Goal: Task Accomplishment & Management: Manage account settings

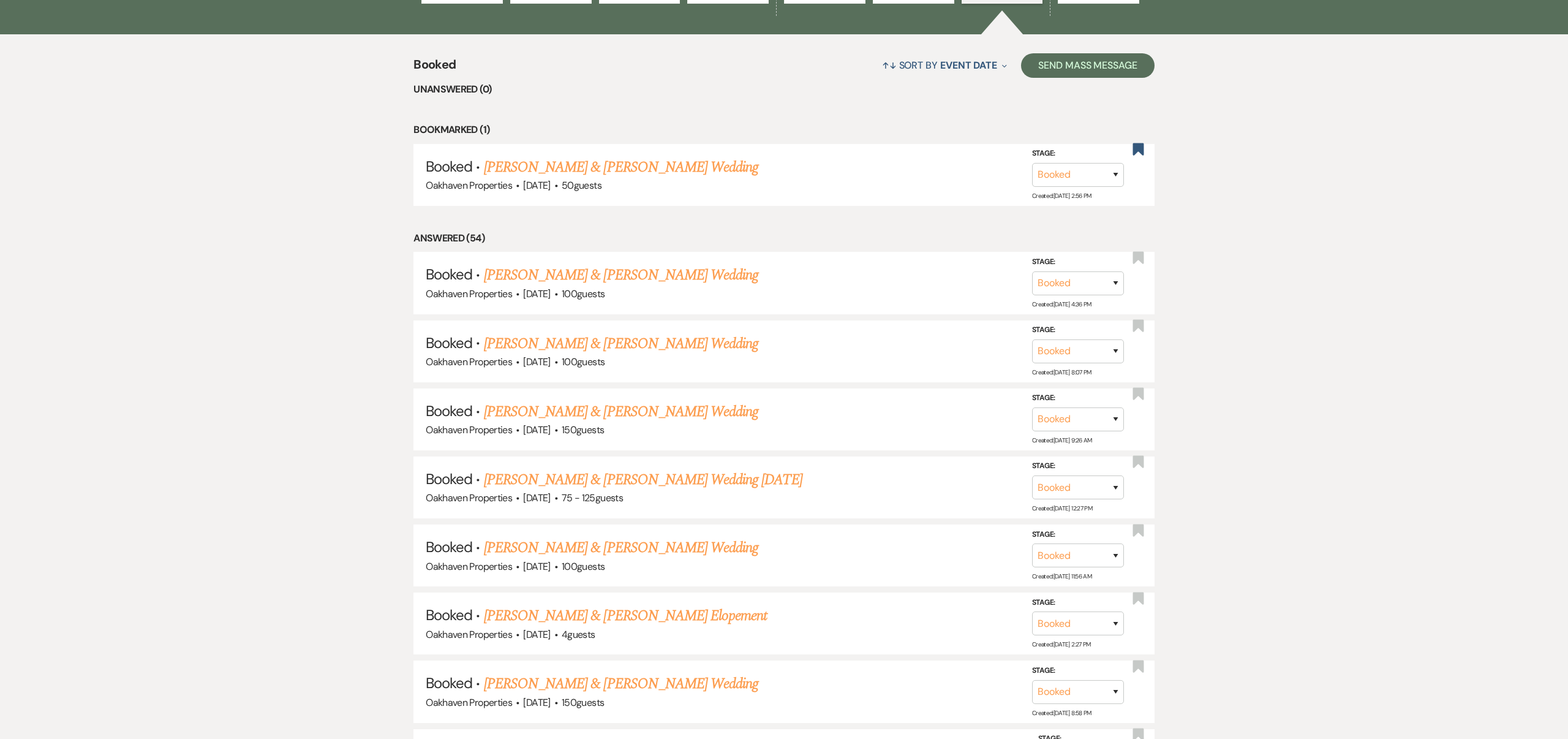
scroll to position [521, 0]
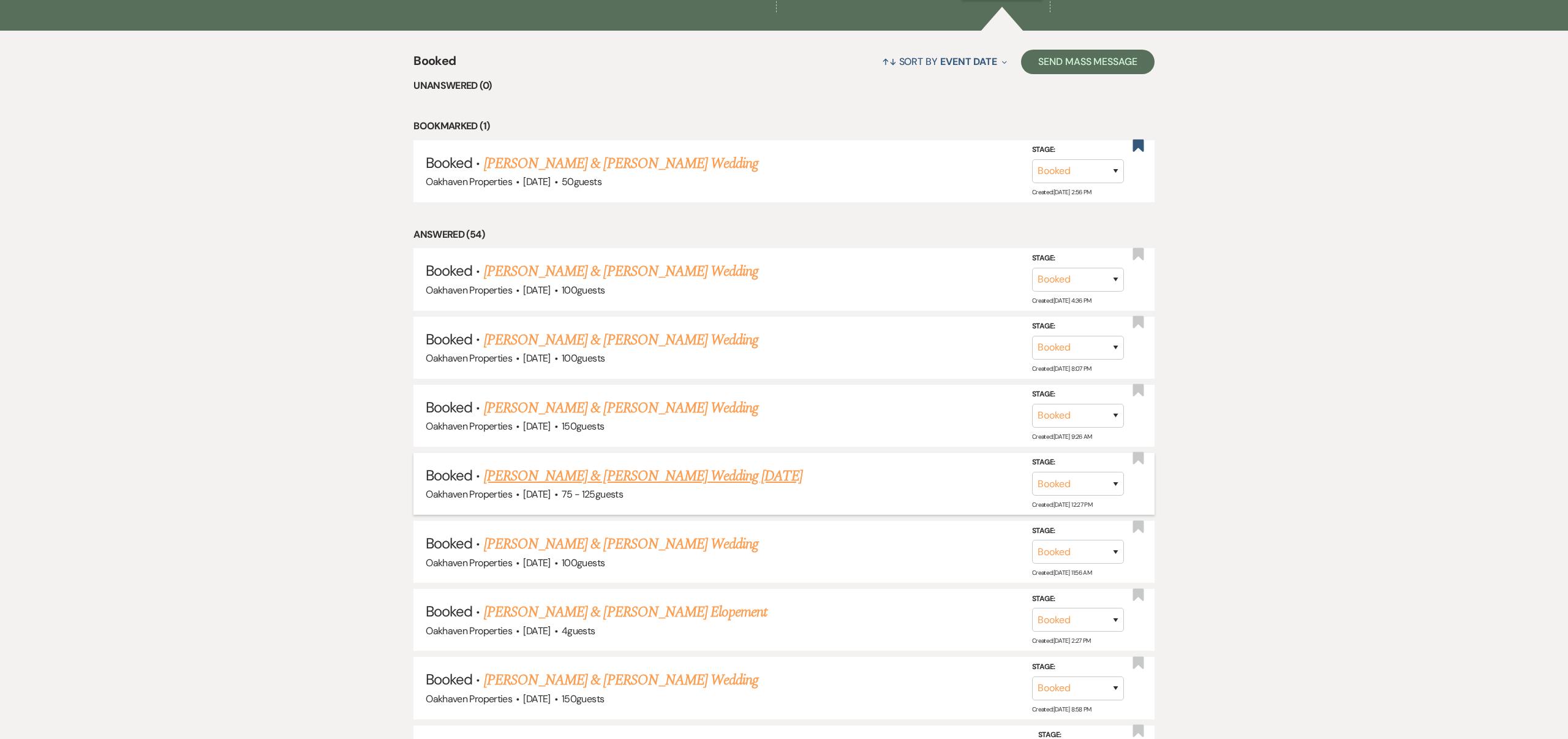
click at [718, 472] on link "[PERSON_NAME] & [PERSON_NAME] Wedding [DATE]" at bounding box center [643, 476] width 318 height 22
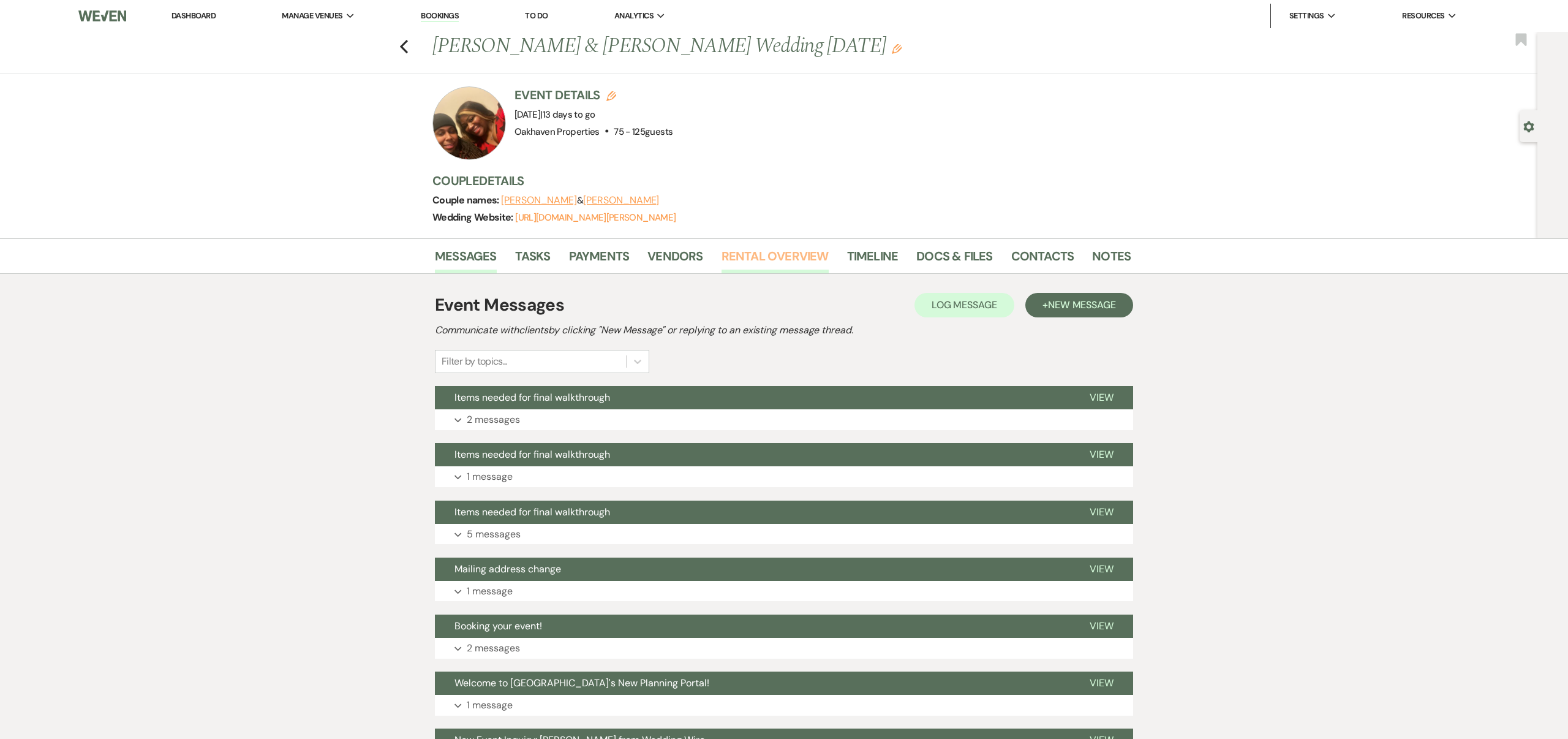
click at [770, 254] on link "Rental Overview" at bounding box center [775, 260] width 107 height 27
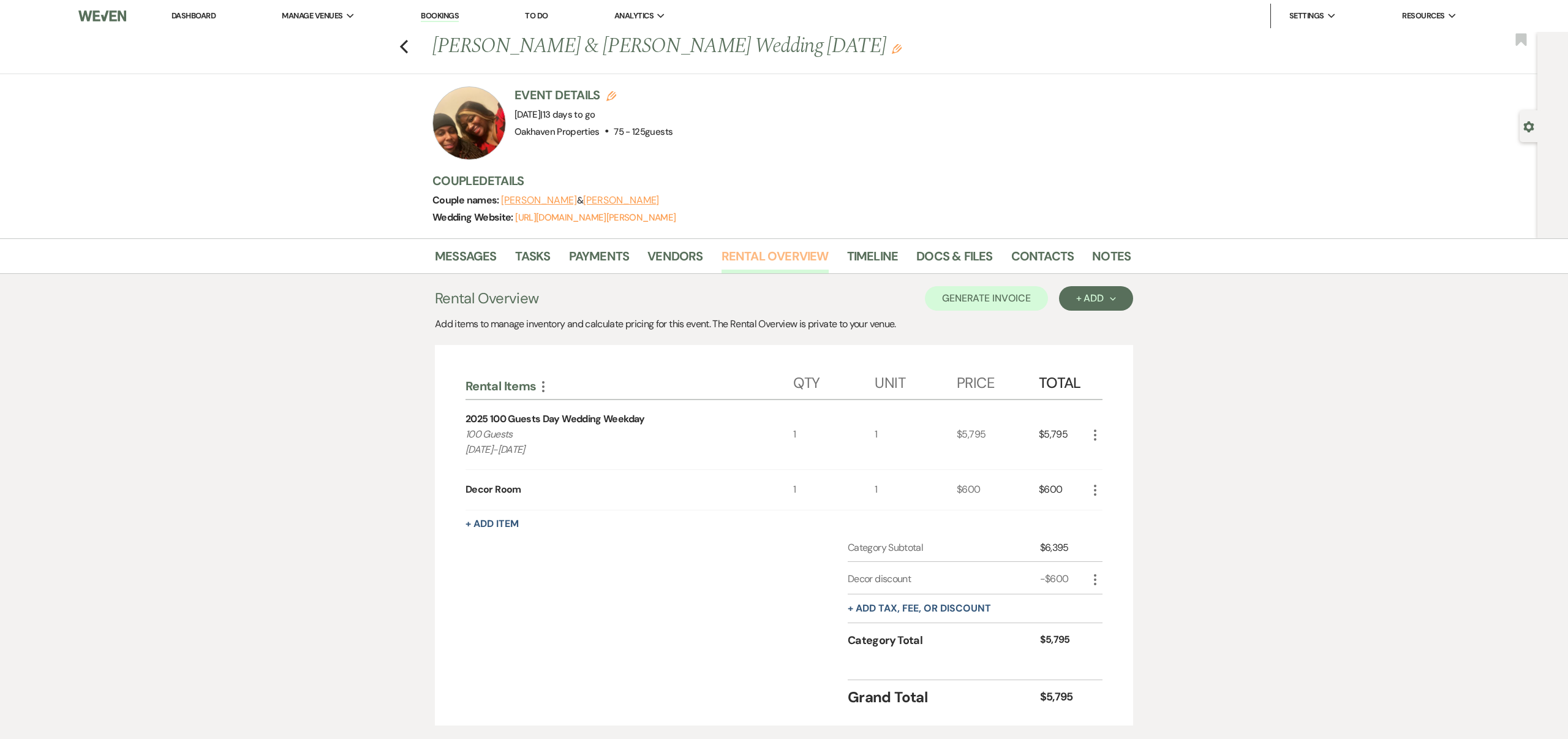
scroll to position [76, 0]
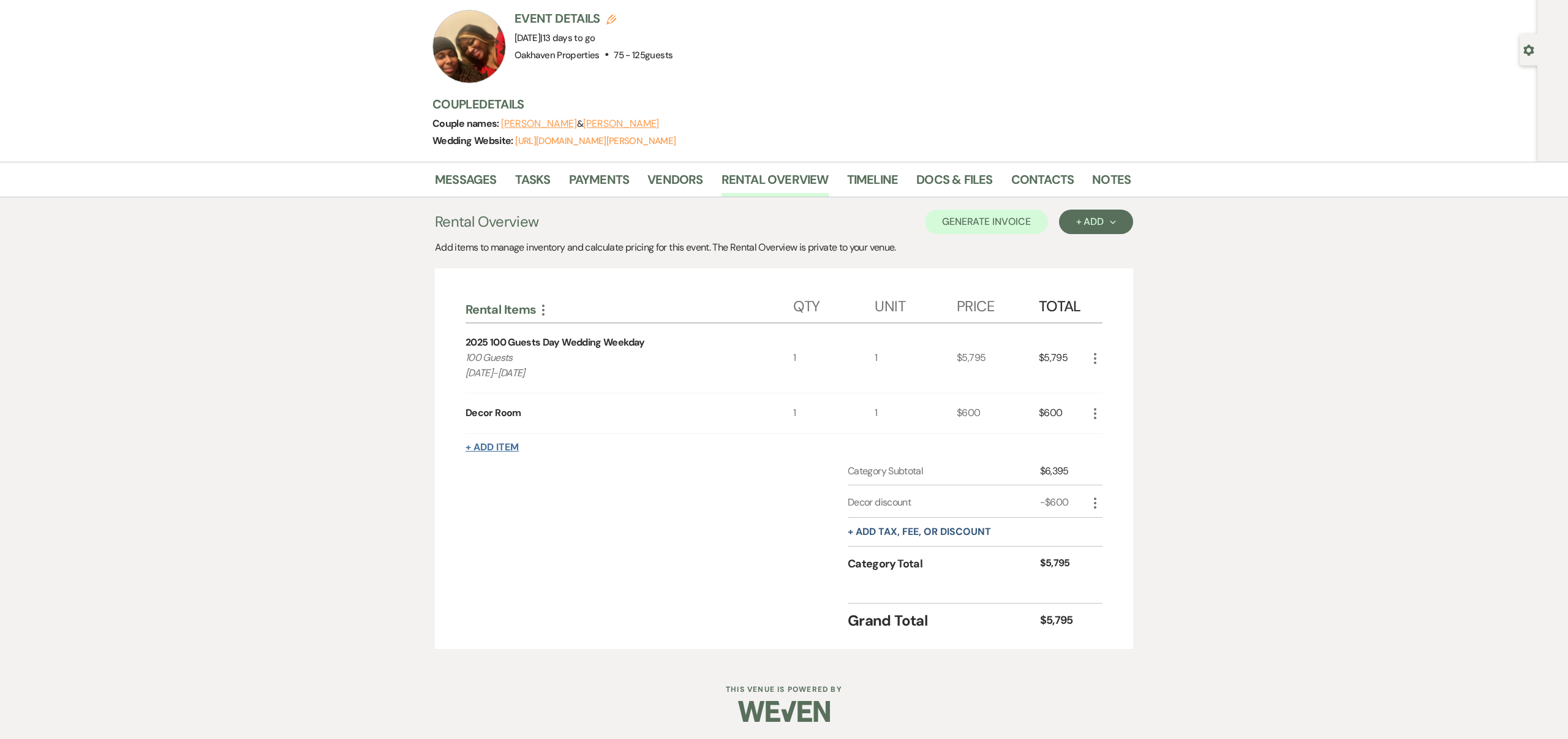
click at [505, 447] on button "+ Add Item" at bounding box center [492, 447] width 54 height 10
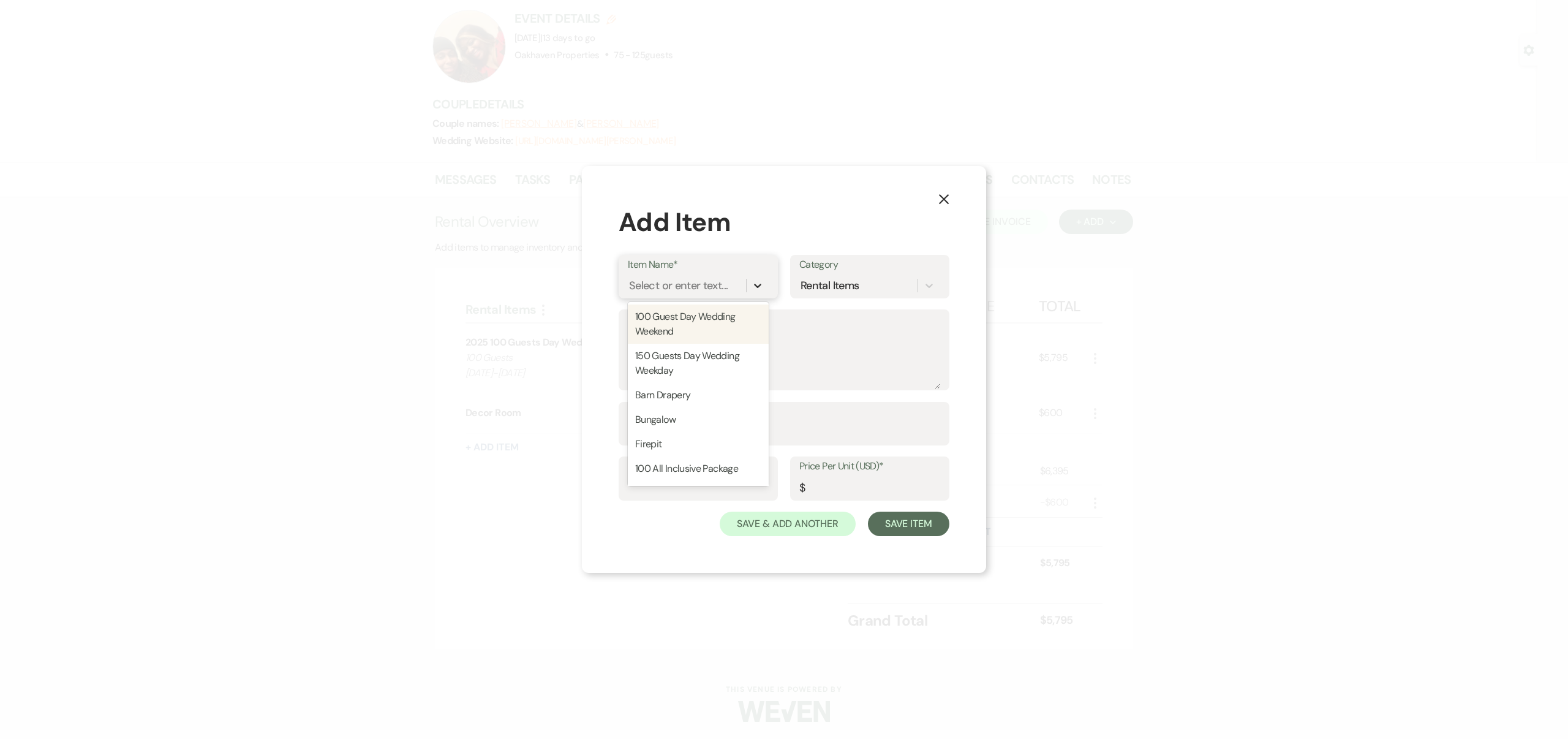
click at [755, 283] on icon at bounding box center [757, 285] width 12 height 12
type input "Napkins"
click at [692, 318] on div "+ Add "Napkins"" at bounding box center [699, 316] width 141 height 24
click at [674, 335] on textarea "Description" at bounding box center [784, 358] width 313 height 61
type textarea "7 packs @$10 per 15"
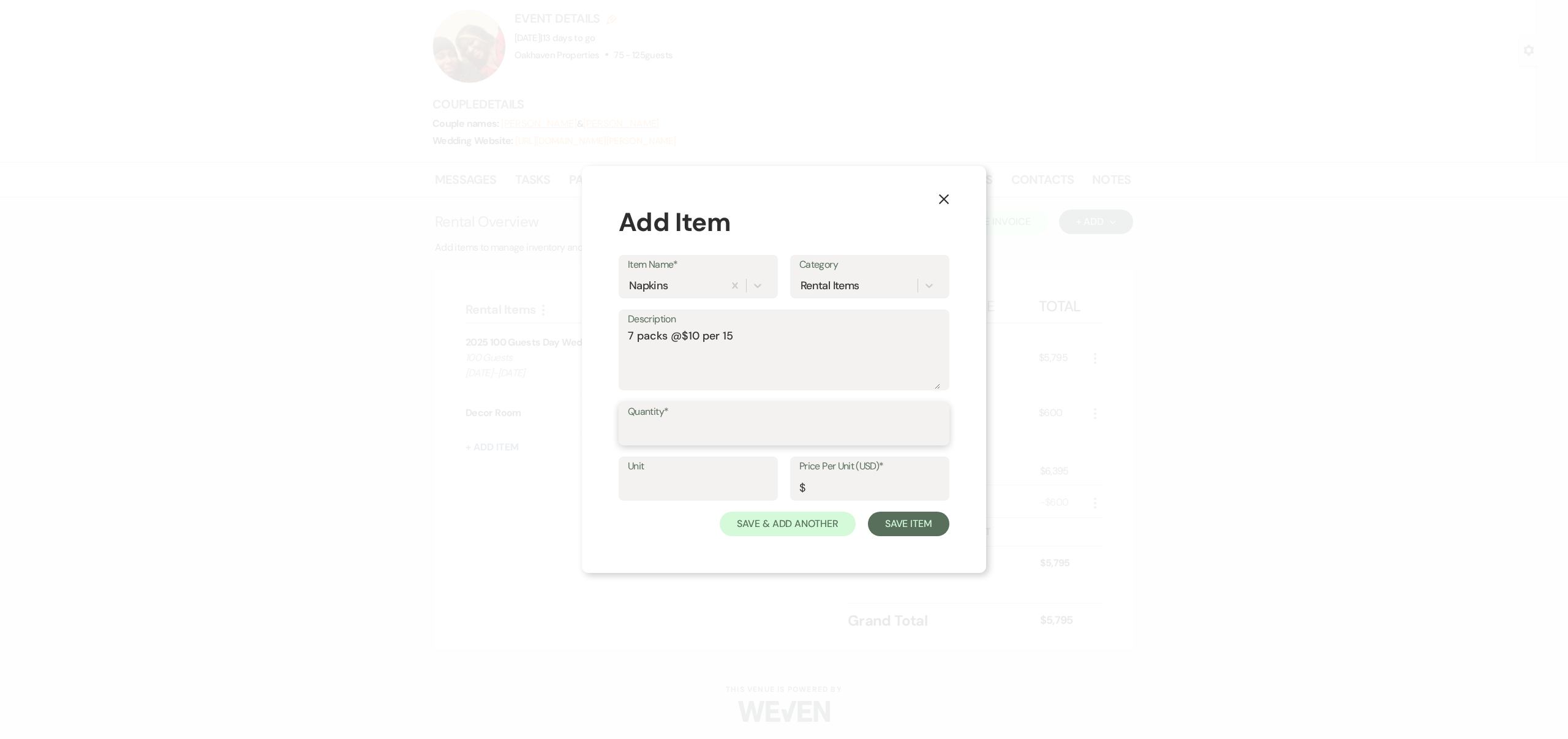
click at [657, 432] on input "Quantity*" at bounding box center [784, 432] width 313 height 24
type input "1"
click at [666, 484] on input "Unit" at bounding box center [699, 487] width 141 height 24
type input "1"
click at [814, 487] on input "Price Per Unit (USD)*" at bounding box center [869, 487] width 141 height 24
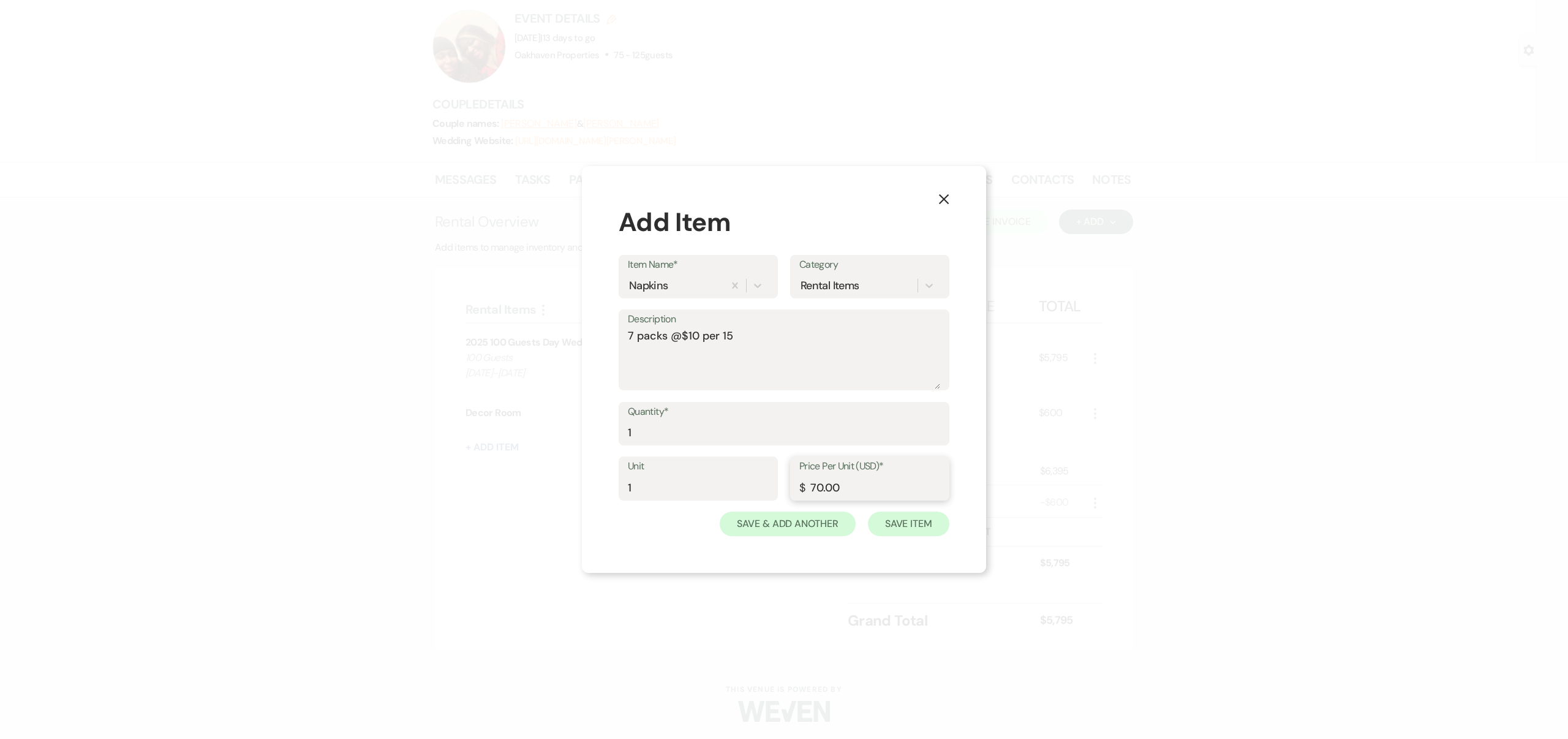
type input "70.00"
click at [896, 523] on button "Save Item" at bounding box center [908, 523] width 81 height 24
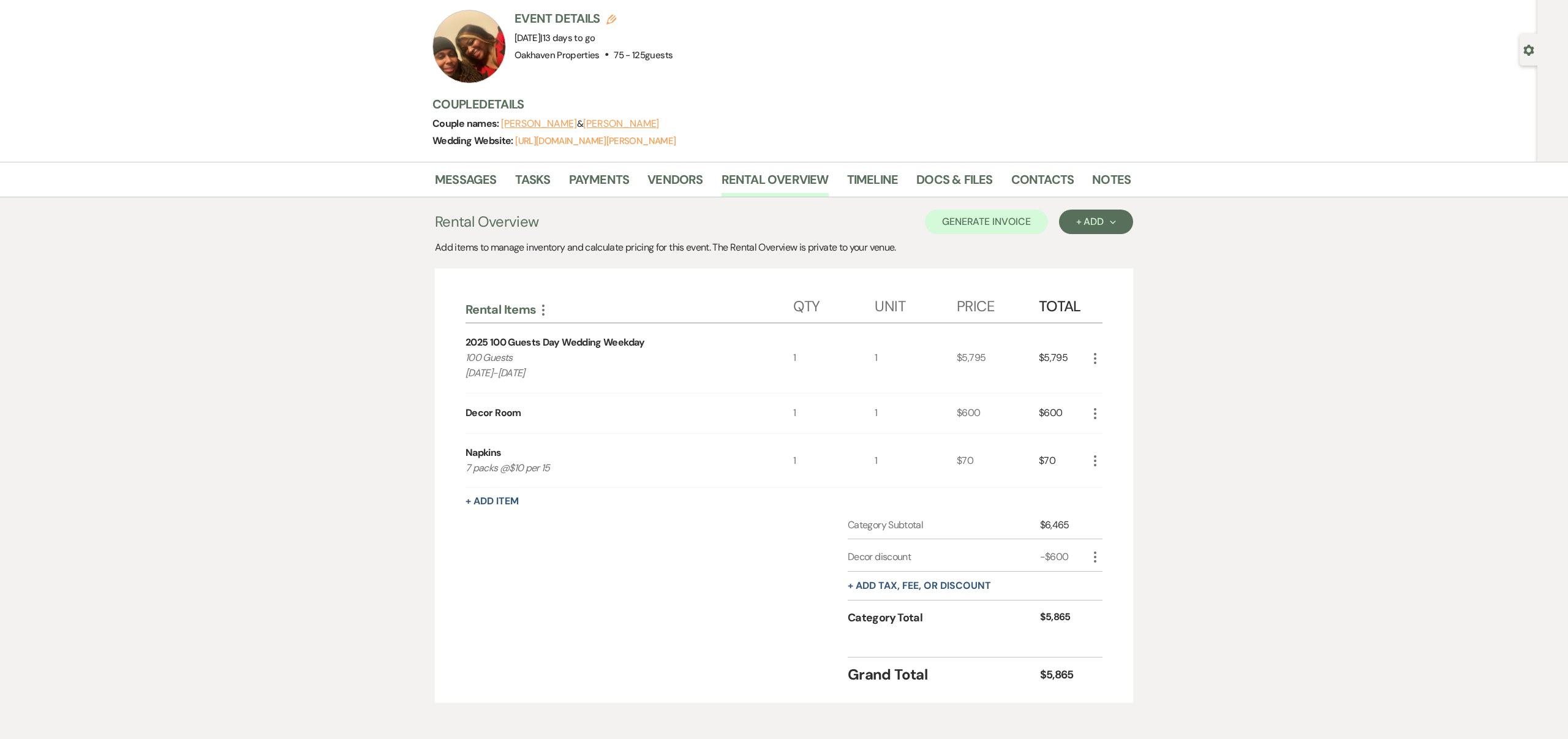
scroll to position [131, 0]
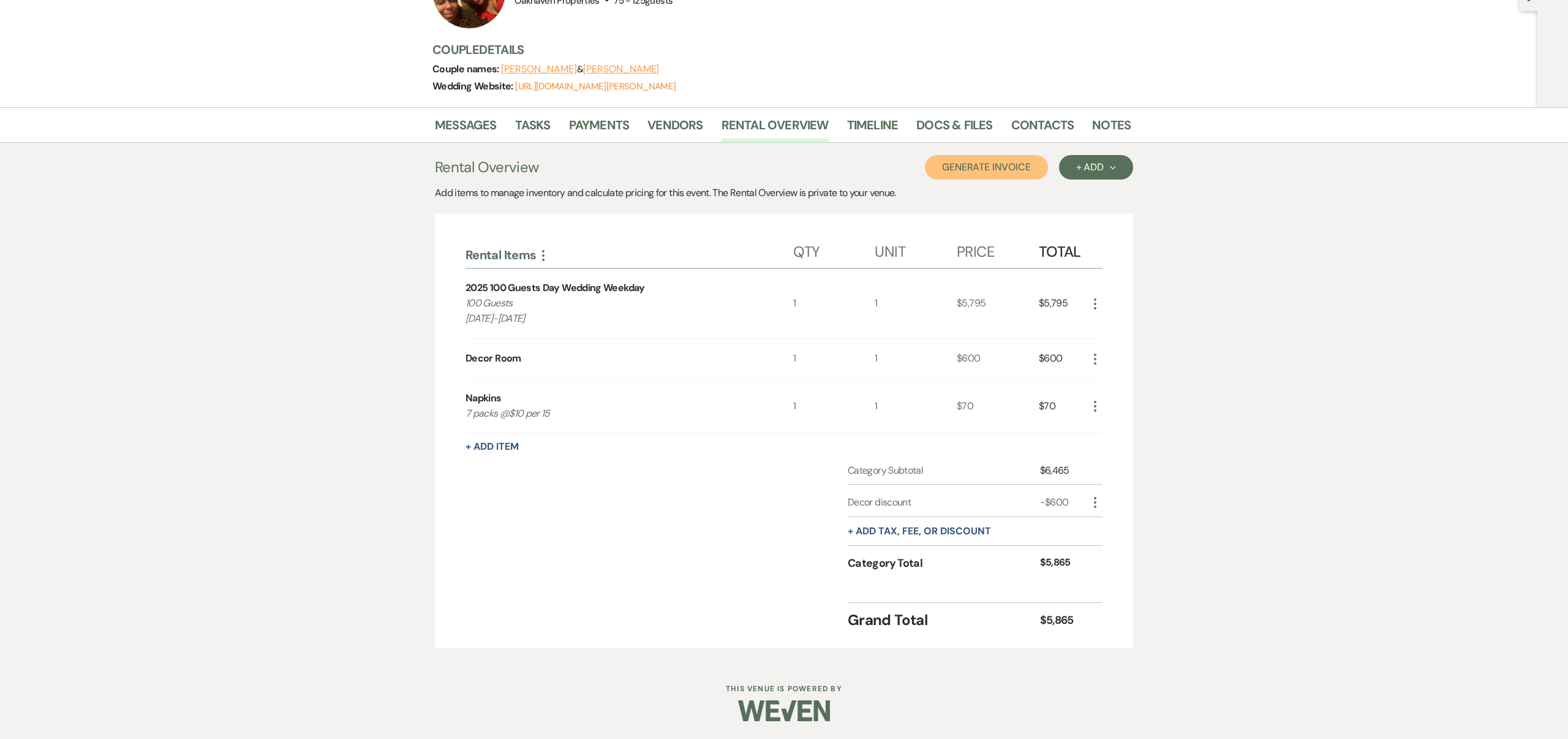
click at [1012, 164] on button "Generate Invoice" at bounding box center [986, 167] width 123 height 24
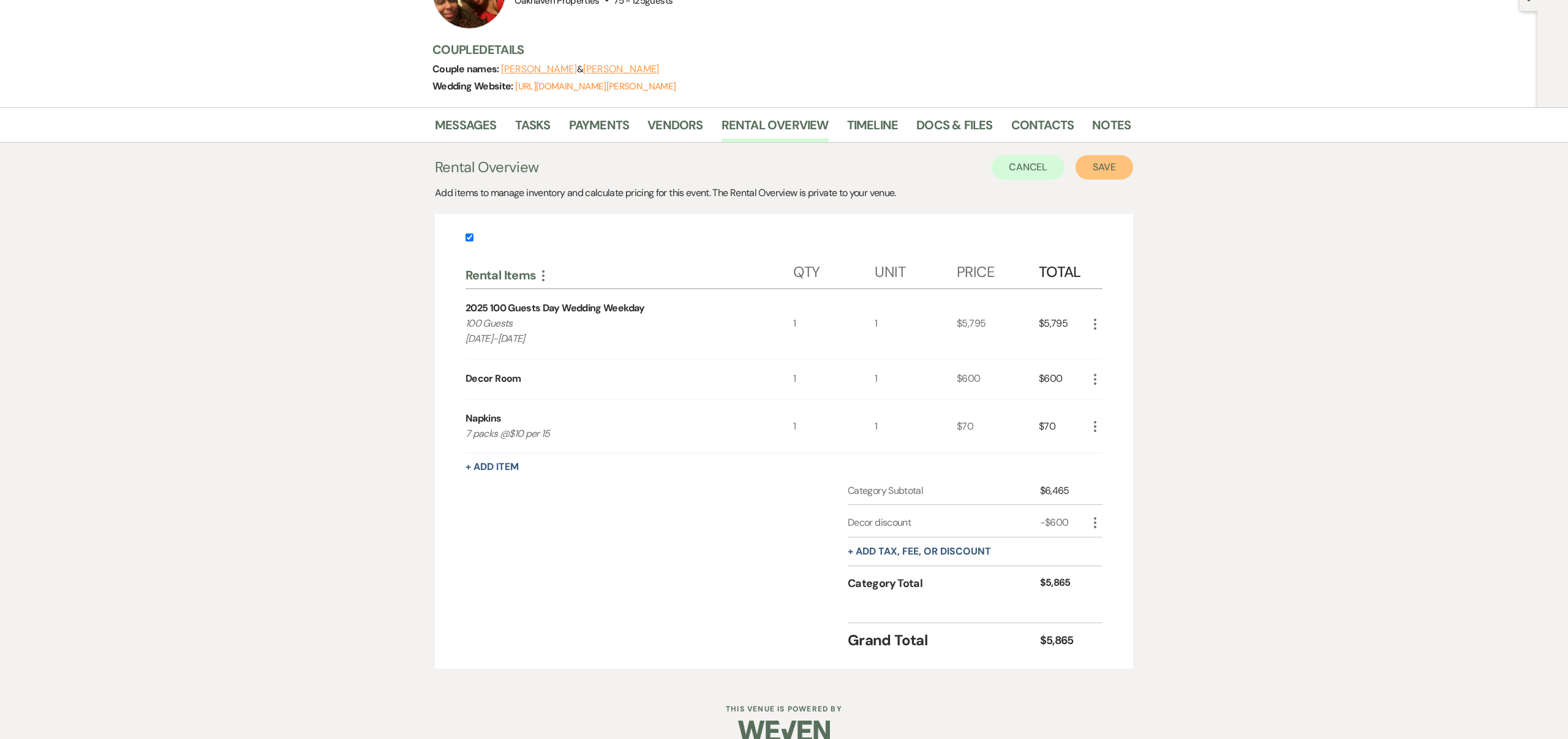
click at [1094, 165] on button "Save" at bounding box center [1104, 167] width 57 height 24
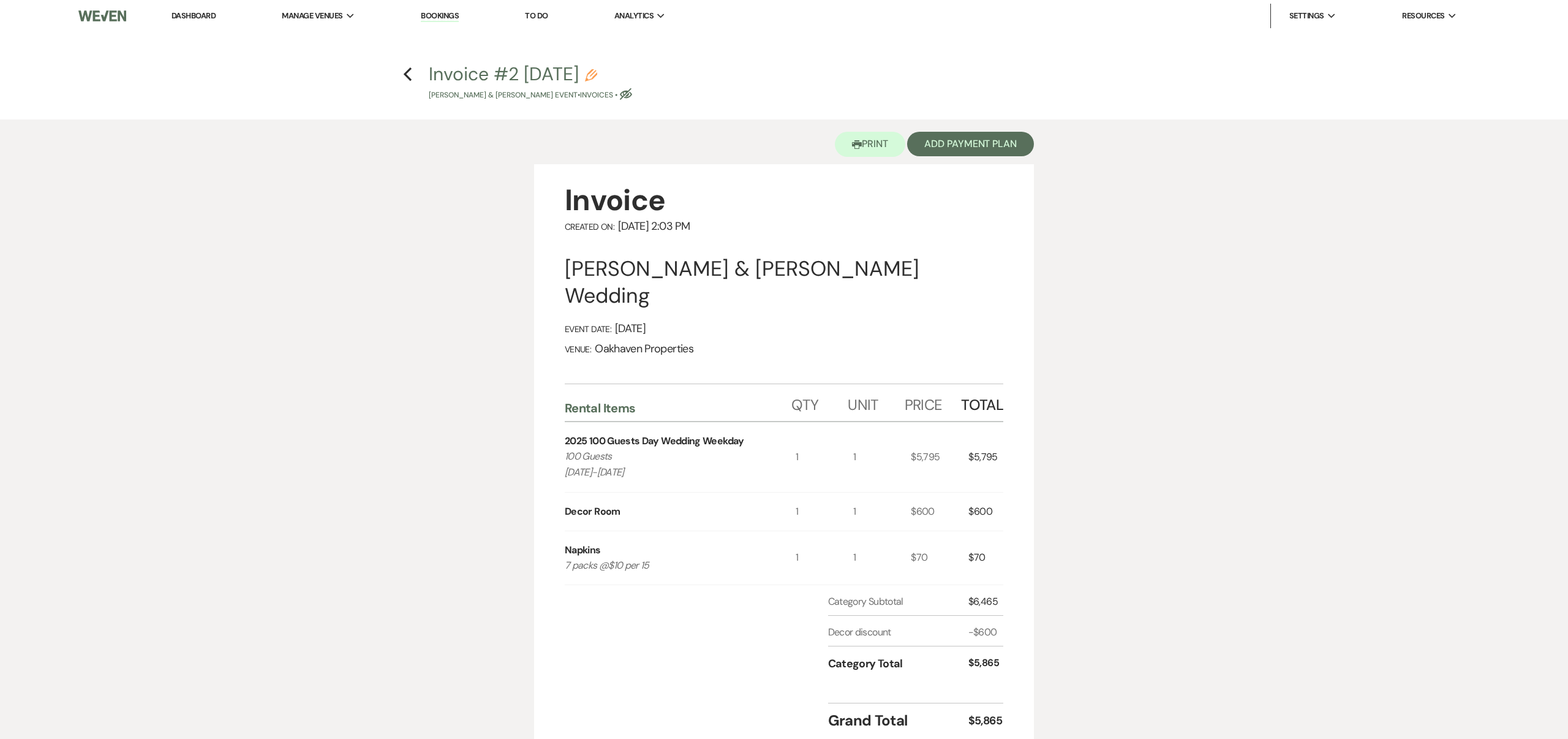
drag, startPoint x: 566, startPoint y: 266, endPoint x: 1005, endPoint y: 269, distance: 439.0
click at [1005, 269] on div "Invoice Created On: September 17, 2025 2:03 PM Cassandra Sumlin & Juan Johnson'…" at bounding box center [784, 467] width 500 height 606
copy div "Cassandra Sumlin & Juan Johnson's Wedding"
click at [597, 75] on icon "Pencil" at bounding box center [591, 75] width 12 height 12
select select "22"
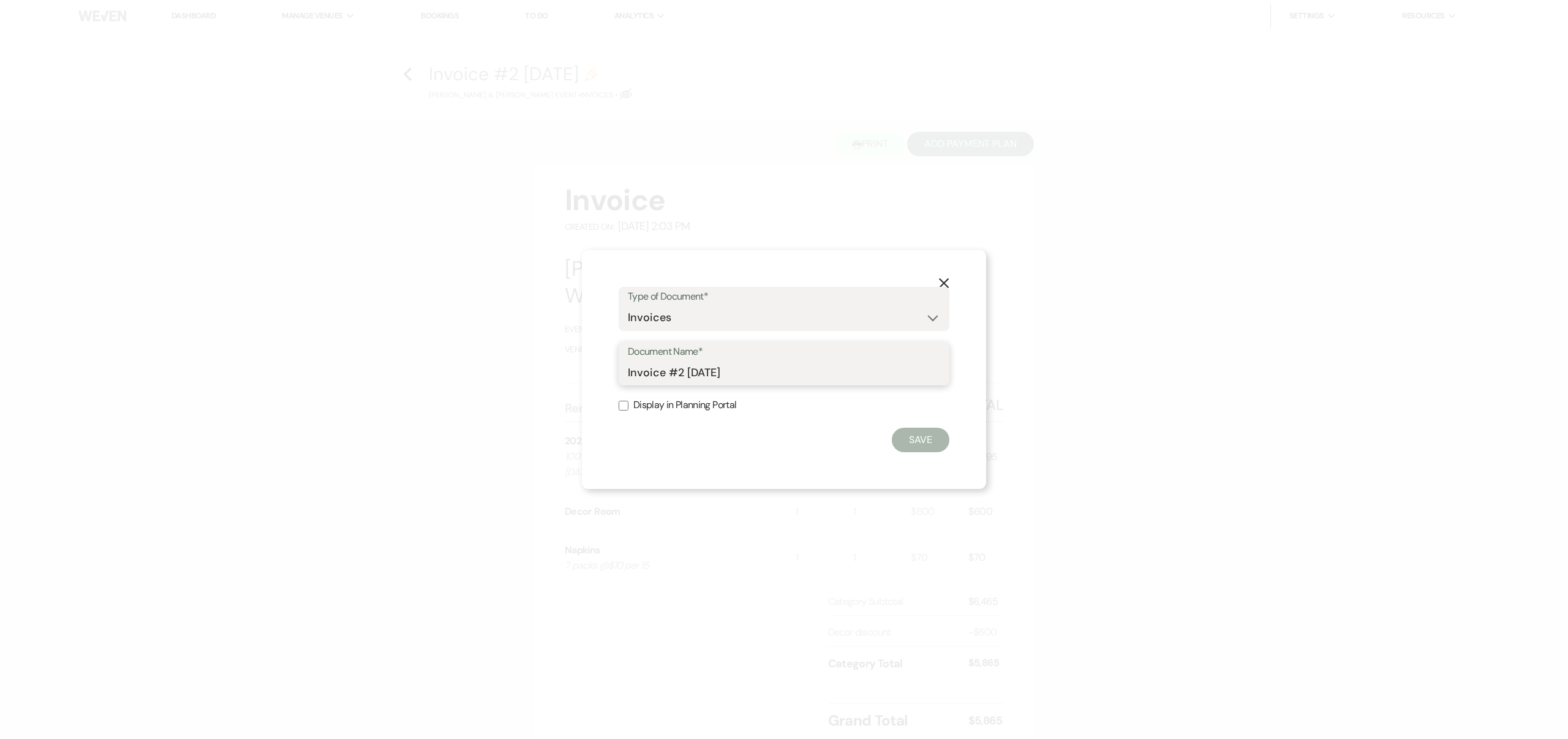
drag, startPoint x: 628, startPoint y: 371, endPoint x: 759, endPoint y: 373, distance: 131.0
click at [759, 373] on input "Invoice #2 9-17-2025" at bounding box center [784, 372] width 313 height 24
paste input "Cassandra Sumlin & Juan Johnson's Wedding"
type input "Cassandra Sumlin & Juan Johnson's Wedding"
click at [626, 403] on input "Display in Planning Portal" at bounding box center [623, 405] width 10 height 10
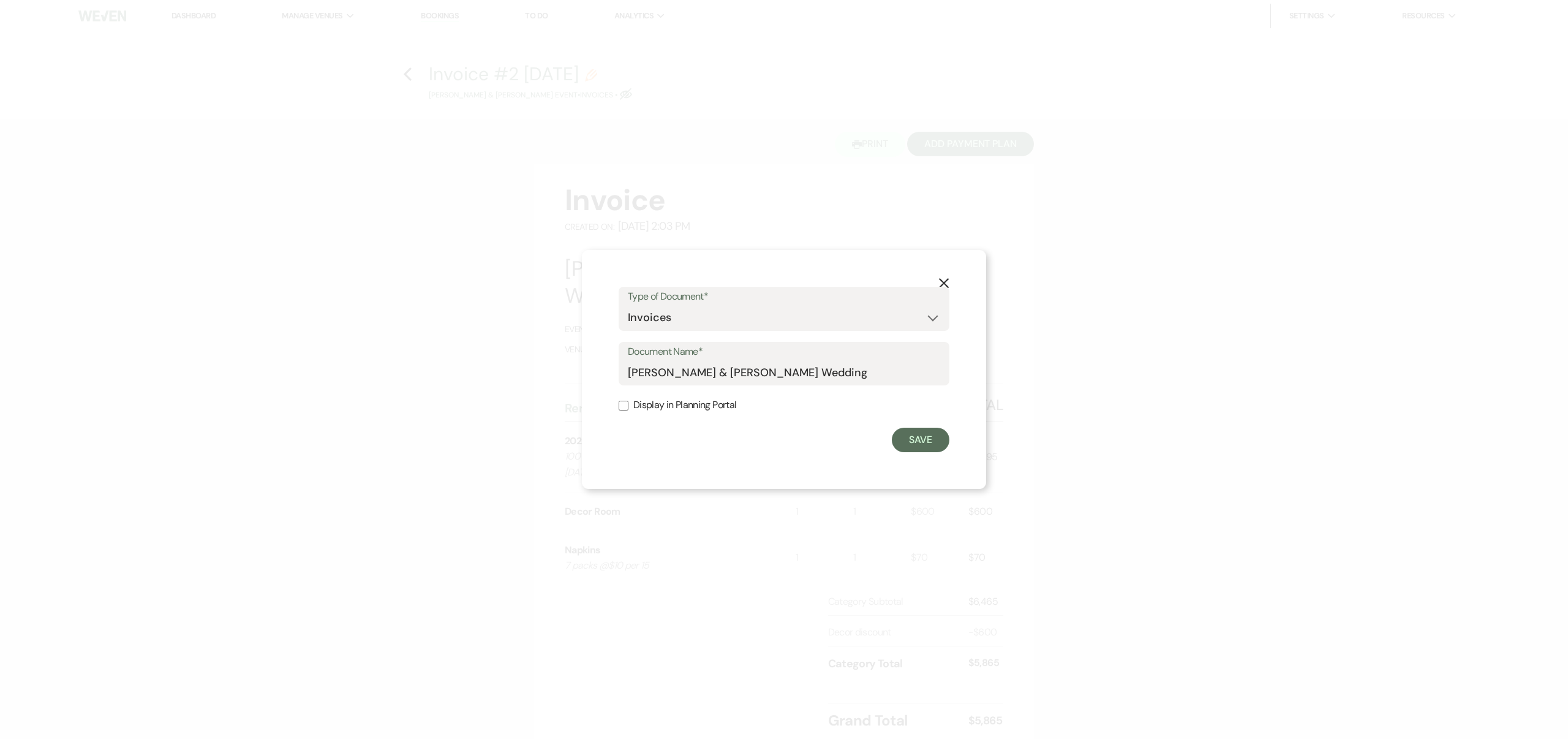
checkbox input "true"
click at [917, 436] on button "Save" at bounding box center [920, 440] width 57 height 24
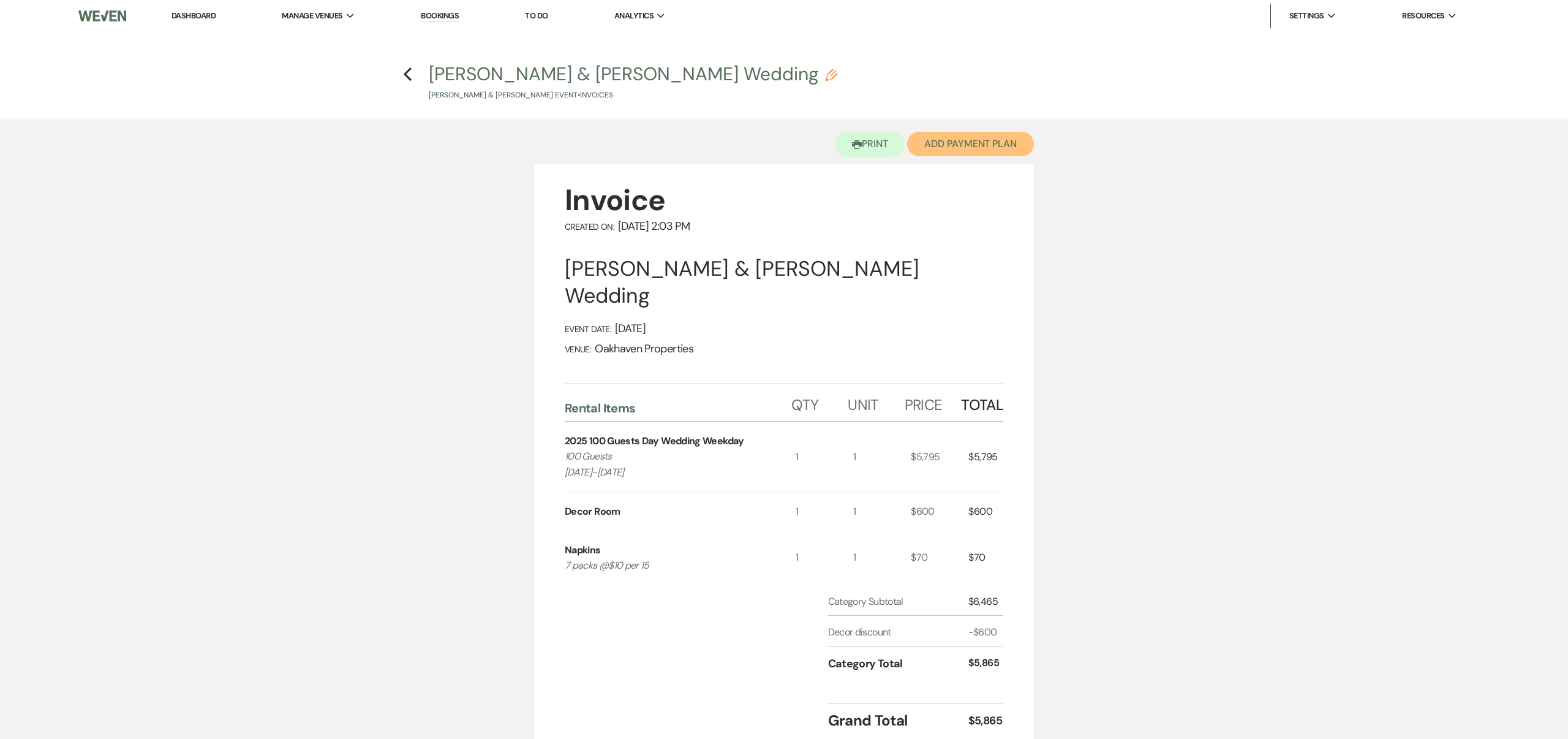
click at [954, 141] on button "Add Payment Plan" at bounding box center [970, 143] width 127 height 24
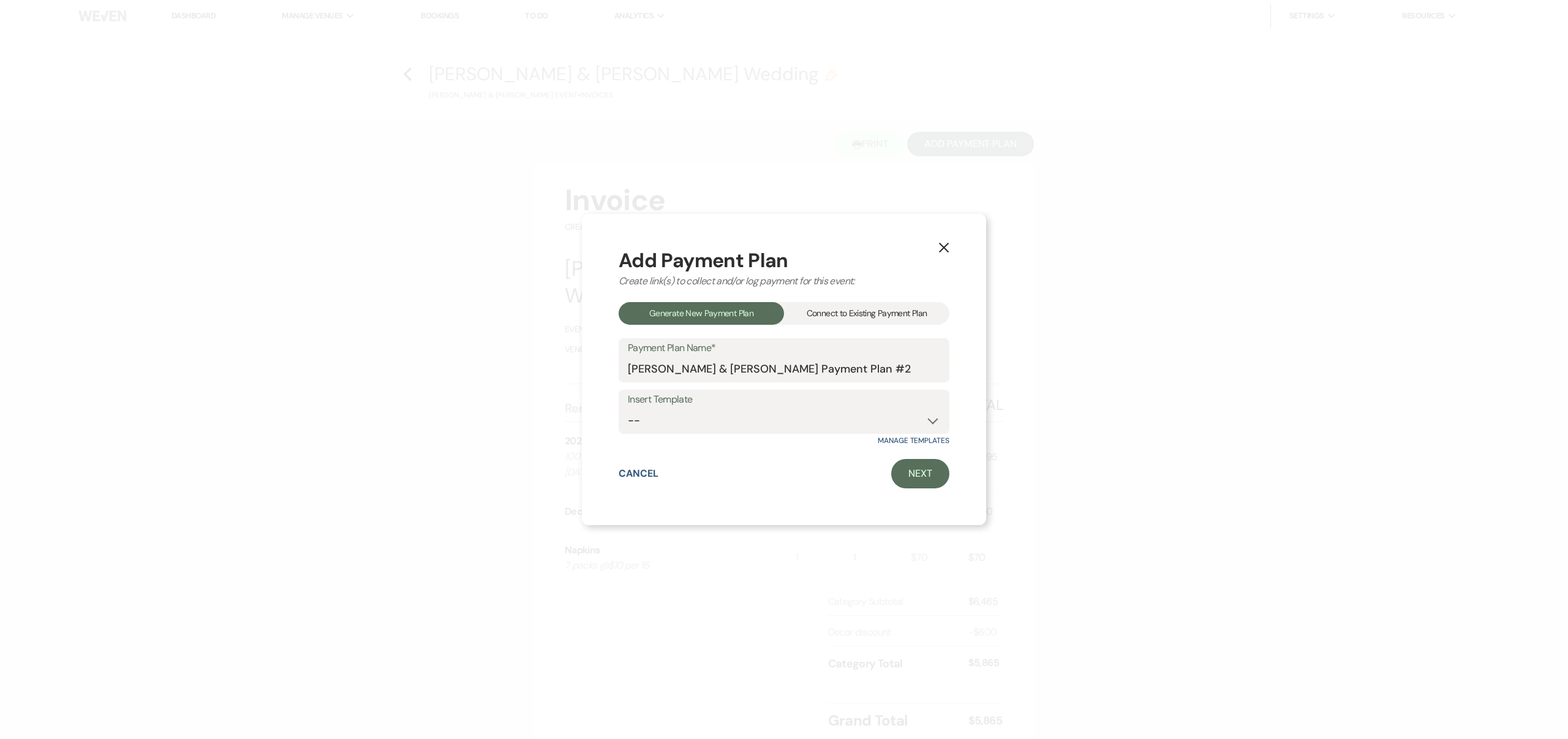
click at [886, 312] on div "Connect to Existing Payment Plan" at bounding box center [866, 313] width 165 height 23
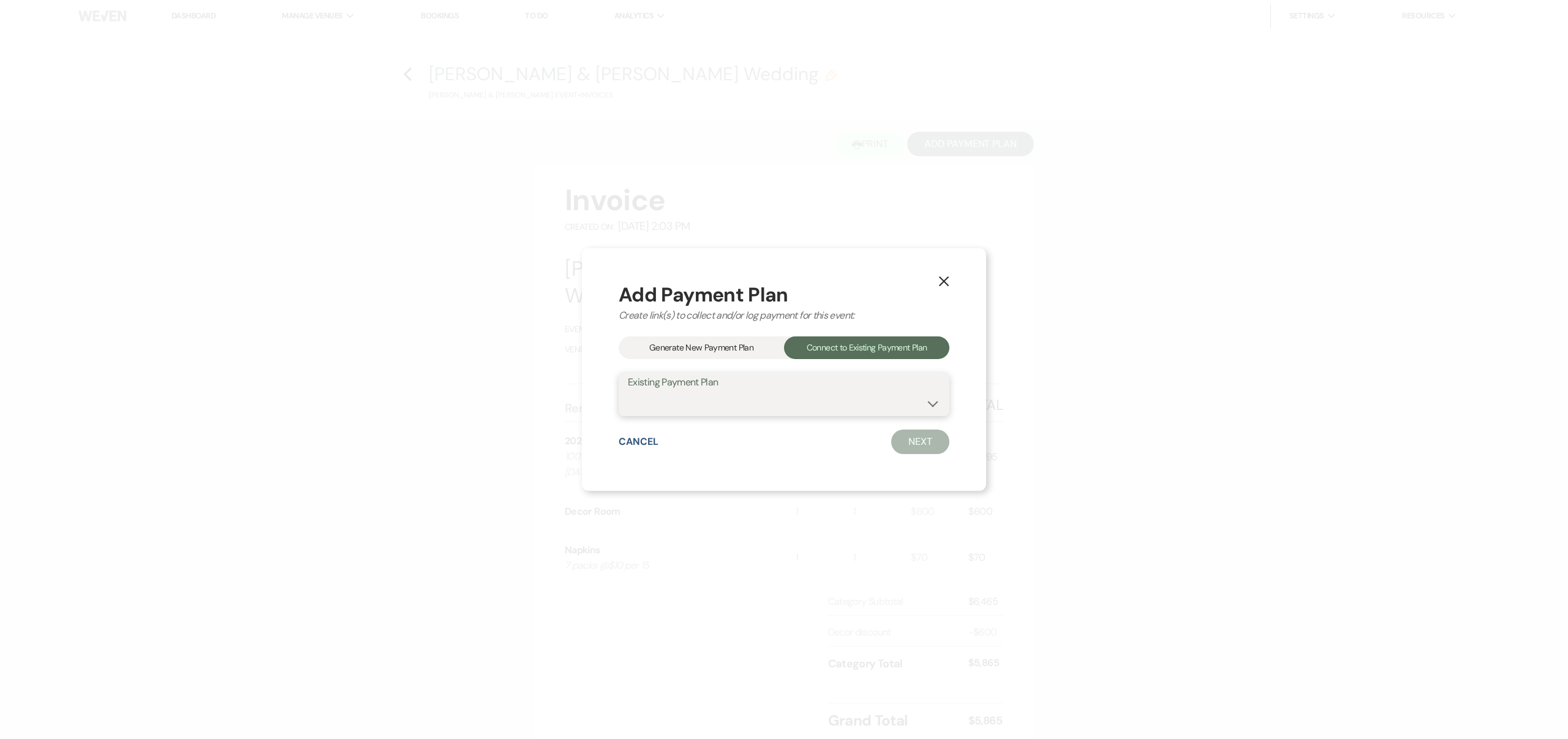
click at [894, 395] on select "Cassandra Sumlin & Juan Johnson's Payment Plan #1" at bounding box center [784, 403] width 313 height 24
select select "22095"
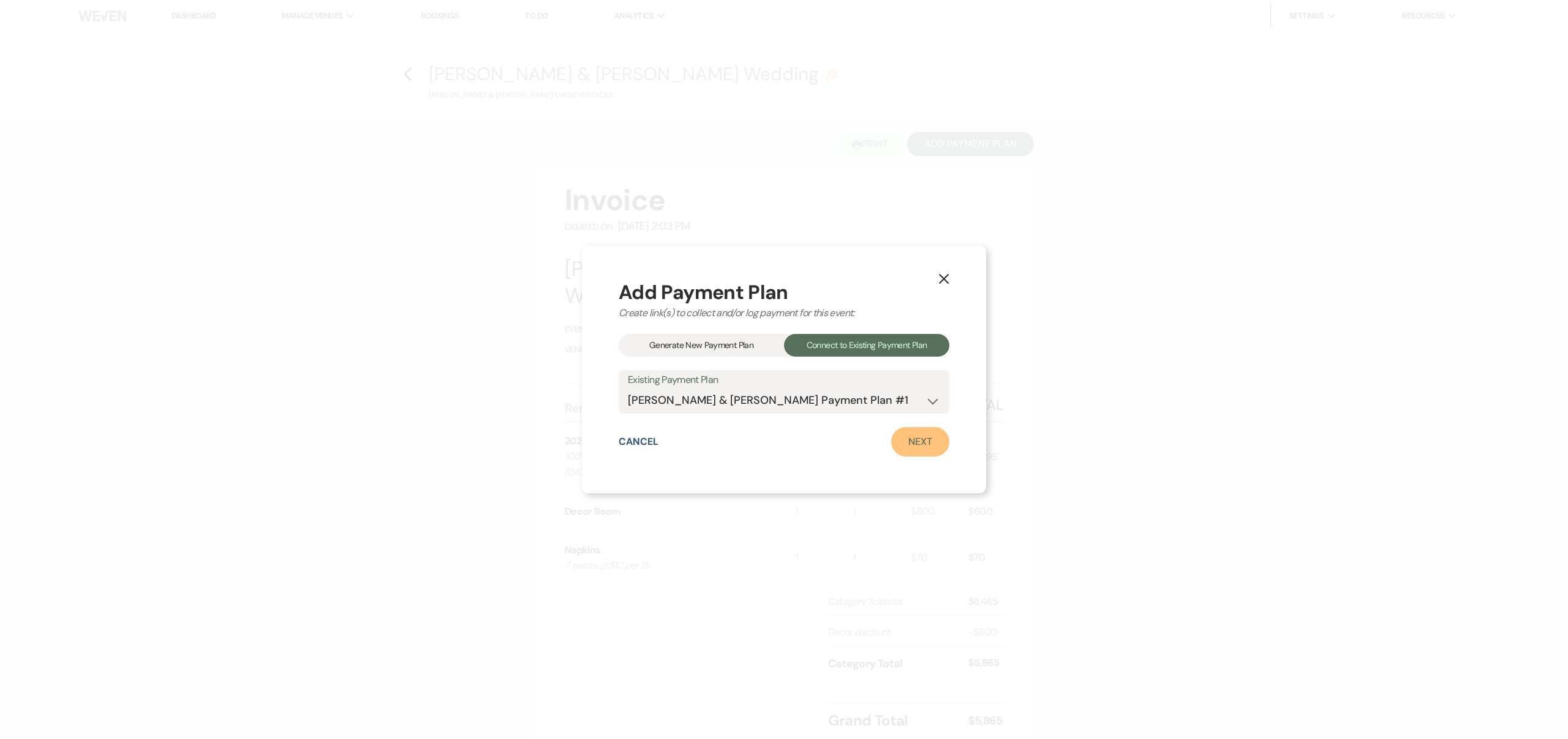
click at [917, 438] on link "Next" at bounding box center [920, 442] width 58 height 29
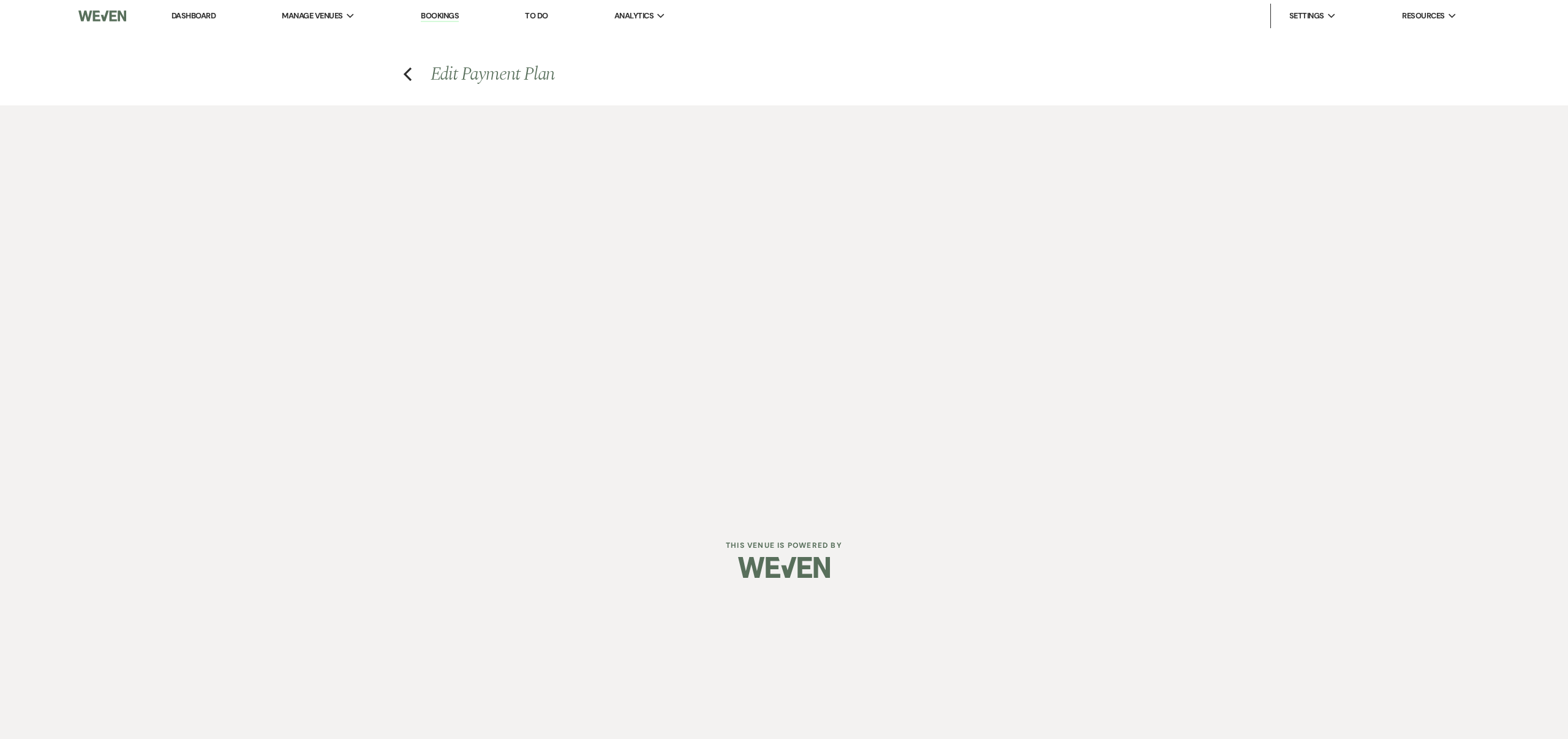
select select "28759"
select select "1"
select select "true"
select select "1"
select select "true"
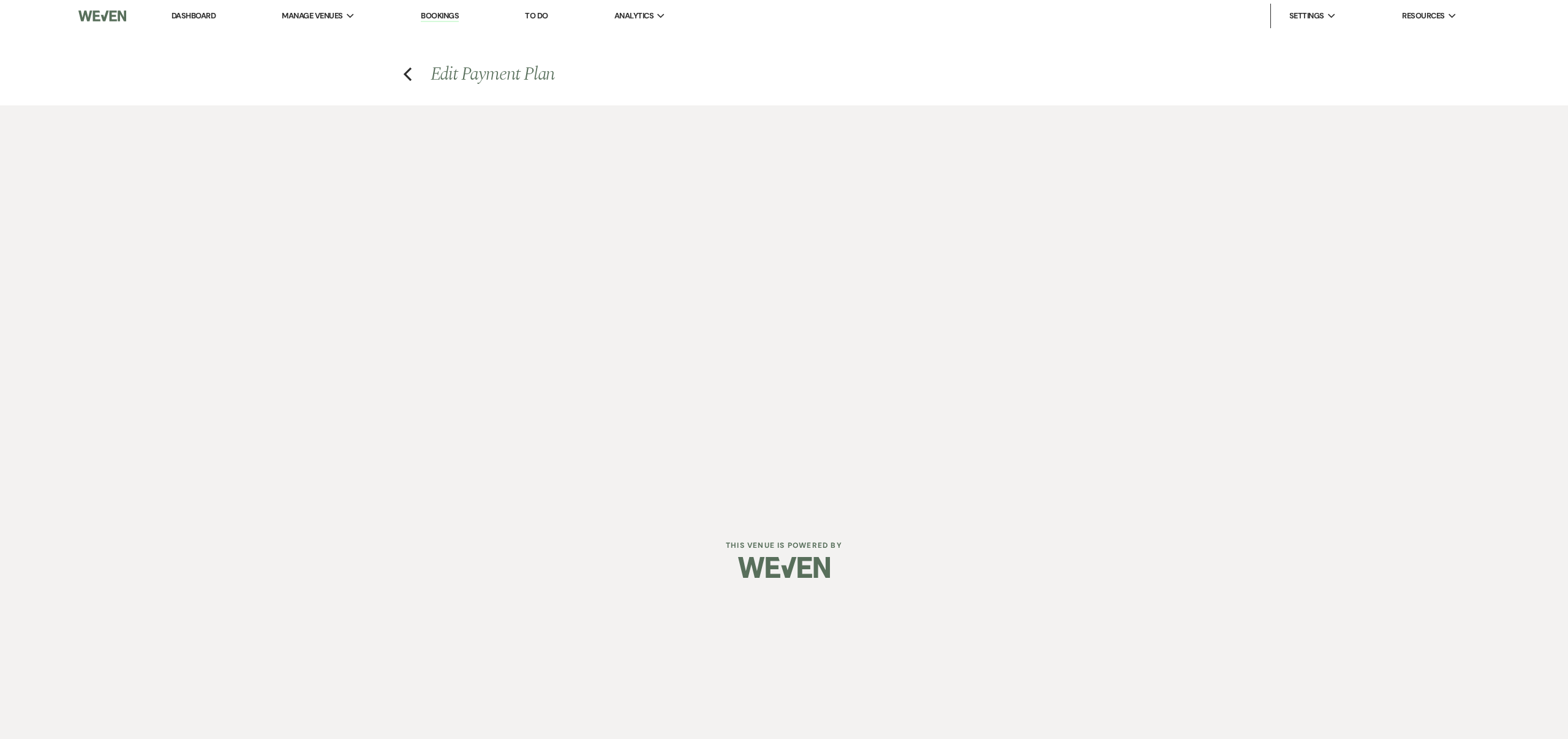
select select "1"
select select "true"
select select "1"
select select "true"
select select "1"
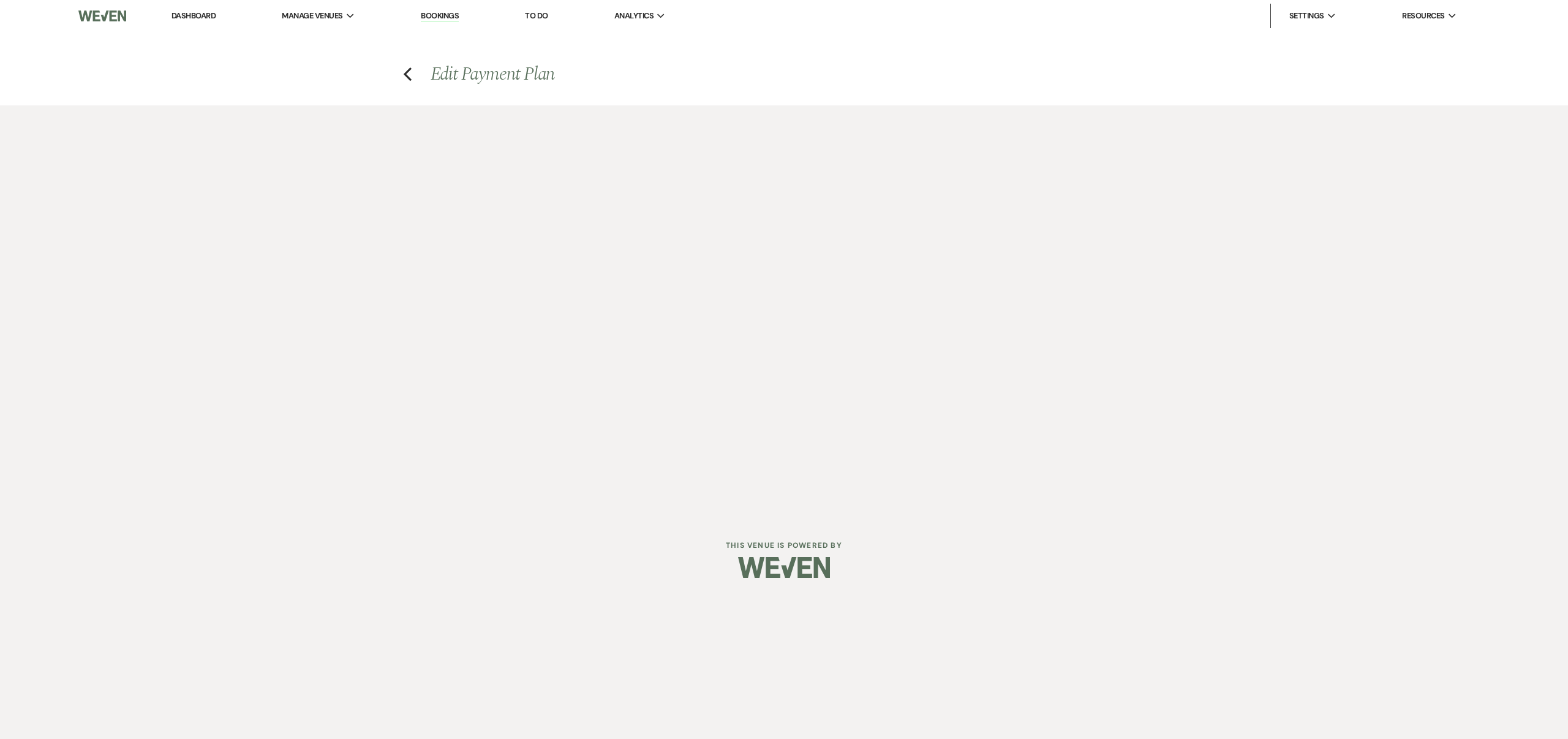
select select "true"
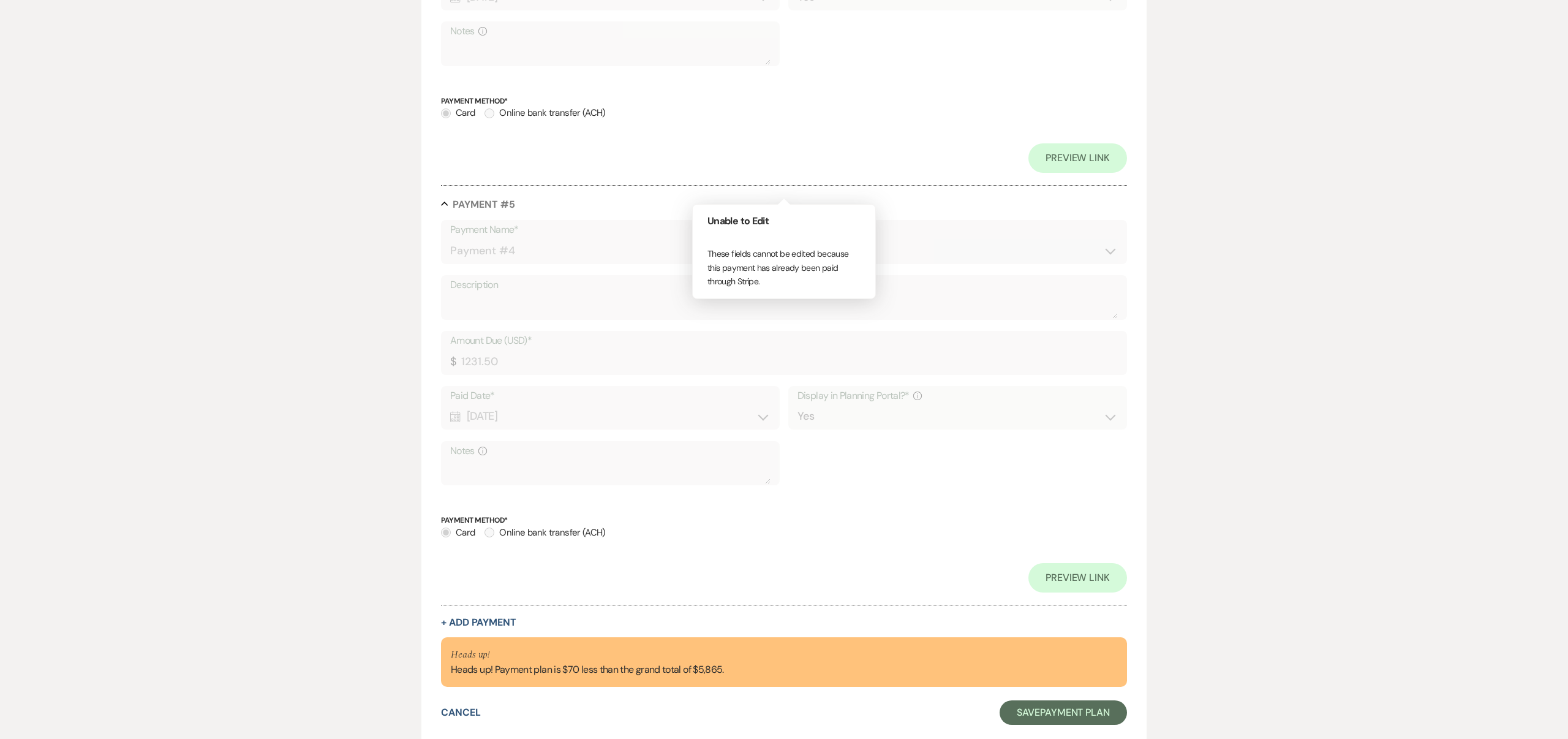
scroll to position [1912, 0]
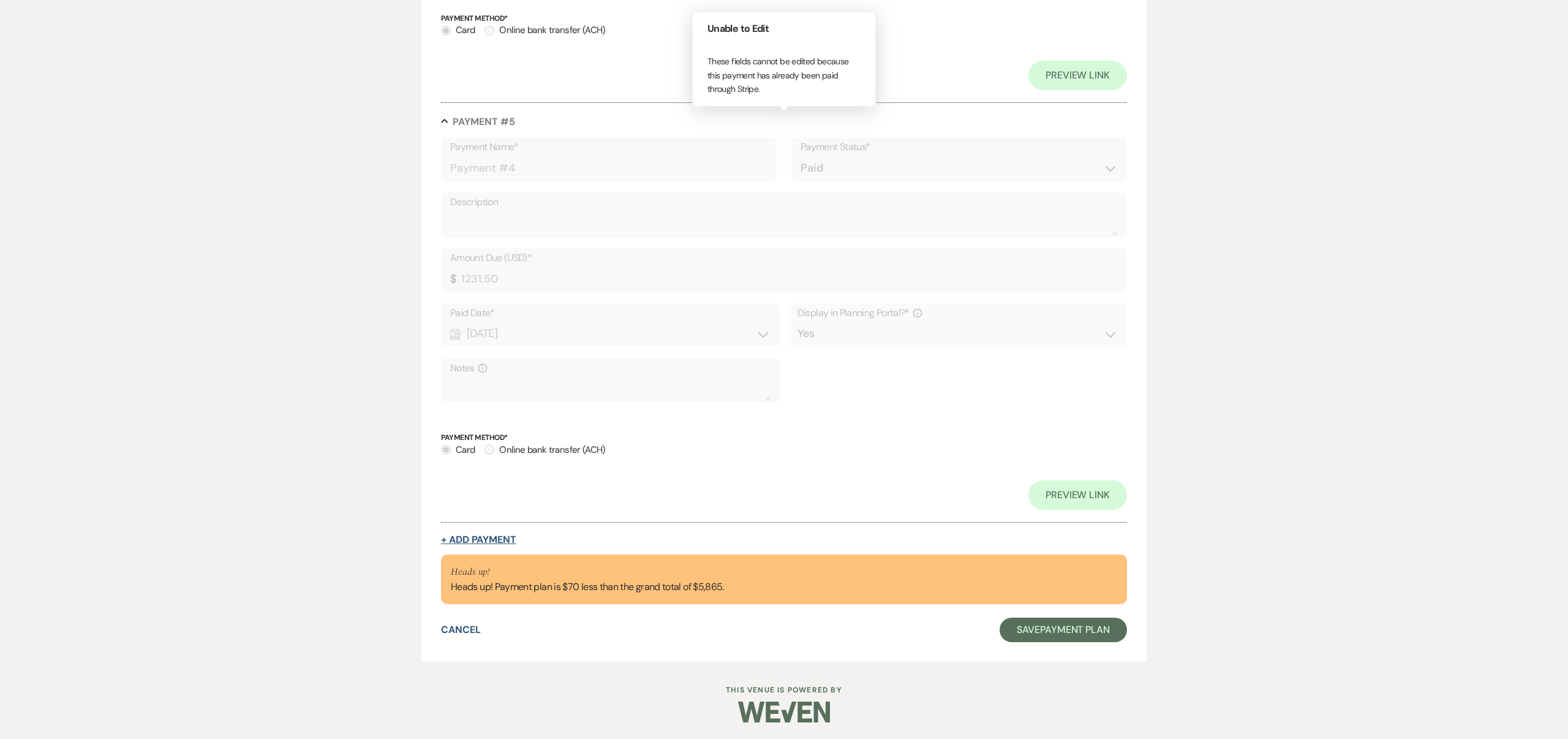
click at [500, 538] on button "+ Add Payment" at bounding box center [478, 539] width 76 height 10
select select "2"
select select "flat"
select select "true"
select select "client"
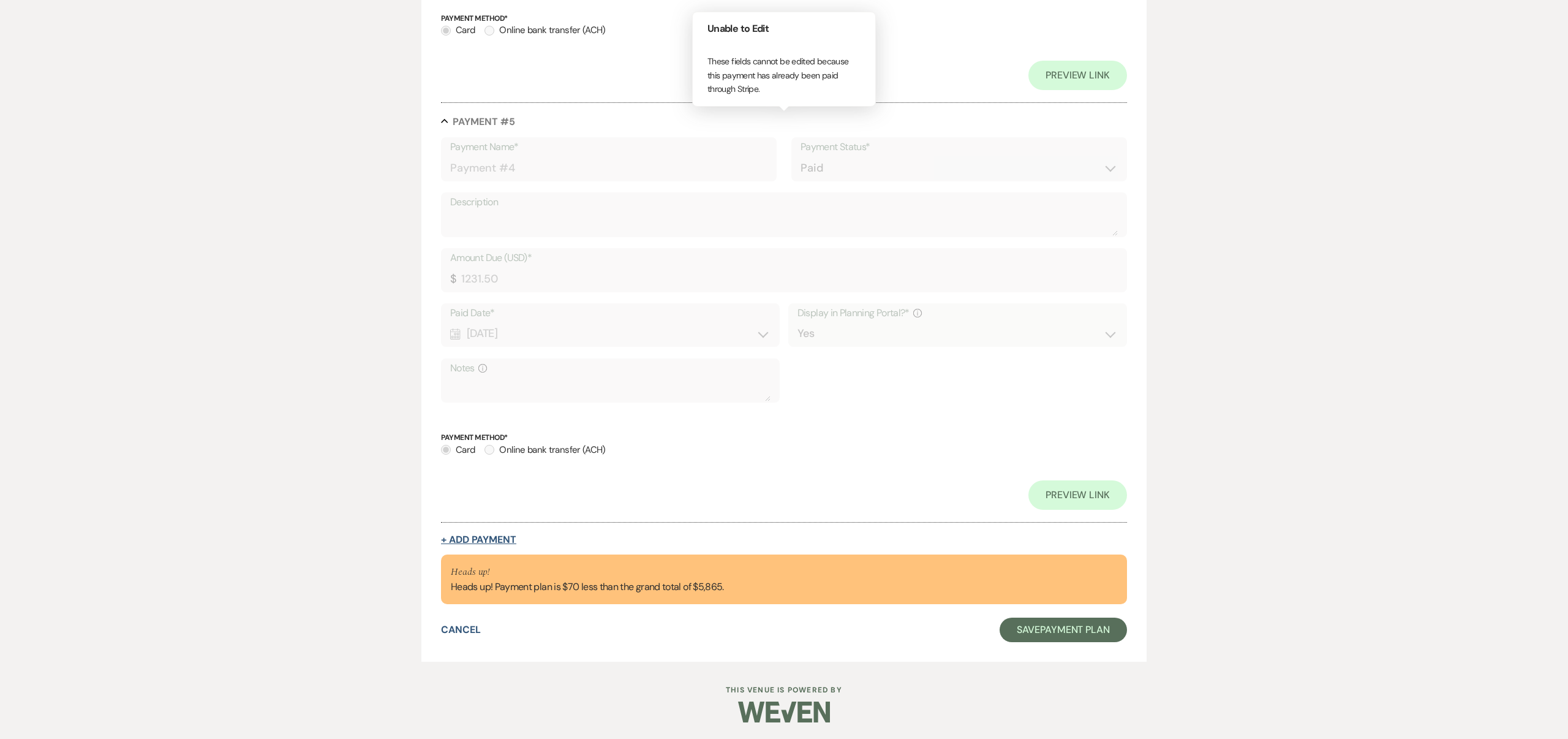
select select "weeks"
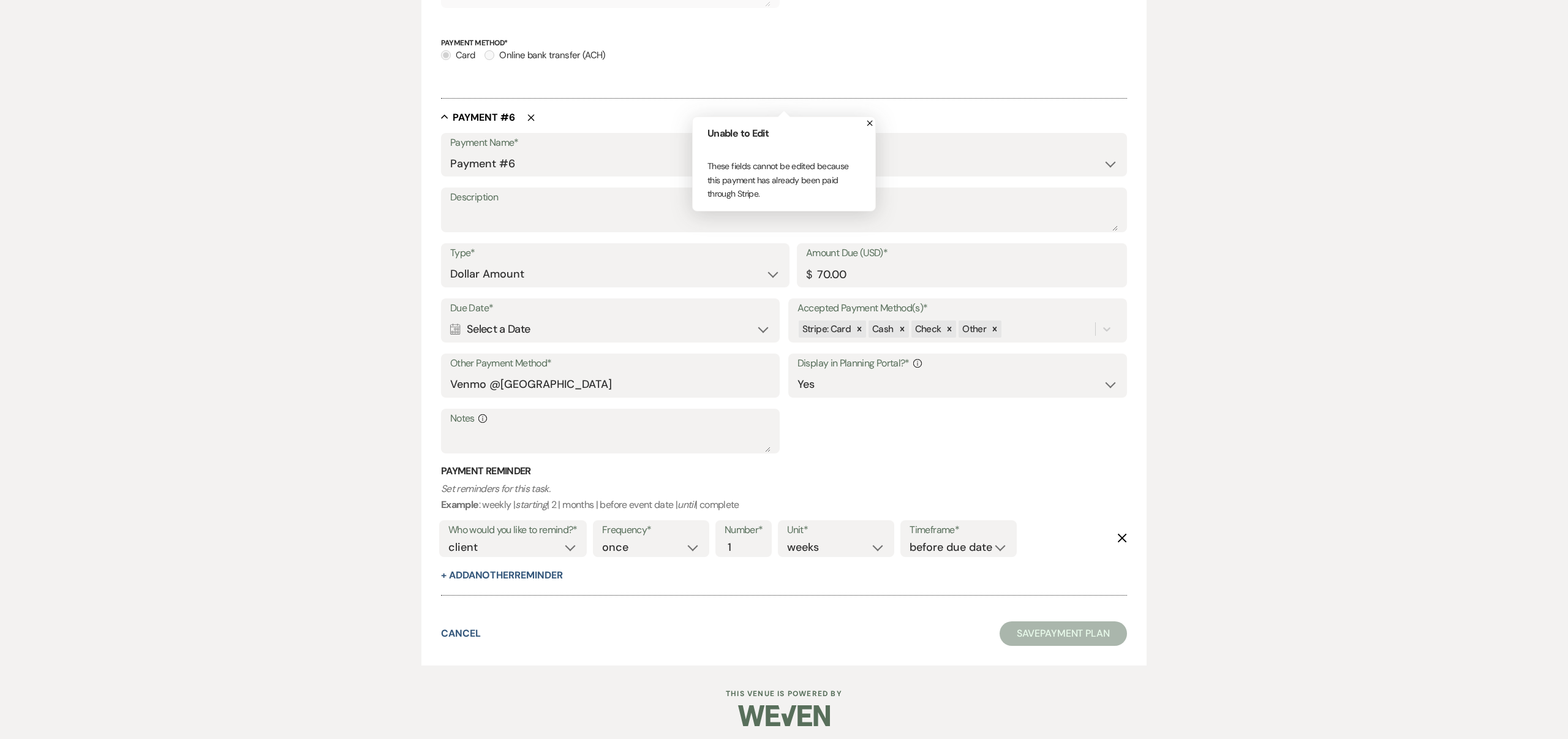
scroll to position [2193, 0]
click at [455, 325] on icon "Calendar" at bounding box center [456, 325] width 10 height 11
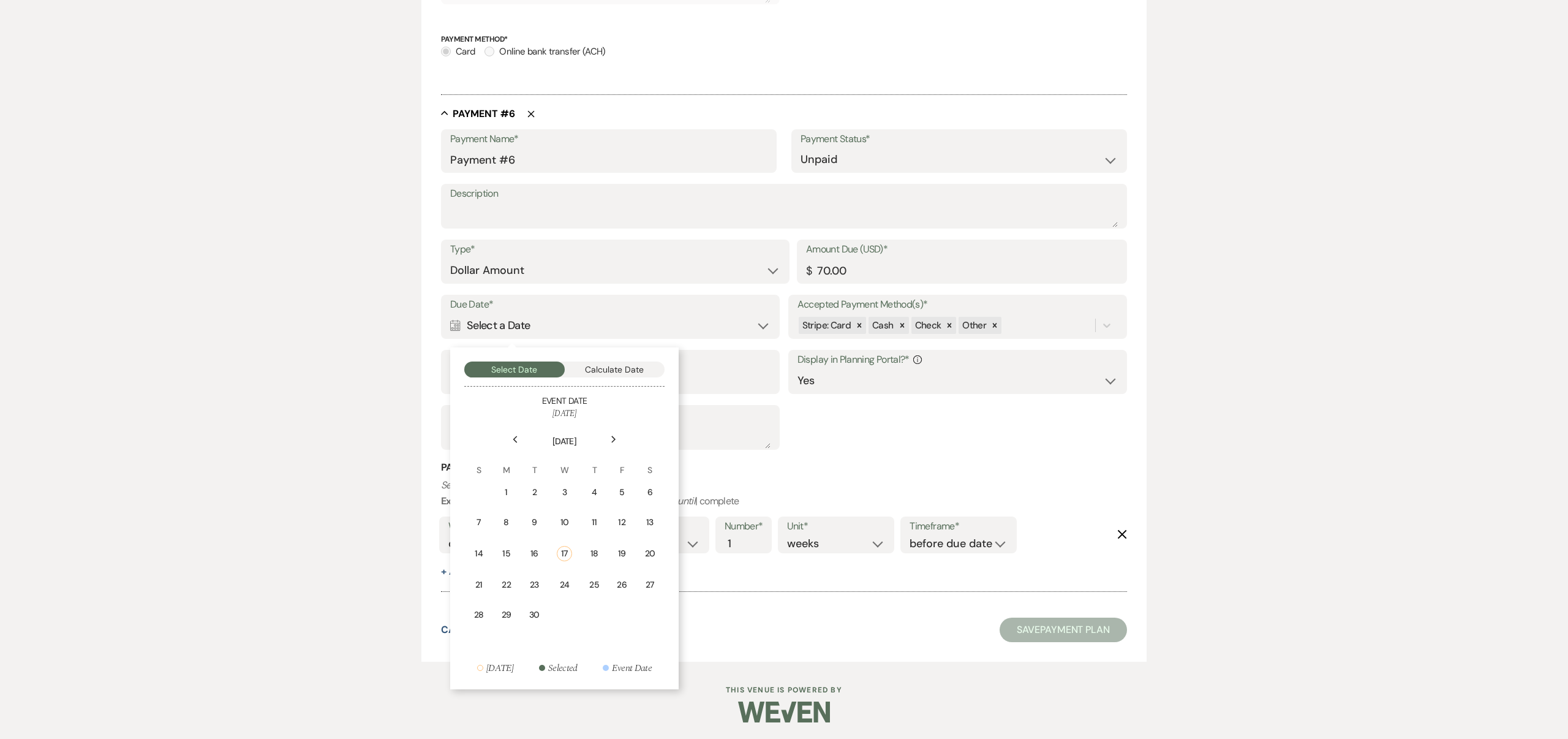
click at [649, 550] on div "20" at bounding box center [649, 553] width 11 height 13
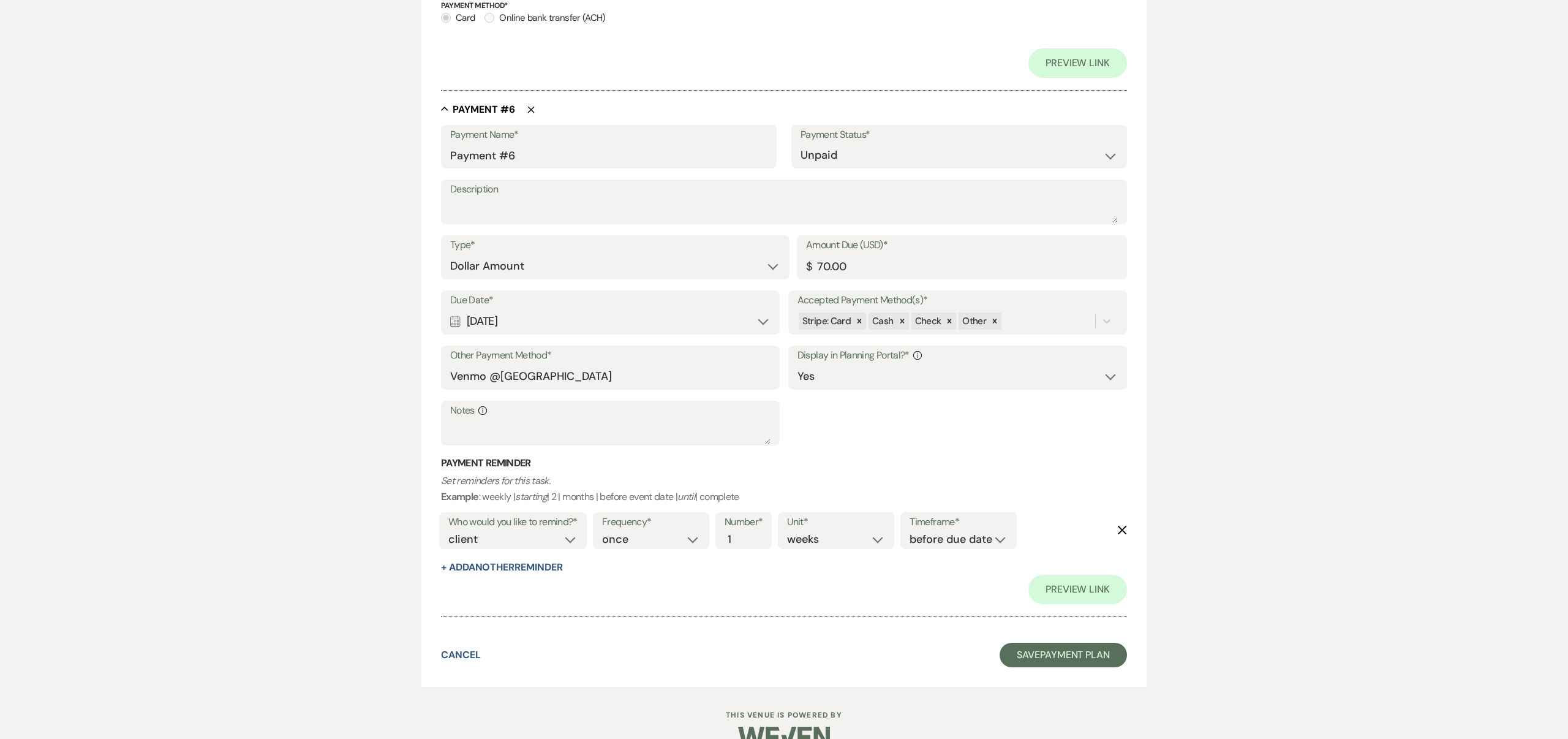
scroll to position [2370, 0]
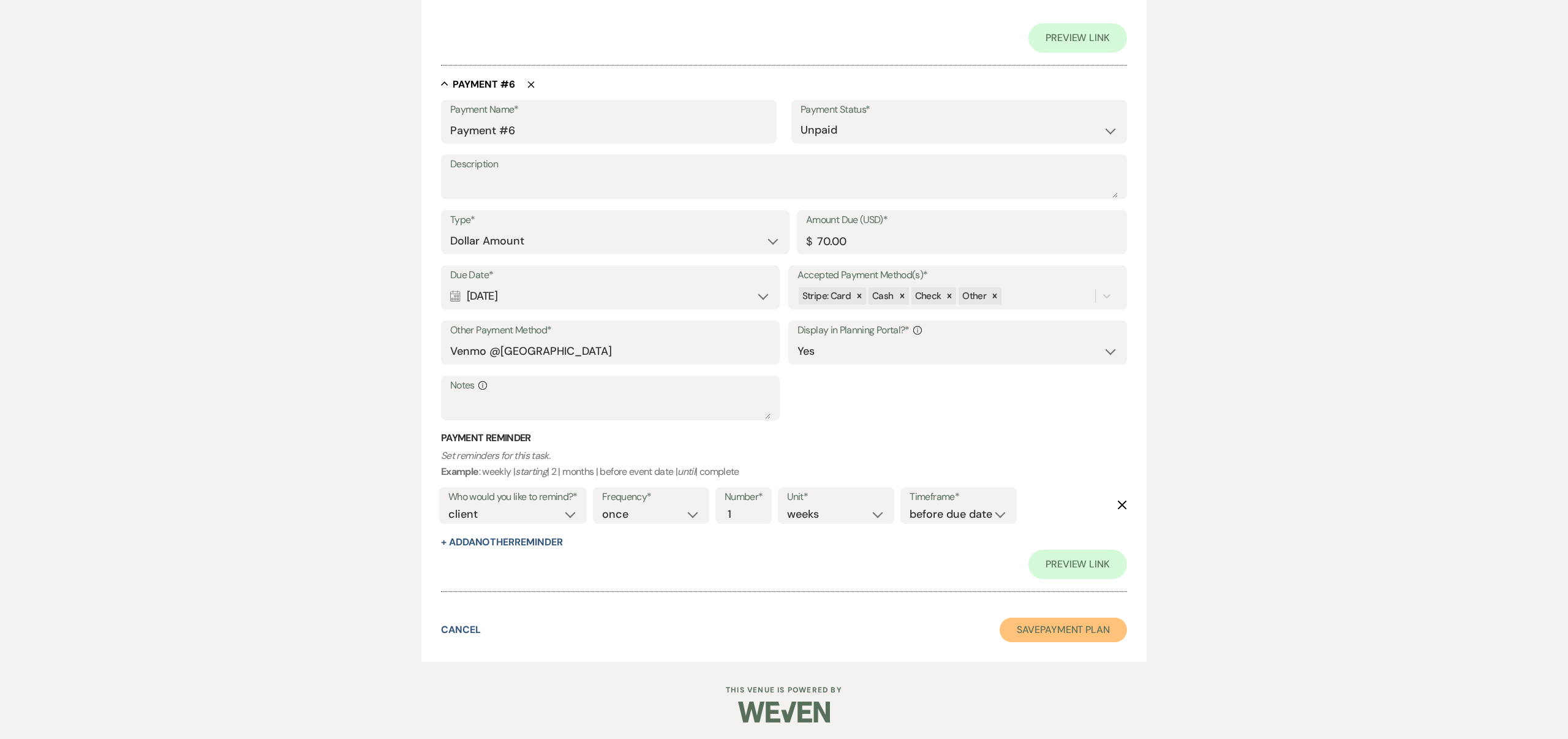
click at [1059, 627] on button "Save Payment Plan" at bounding box center [1063, 629] width 128 height 24
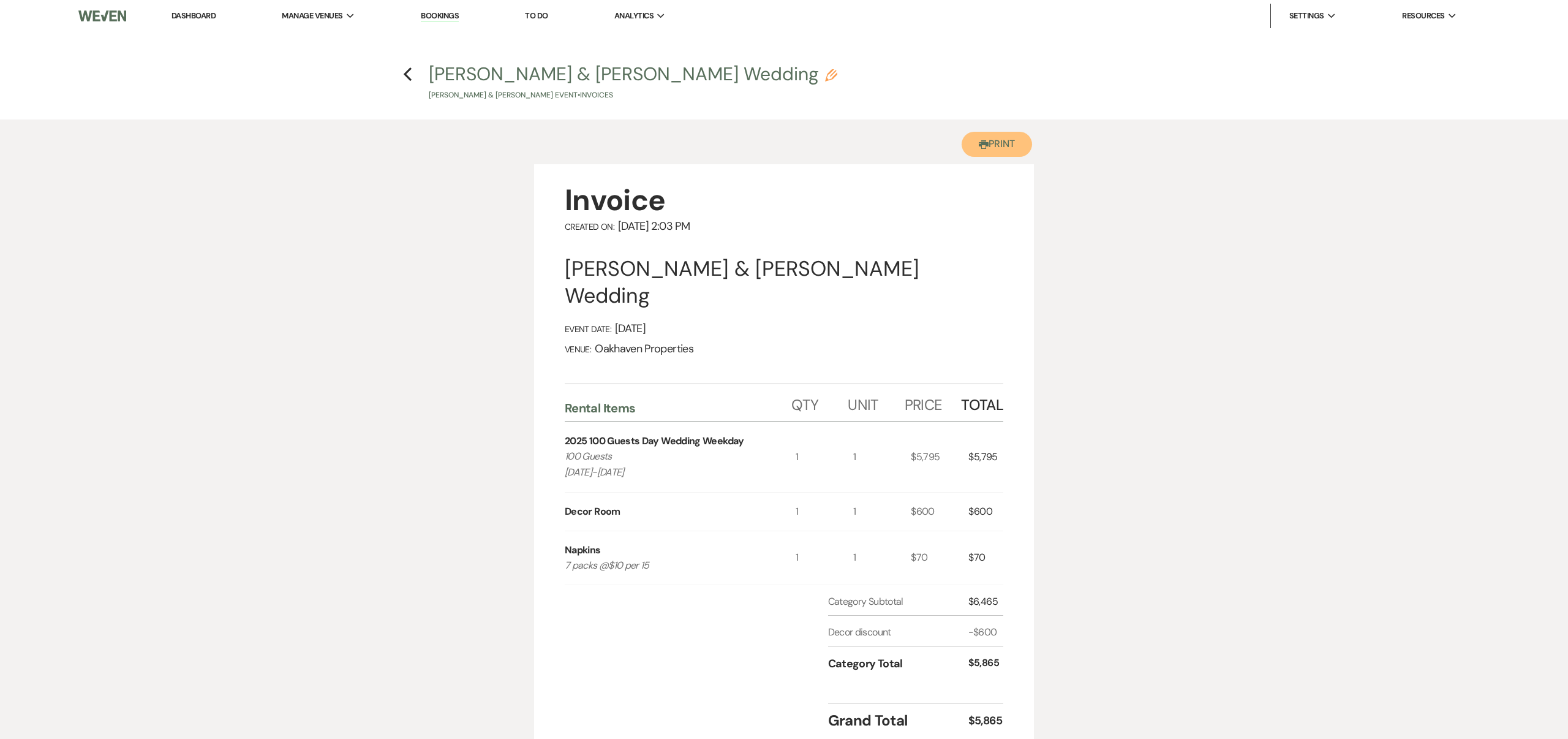
click at [996, 140] on button "Printer Print" at bounding box center [997, 144] width 70 height 25
click at [408, 73] on icon "Previous" at bounding box center [407, 74] width 10 height 15
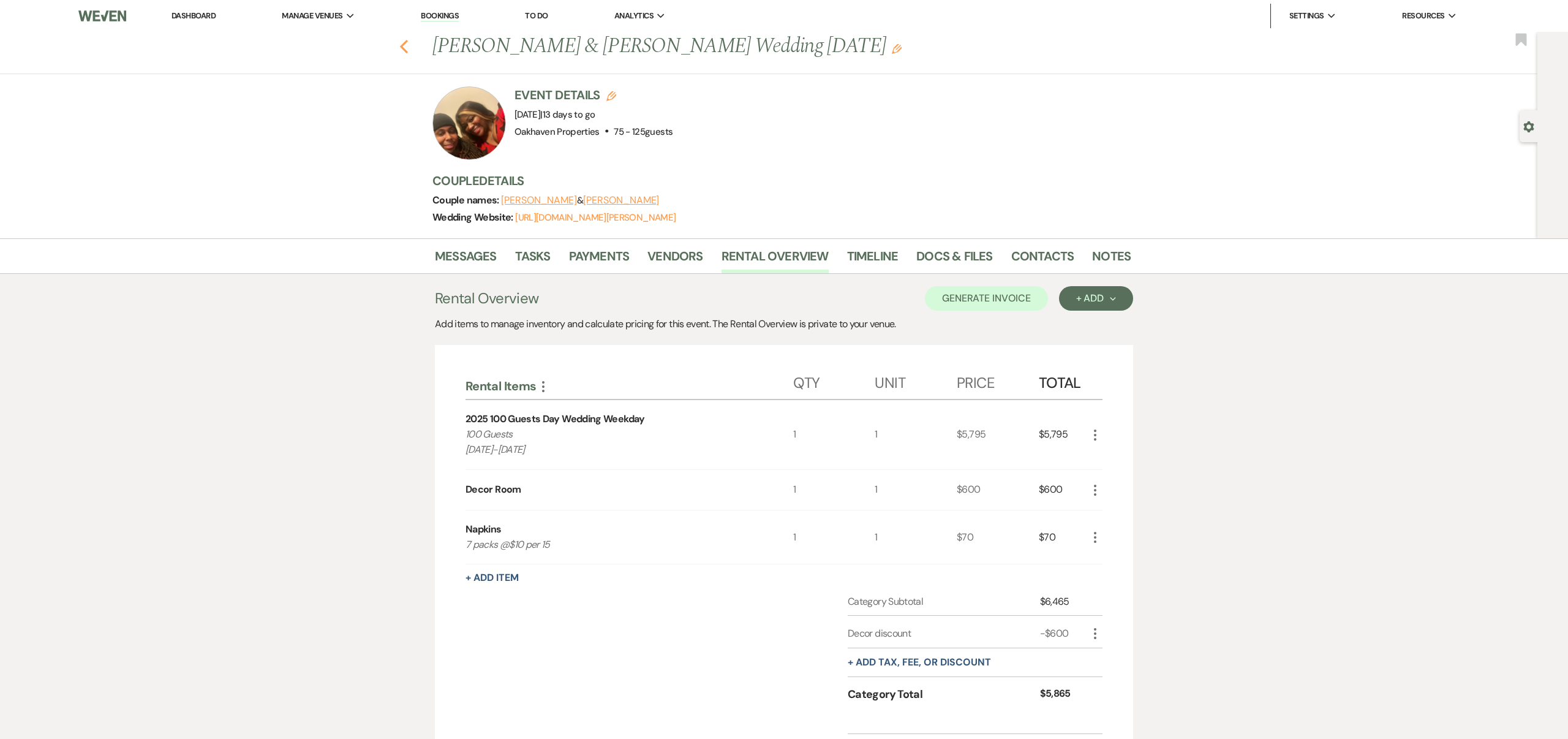
click at [406, 46] on icon "Previous" at bounding box center [404, 46] width 10 height 15
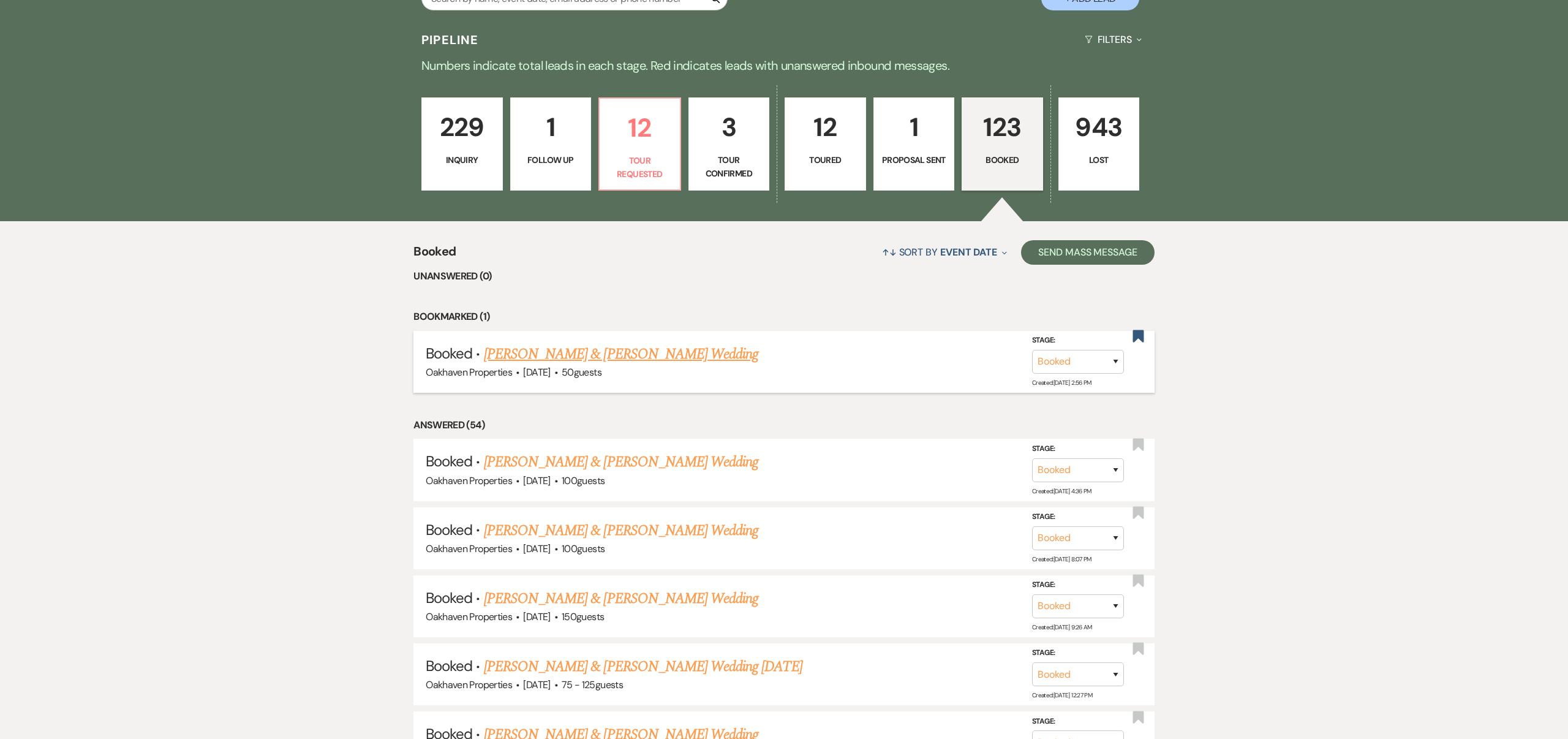
scroll to position [334, 0]
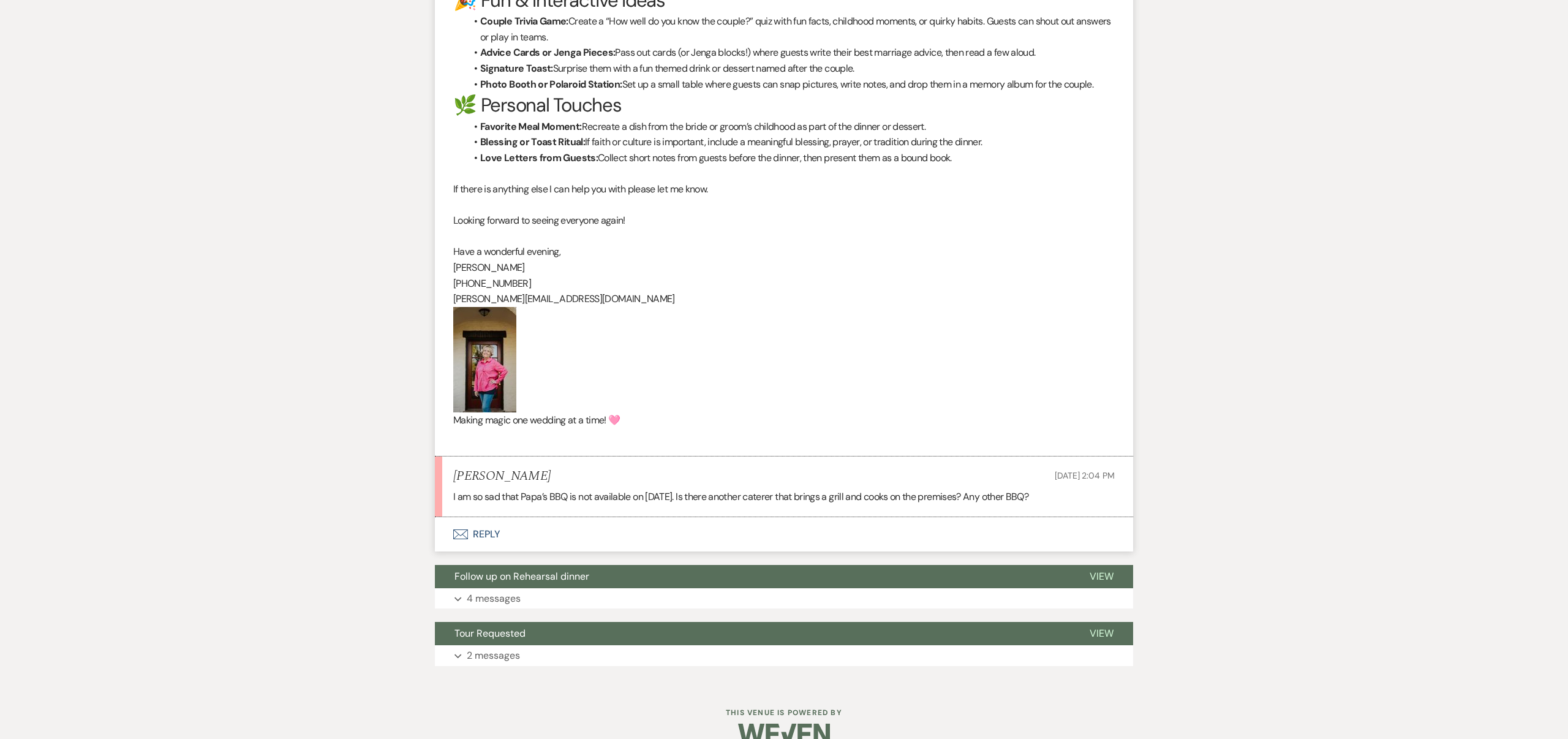
scroll to position [1595, 0]
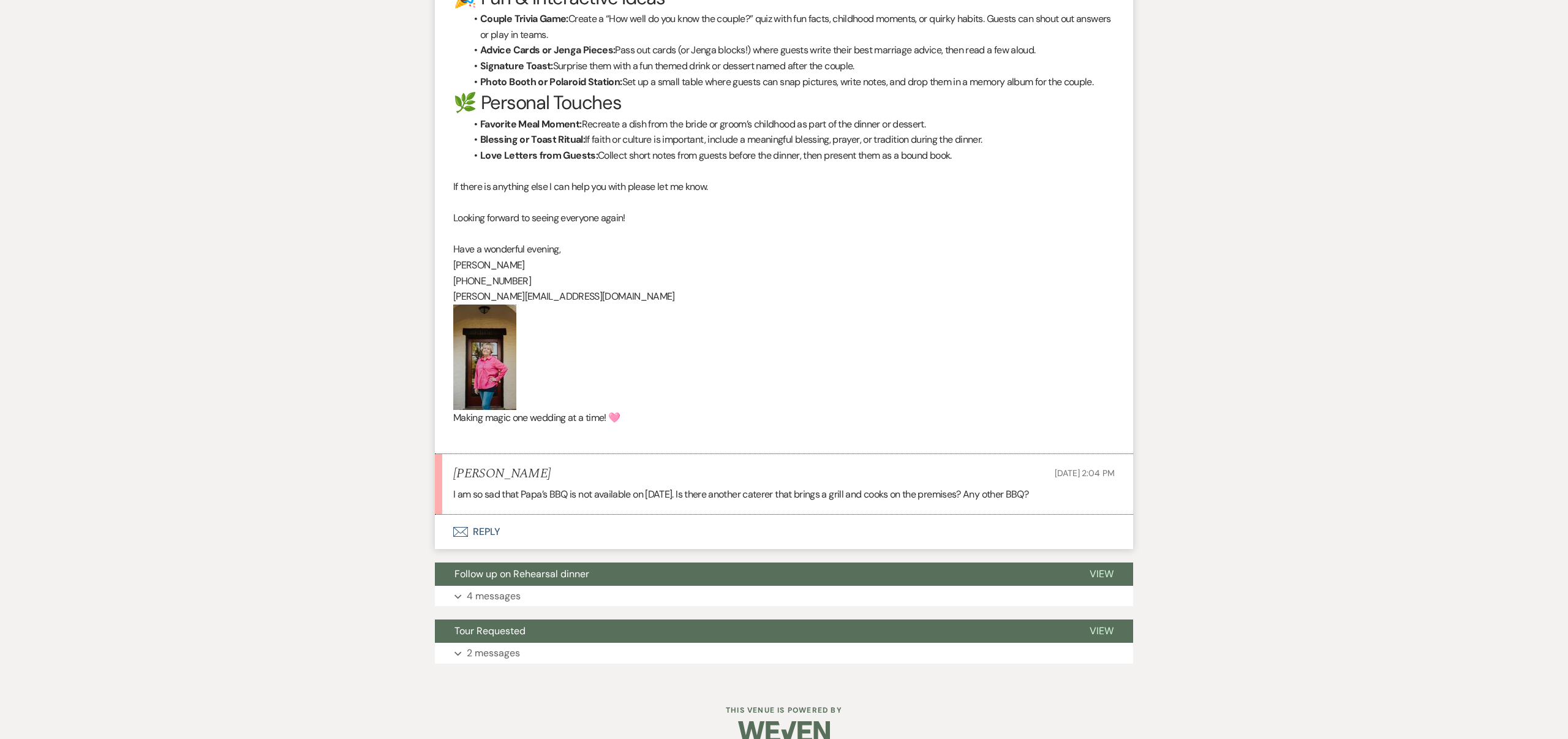
click at [493, 530] on button "Envelope Reply" at bounding box center [784, 531] width 699 height 34
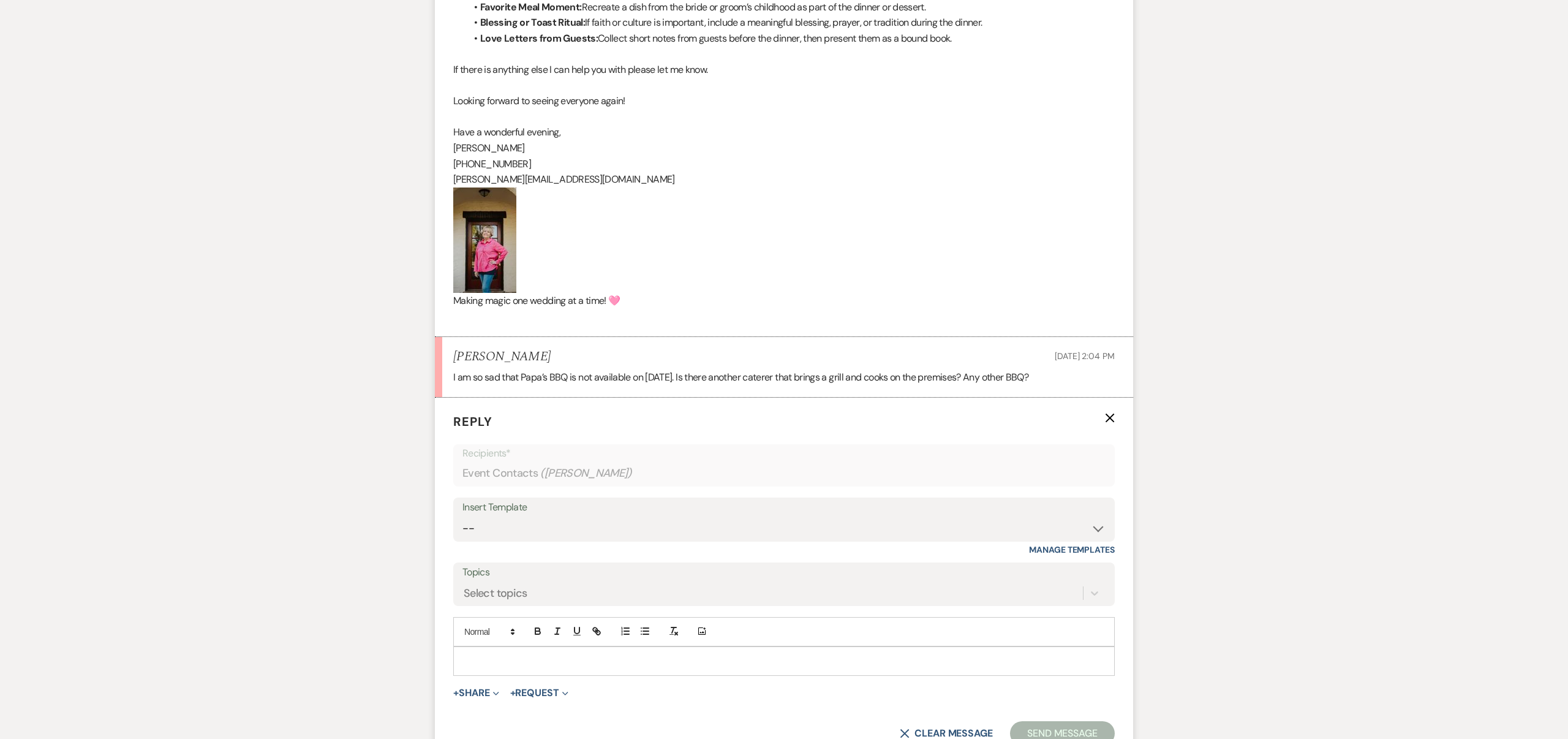
scroll to position [1725, 0]
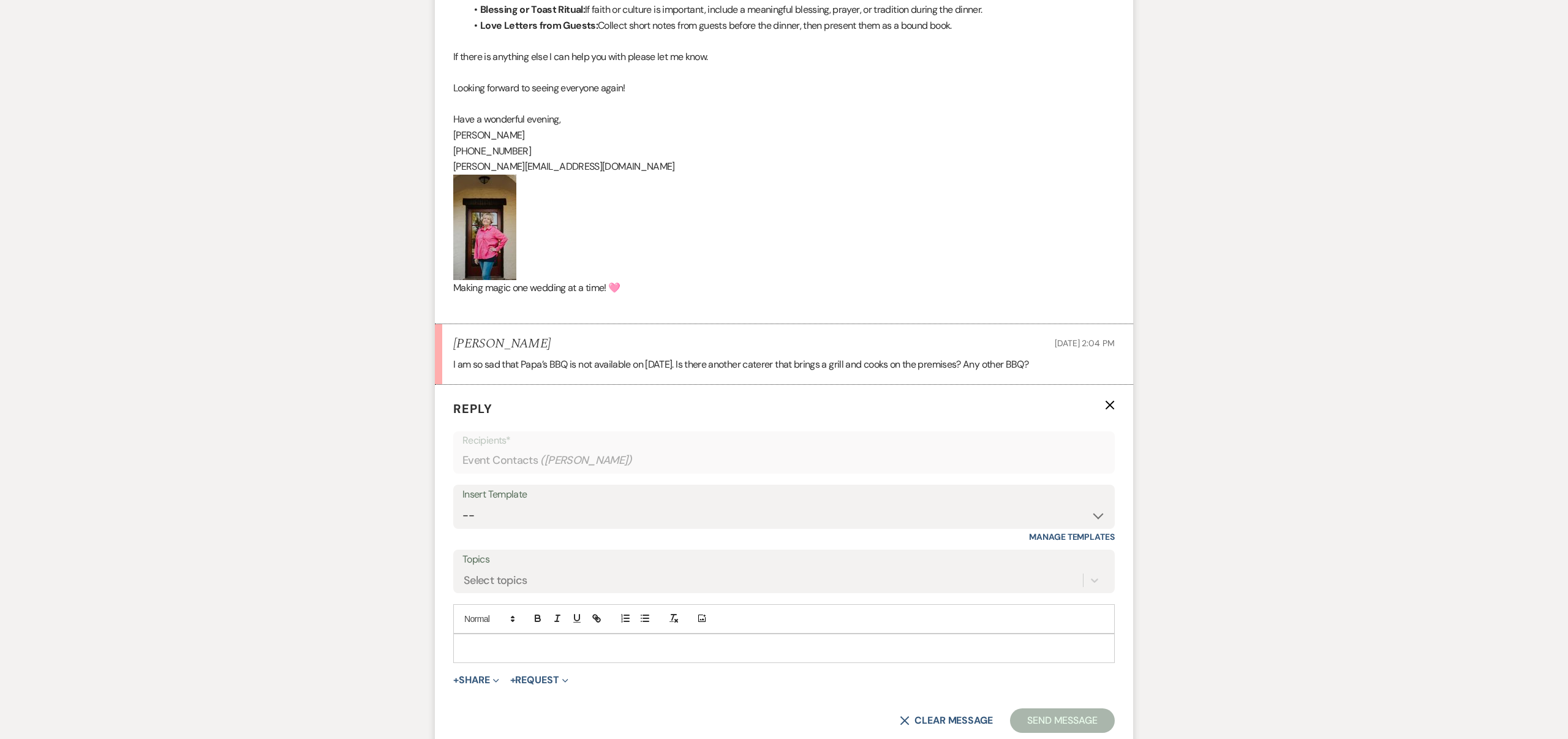
click at [506, 651] on p at bounding box center [784, 648] width 642 height 13
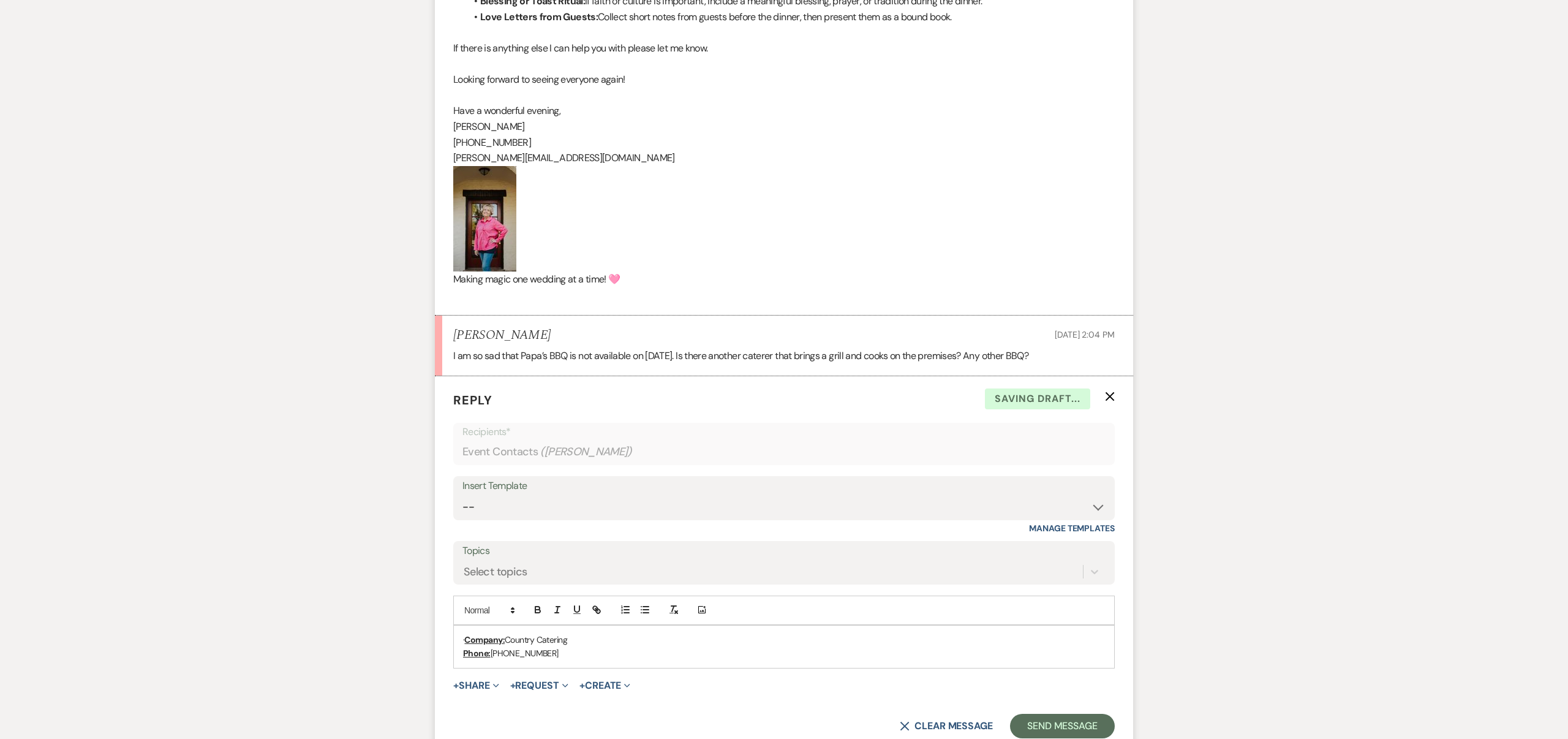
click at [459, 638] on div "· Company: Country Catering Phone: [PHONE_NUMBER]" at bounding box center [784, 647] width 660 height 43
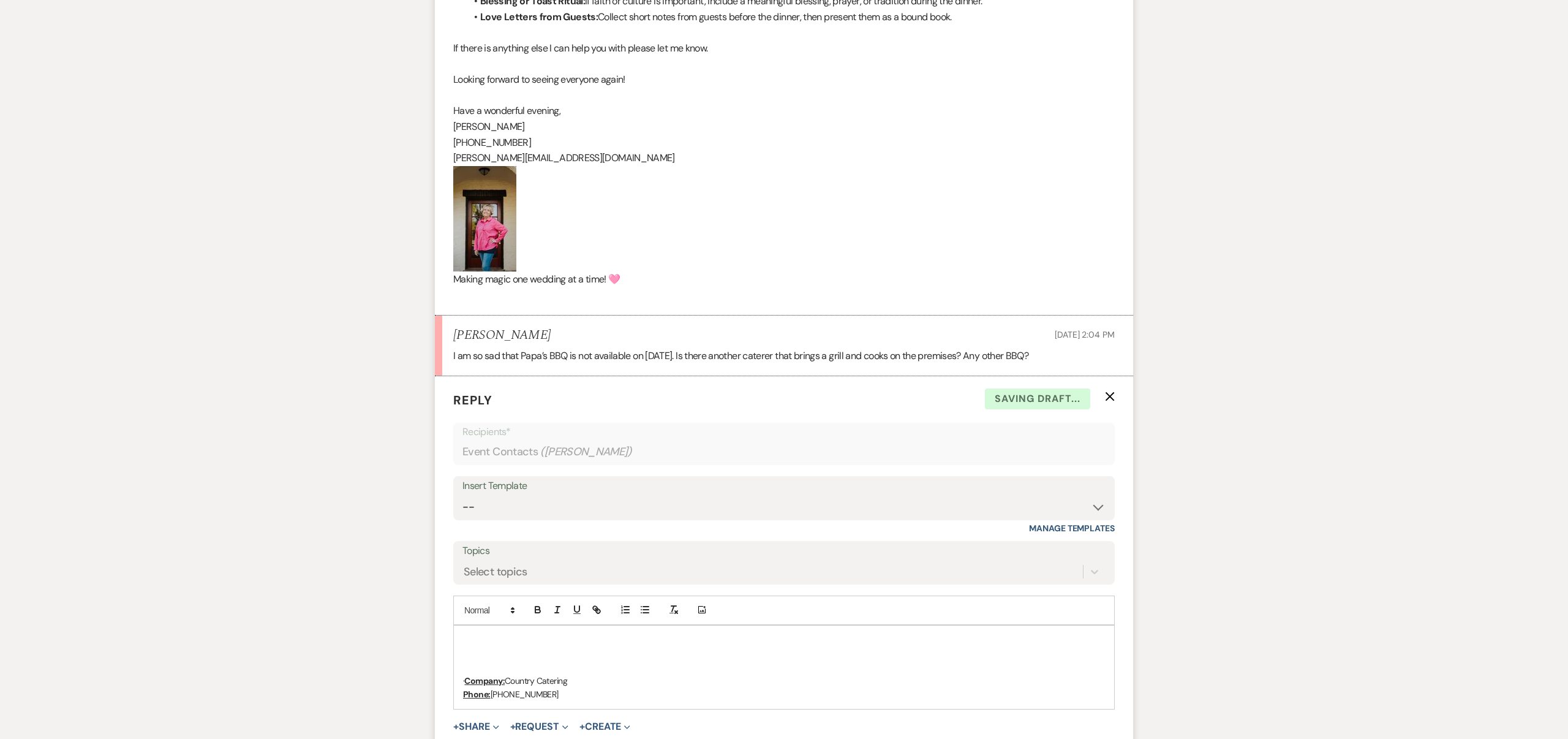
click at [470, 639] on p at bounding box center [784, 639] width 642 height 13
click at [538, 564] on div "Select topics" at bounding box center [784, 572] width 643 height 23
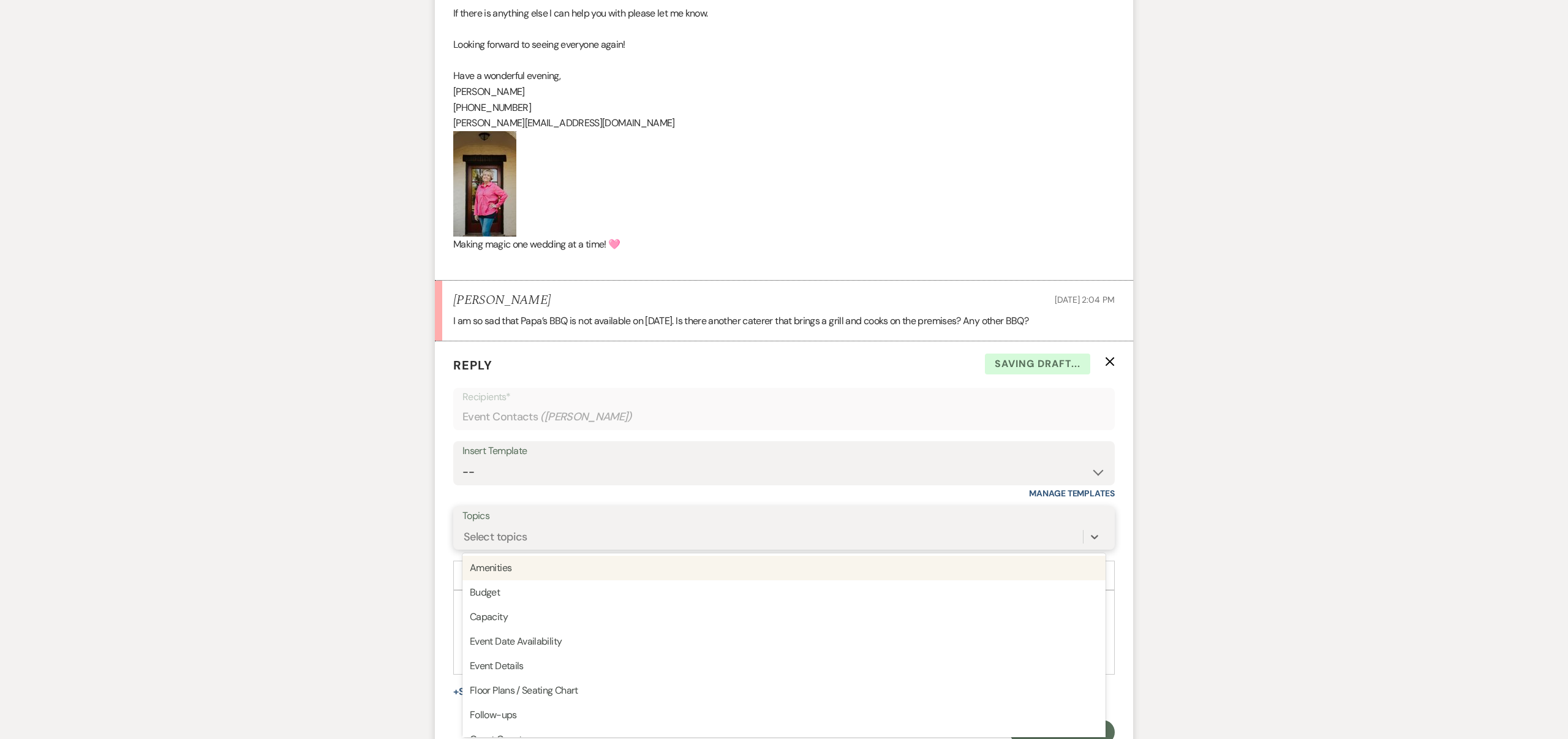
scroll to position [1771, 0]
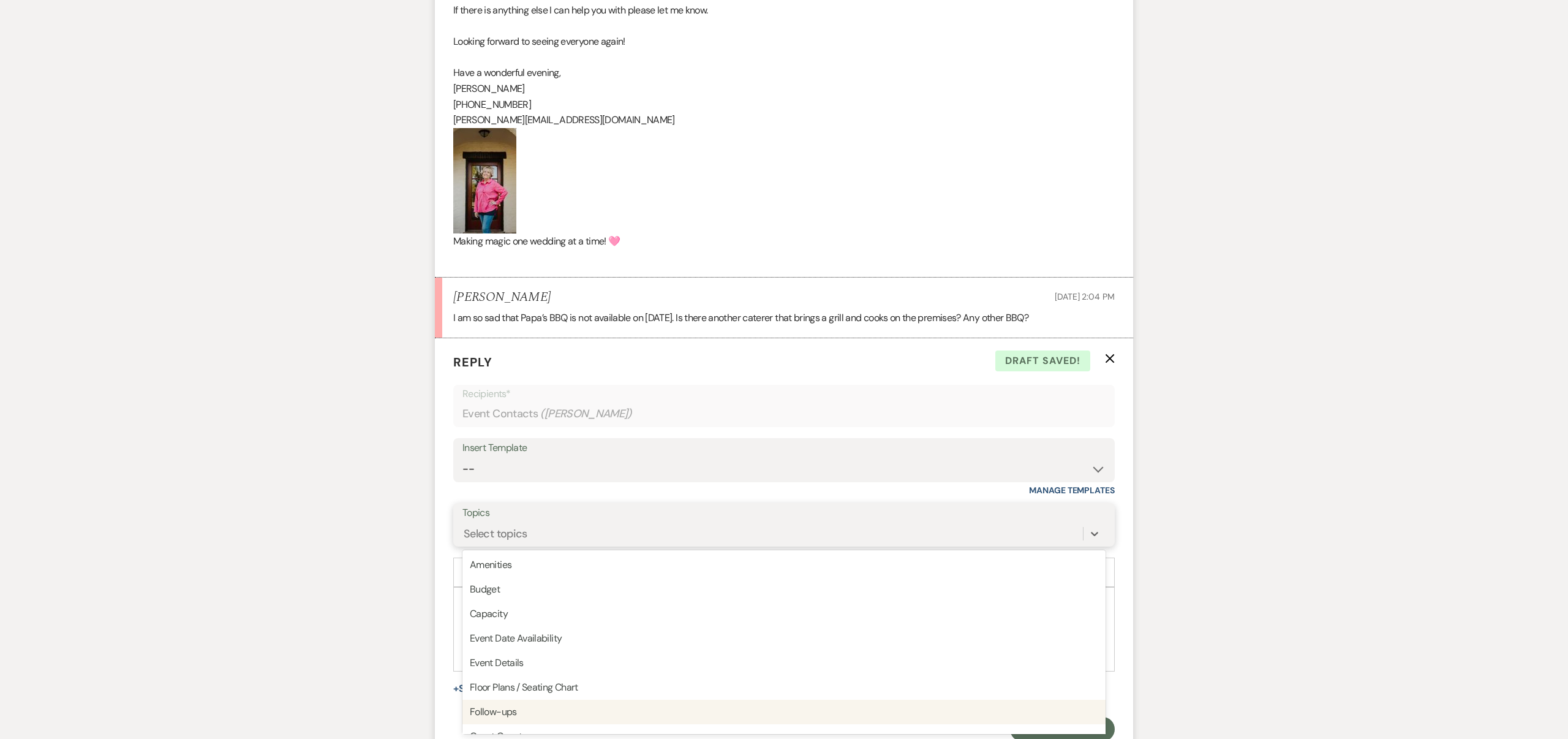
click at [522, 703] on div "Follow-ups" at bounding box center [784, 711] width 643 height 24
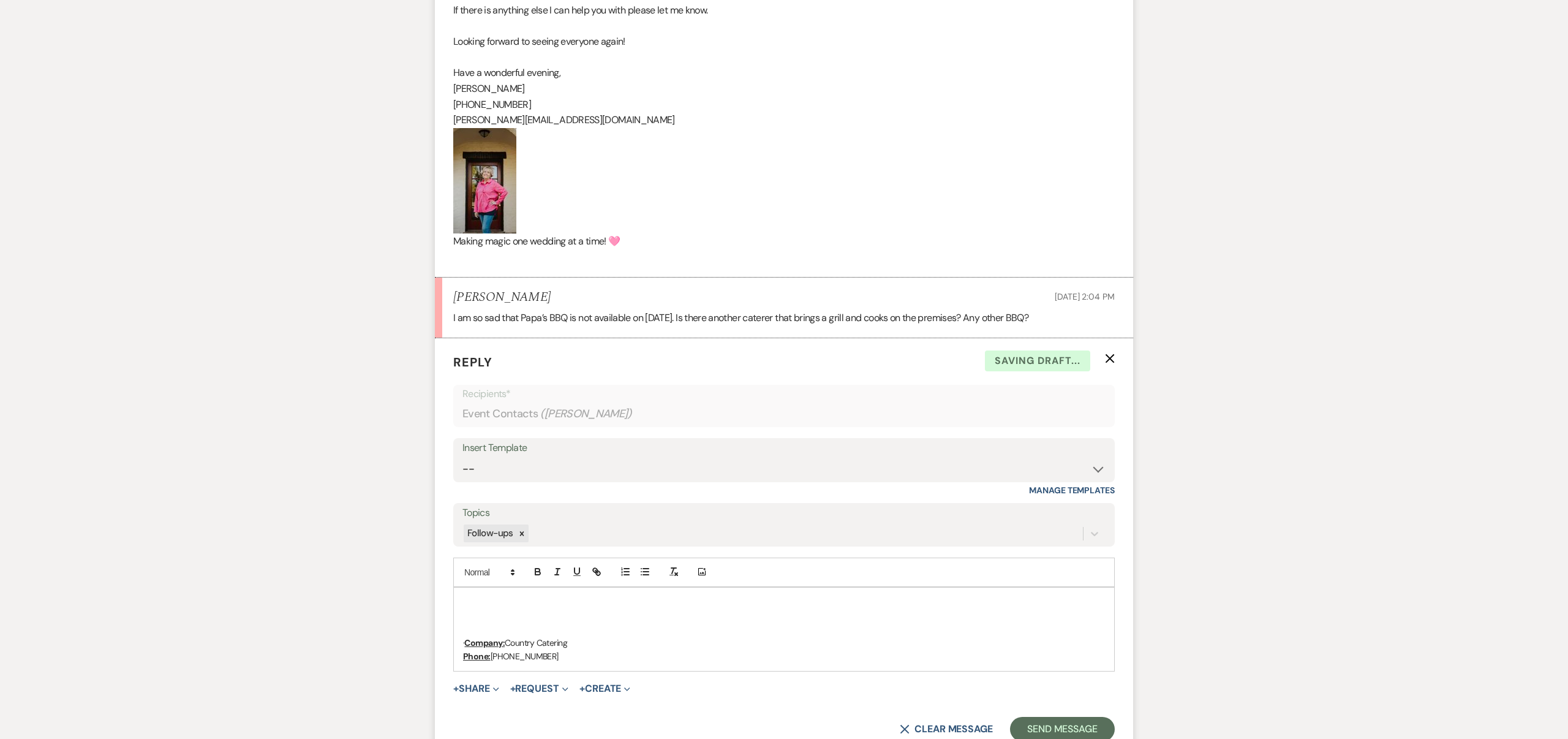
click at [484, 601] on p at bounding box center [784, 602] width 642 height 13
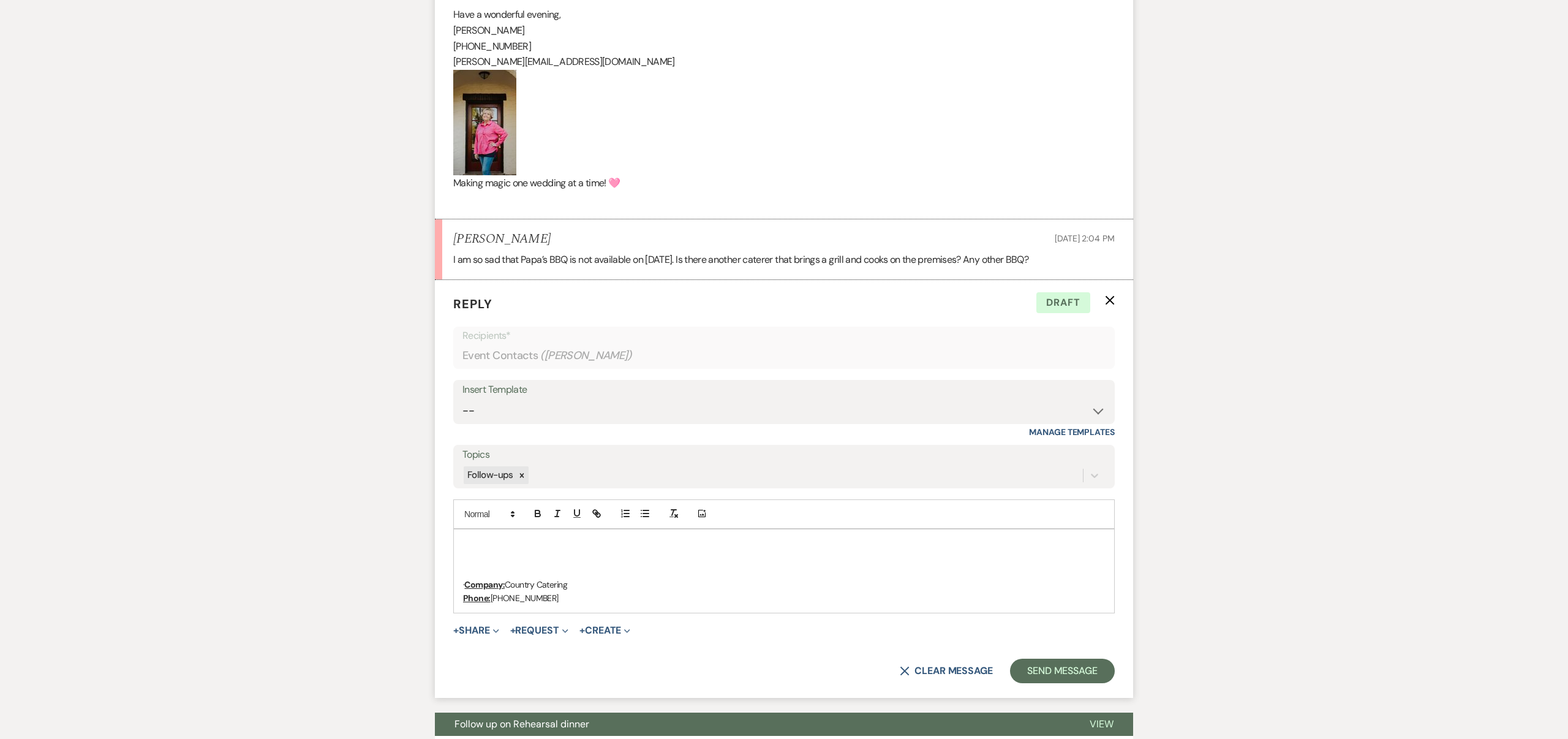
scroll to position [1858, 0]
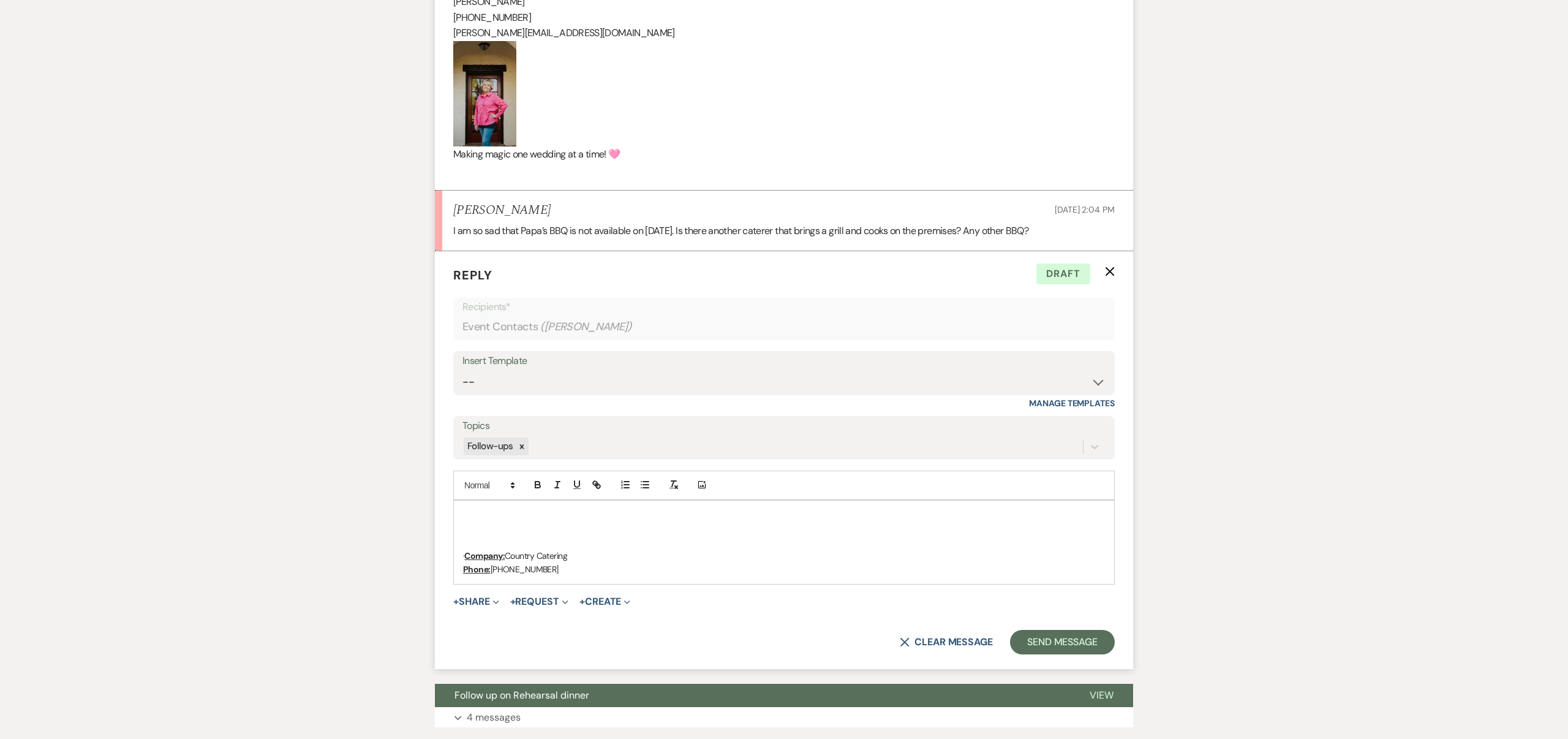
click at [552, 569] on p "Phone: [PHONE_NUMBER]" at bounding box center [784, 569] width 642 height 13
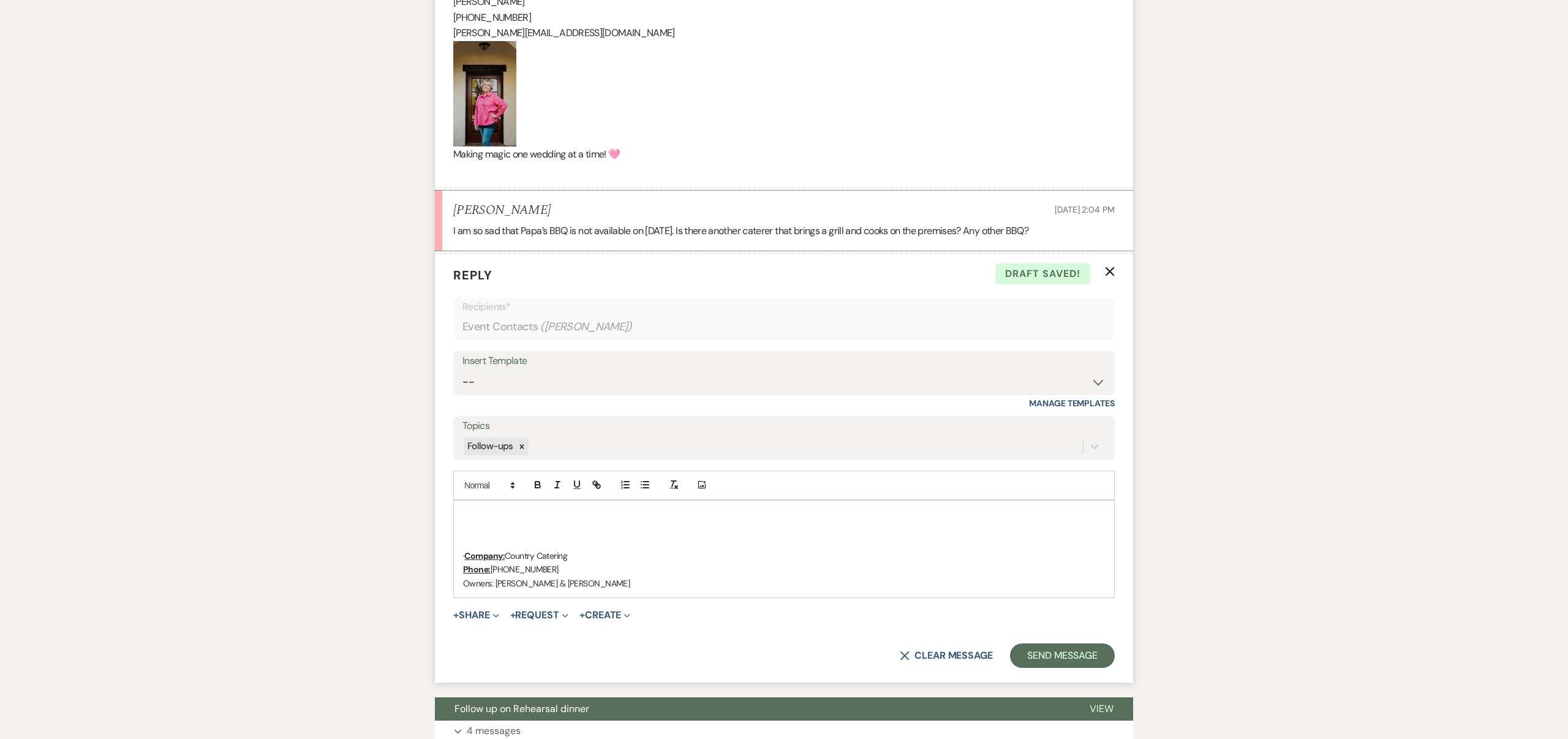
click at [480, 517] on p at bounding box center [784, 514] width 642 height 13
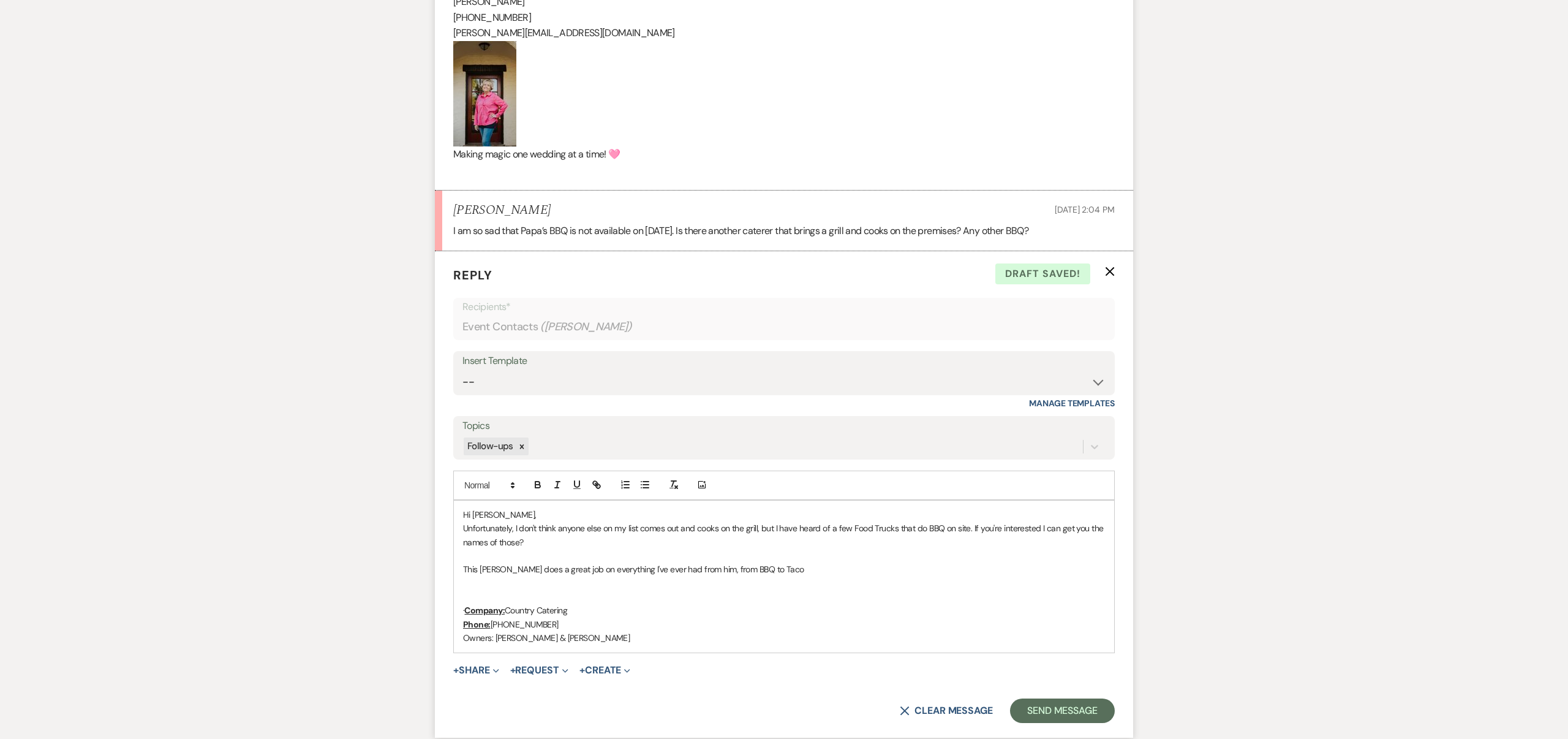
drag, startPoint x: 764, startPoint y: 570, endPoint x: 769, endPoint y: 576, distance: 7.8
click at [764, 570] on p "This [PERSON_NAME] does a great job on everything I've ever had from him, from …" at bounding box center [784, 569] width 642 height 13
click at [792, 572] on p "This [PERSON_NAME] does a great job on everything I've ever had from him, from …" at bounding box center [784, 569] width 642 height 13
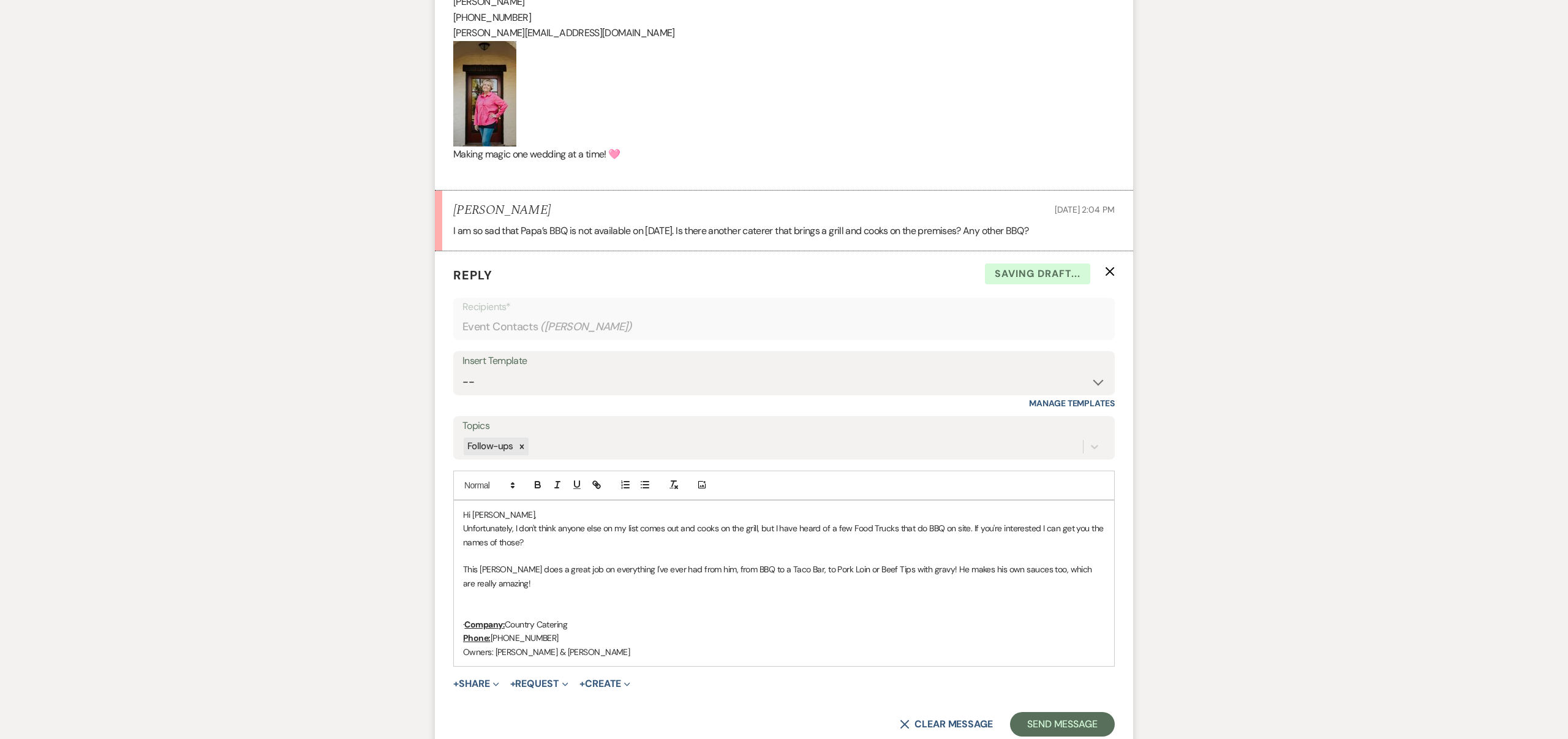
click at [484, 612] on p at bounding box center [784, 610] width 642 height 13
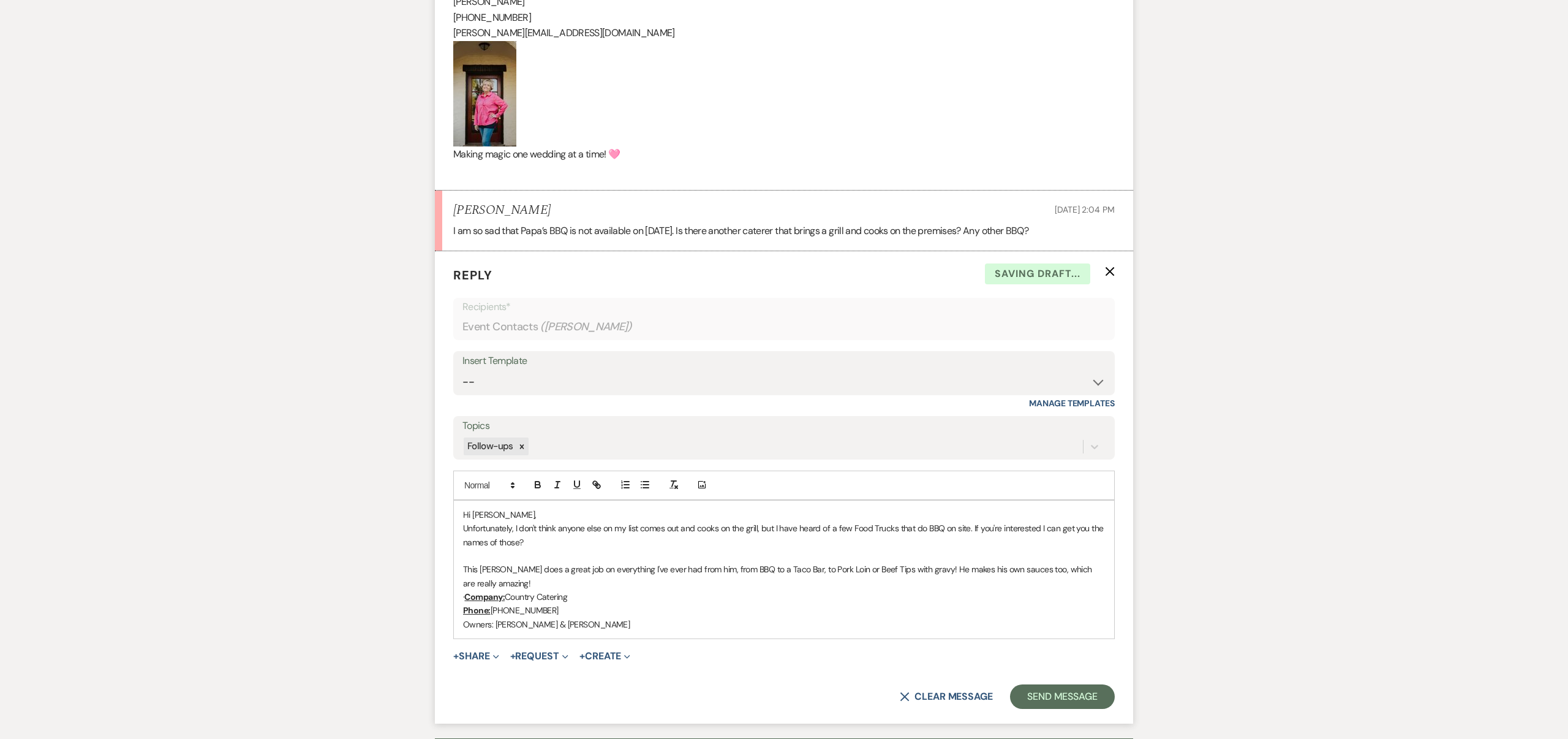
click at [601, 625] on p "Owners: [PERSON_NAME] & [PERSON_NAME]" at bounding box center [784, 624] width 642 height 13
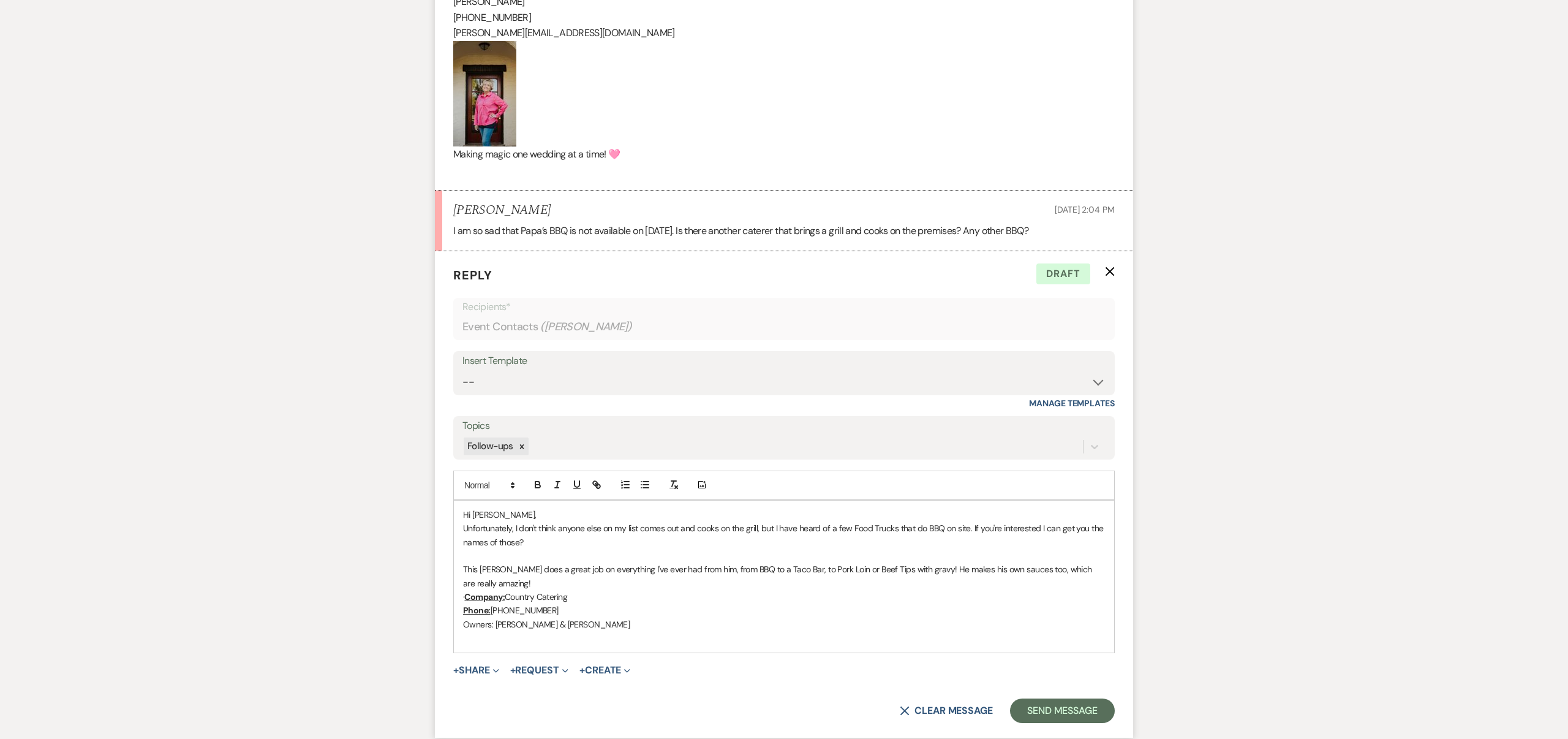
click at [506, 581] on p "This [PERSON_NAME] does a great job on everything I've ever had from him, from …" at bounding box center [784, 576] width 642 height 28
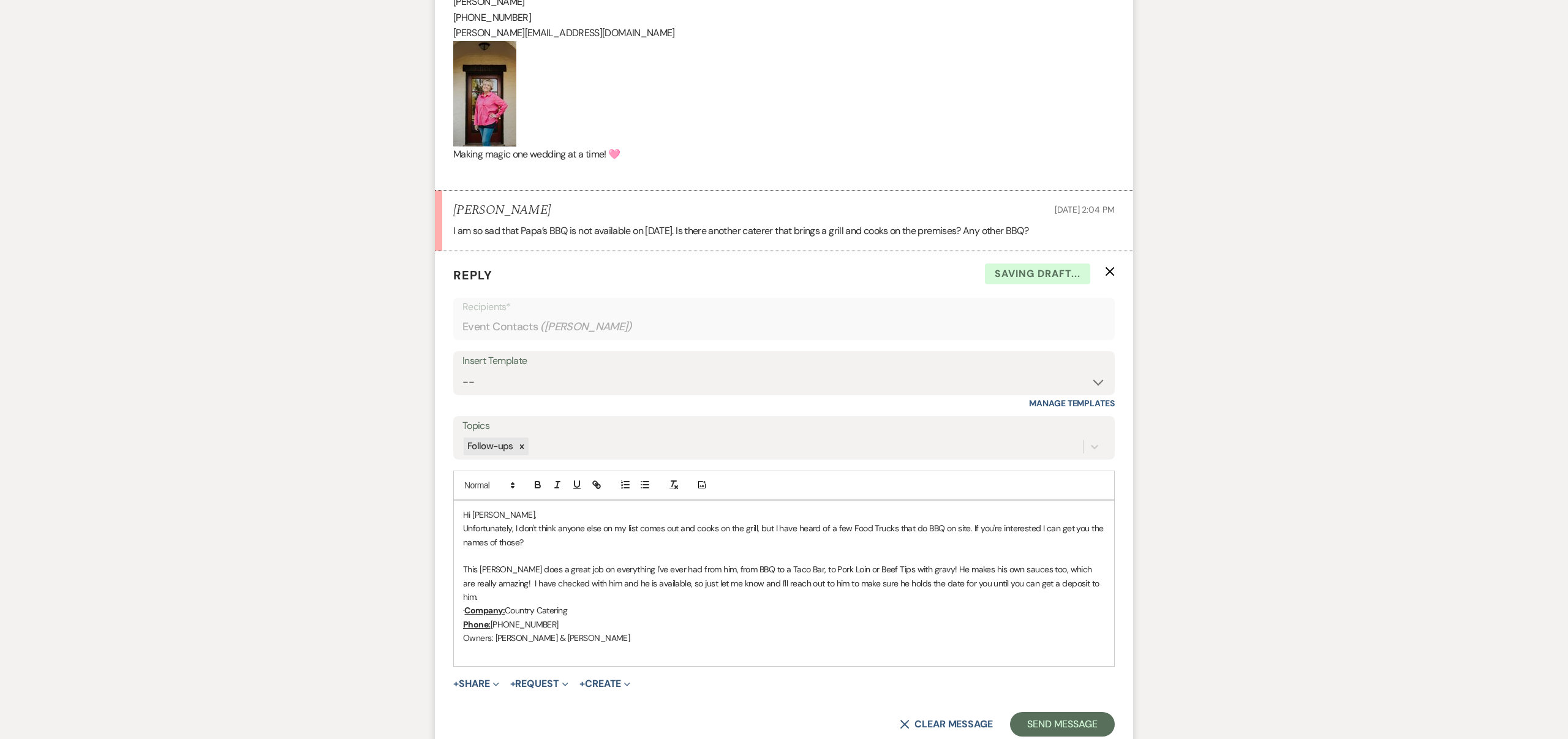
click at [468, 645] on p at bounding box center [784, 652] width 642 height 13
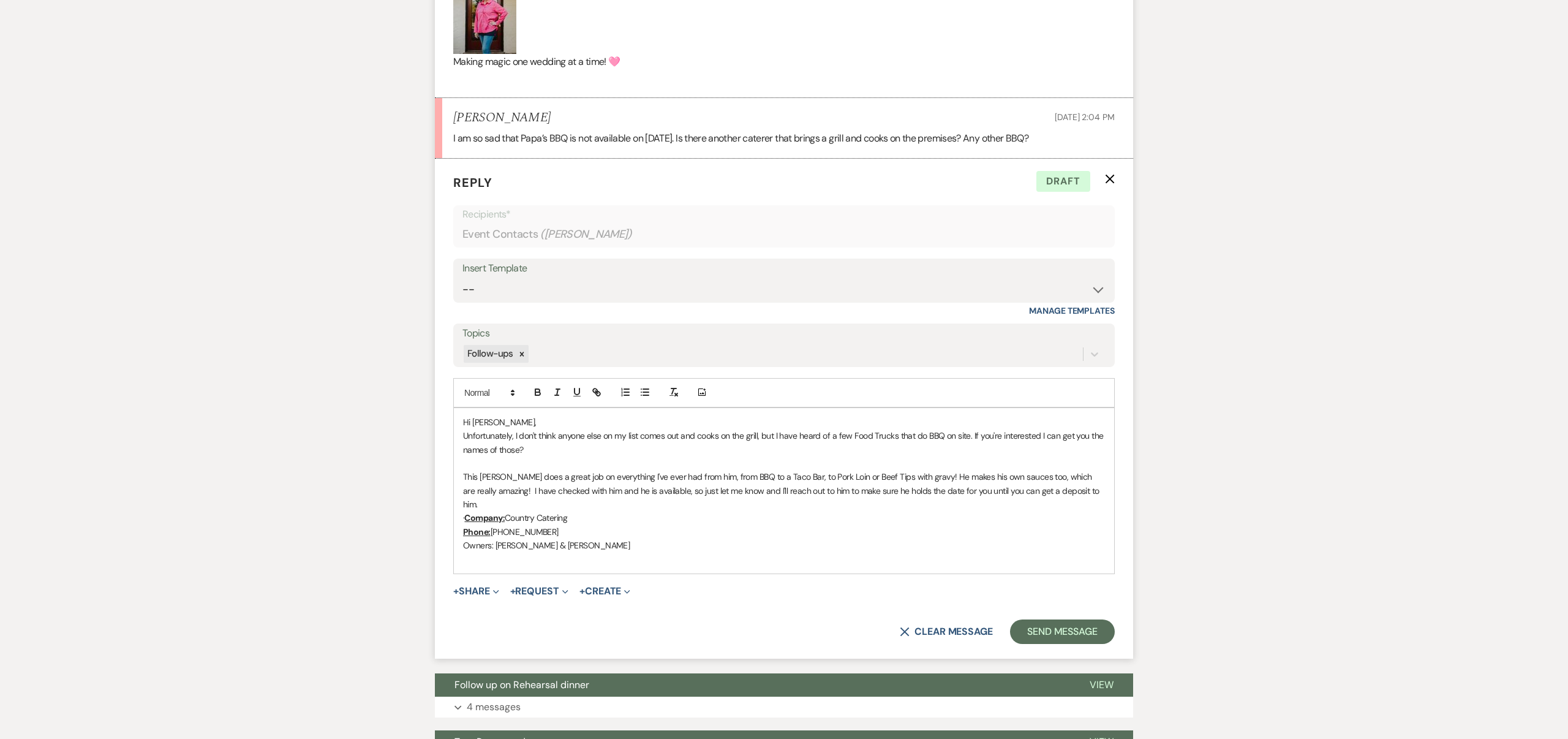
scroll to position [1968, 0]
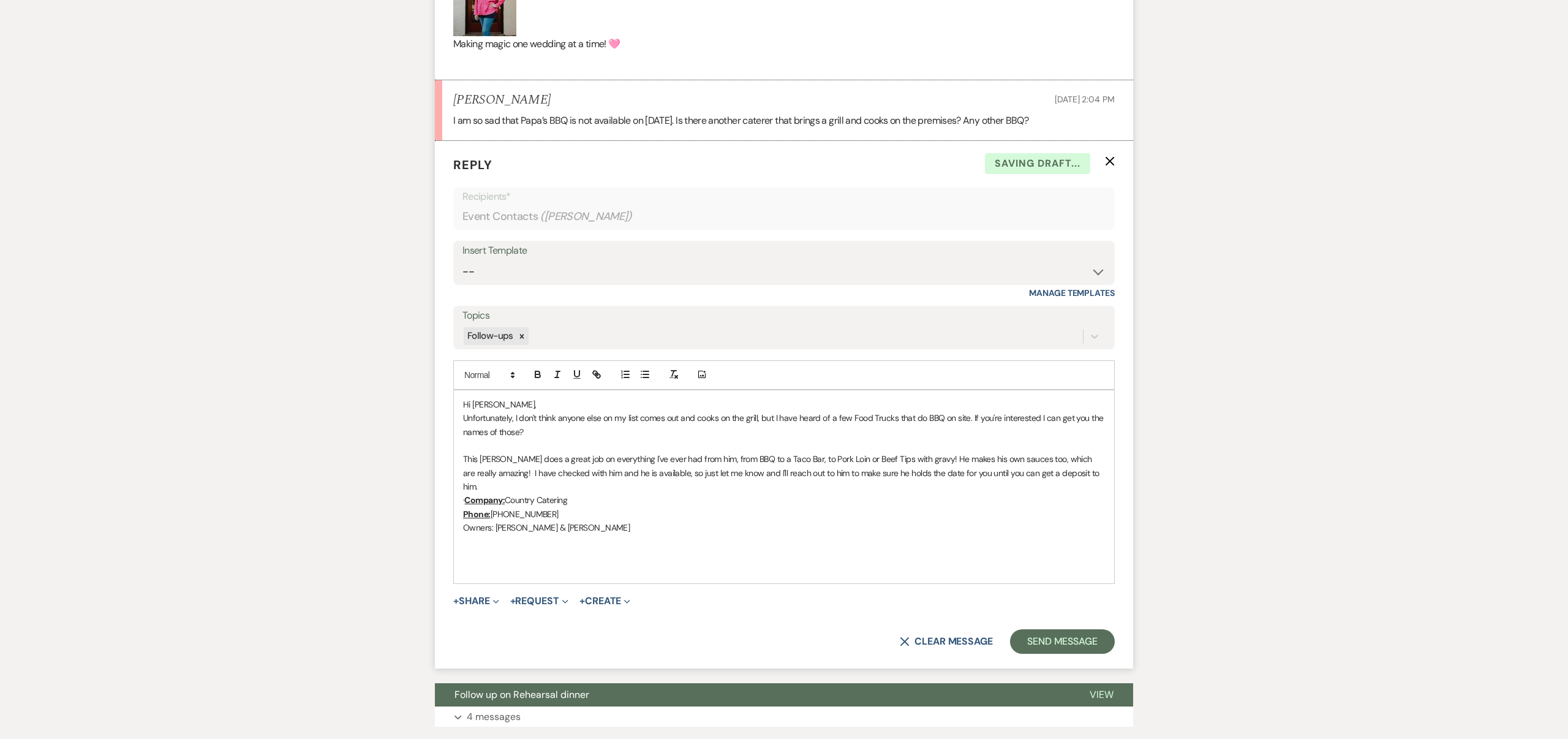
click at [470, 561] on p at bounding box center [784, 568] width 642 height 13
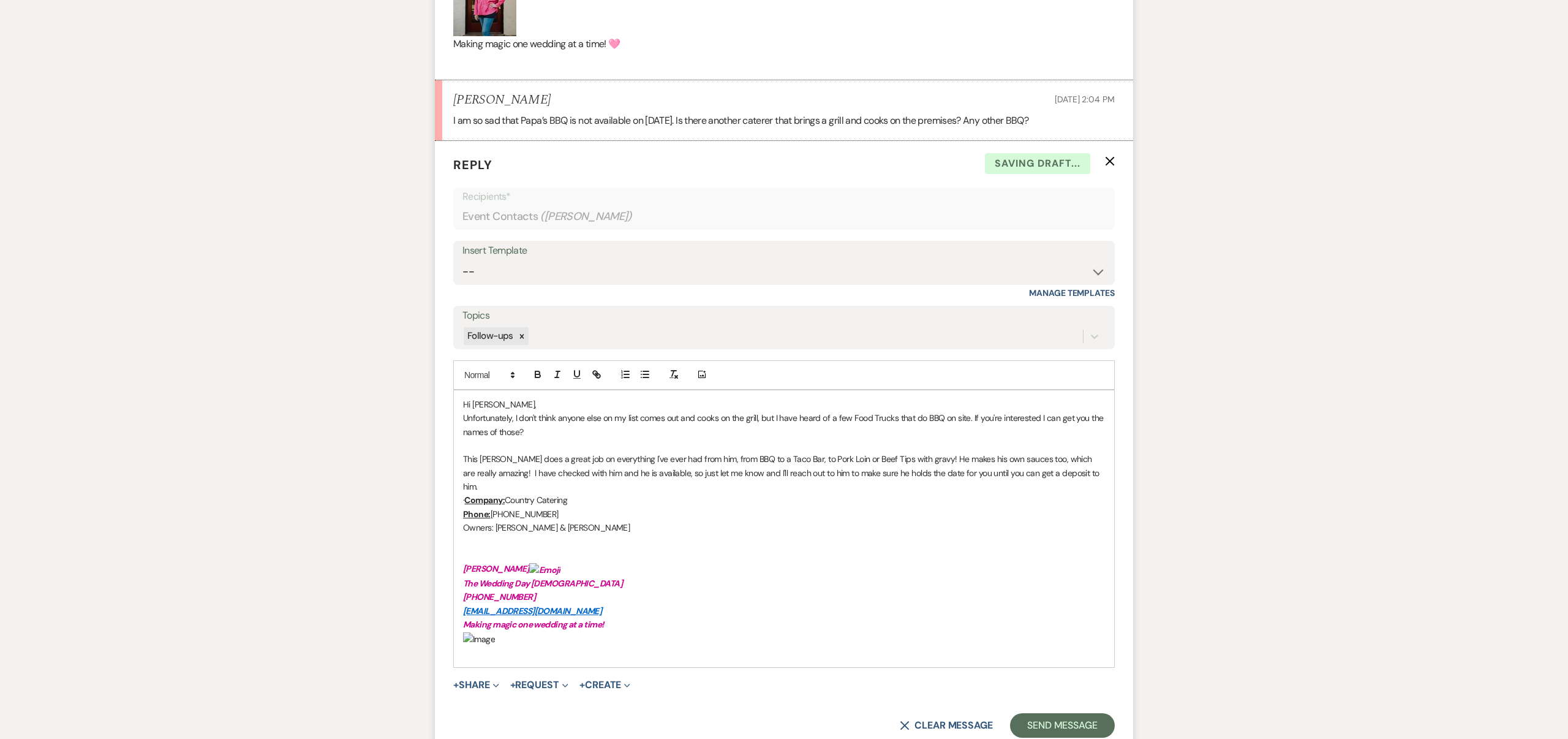
click at [467, 632] on img "﻿ ﻿" at bounding box center [478, 638] width 32 height 13
drag, startPoint x: 495, startPoint y: 625, endPoint x: 473, endPoint y: 622, distance: 22.2
click at [463, 632] on p "﻿ ﻿" at bounding box center [784, 639] width 642 height 15
drag, startPoint x: 495, startPoint y: 625, endPoint x: 465, endPoint y: 624, distance: 30.0
click at [464, 632] on p "﻿ ﻿" at bounding box center [784, 639] width 642 height 15
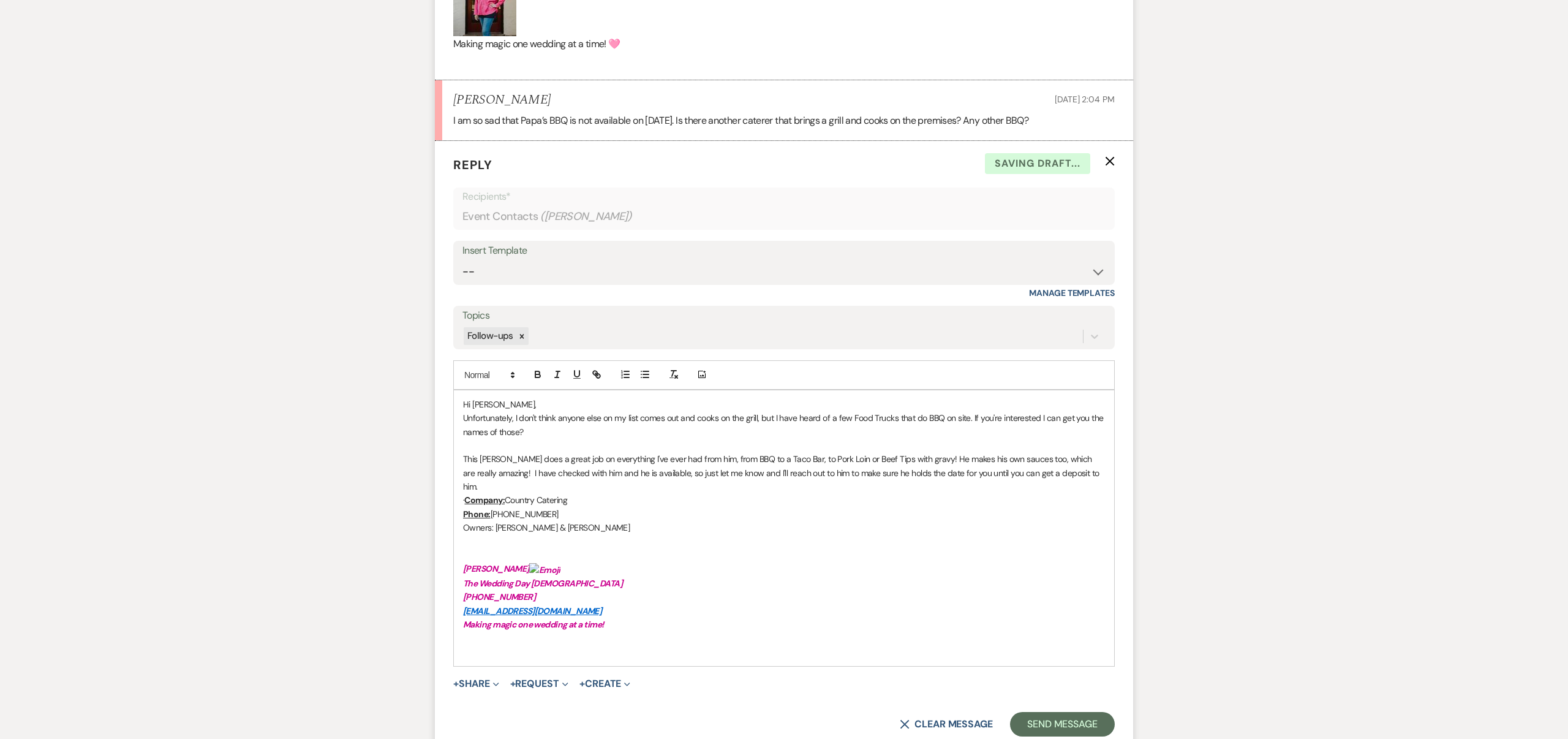
click at [532, 563] on em "[PERSON_NAME] ﻿ ﻿" at bounding box center [513, 568] width 101 height 11
click at [612, 617] on p "Making magic one wedding at a time!" at bounding box center [784, 624] width 642 height 13
click at [701, 372] on icon "Add Photo" at bounding box center [701, 374] width 10 height 11
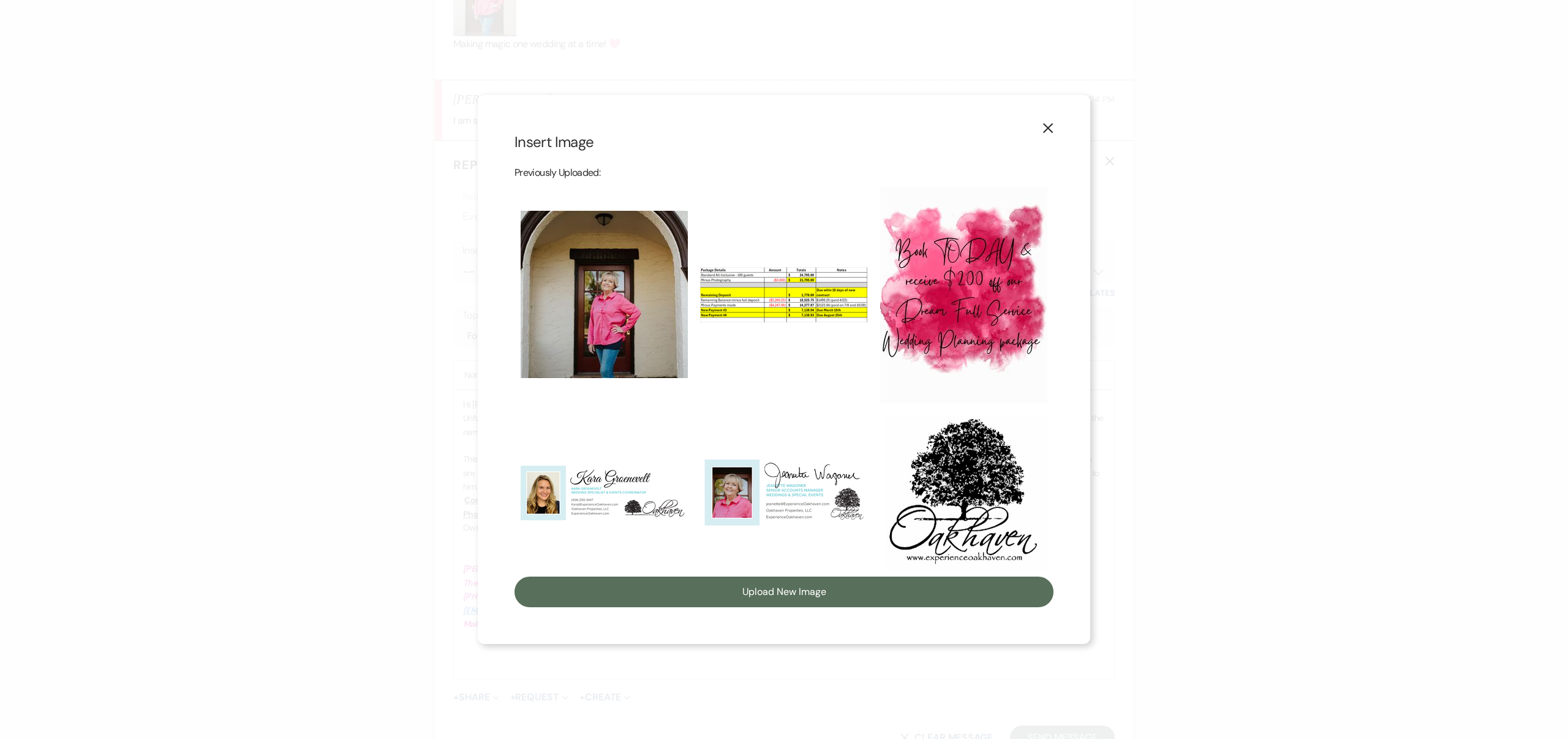
click at [602, 335] on img at bounding box center [605, 294] width 167 height 167
click at [0, 0] on input "checkbox" at bounding box center [0, 0] width 0 height 0
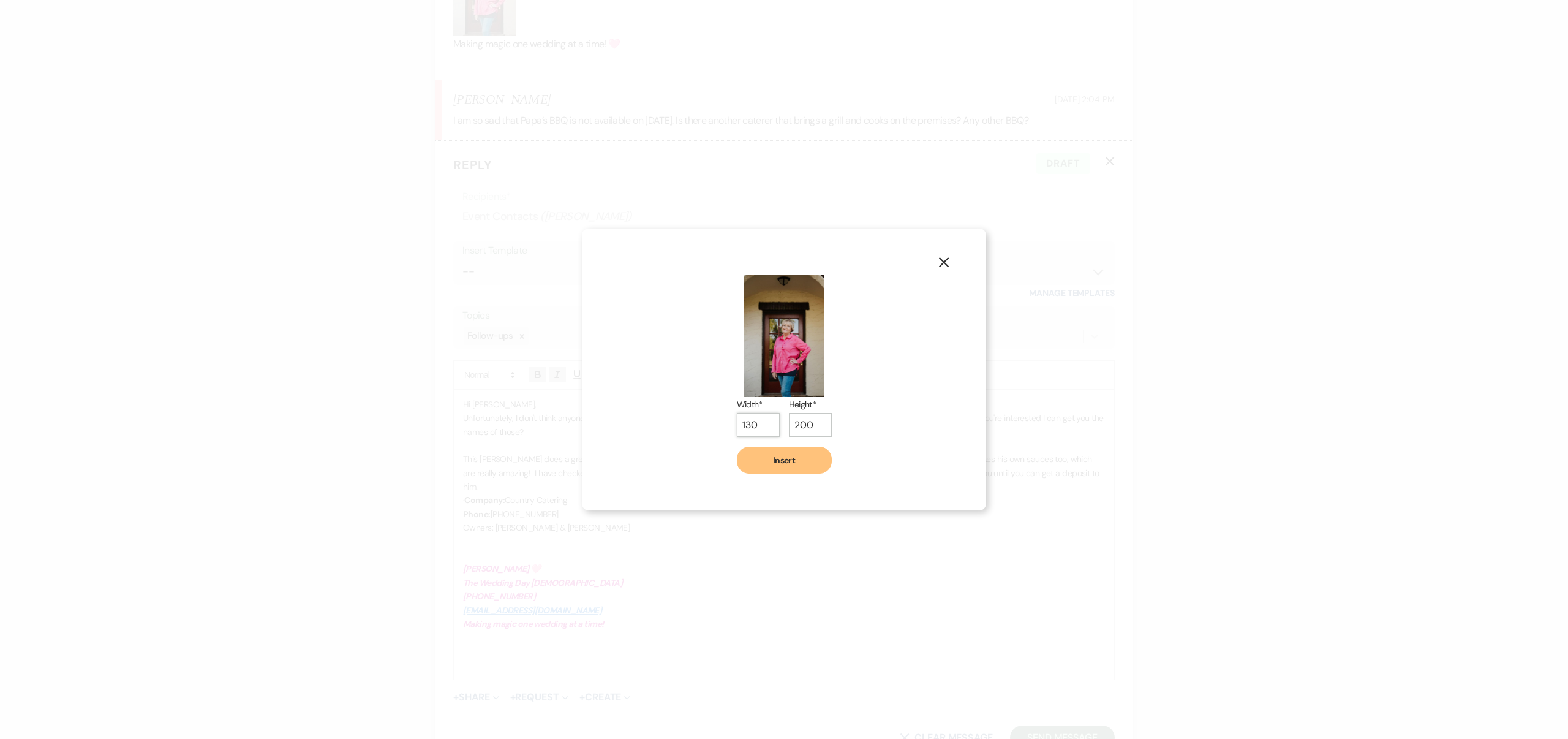
type input "130"
click at [770, 428] on input "130" at bounding box center [758, 425] width 43 height 24
type input "167"
click at [820, 428] on input "167" at bounding box center [810, 416] width 43 height 24
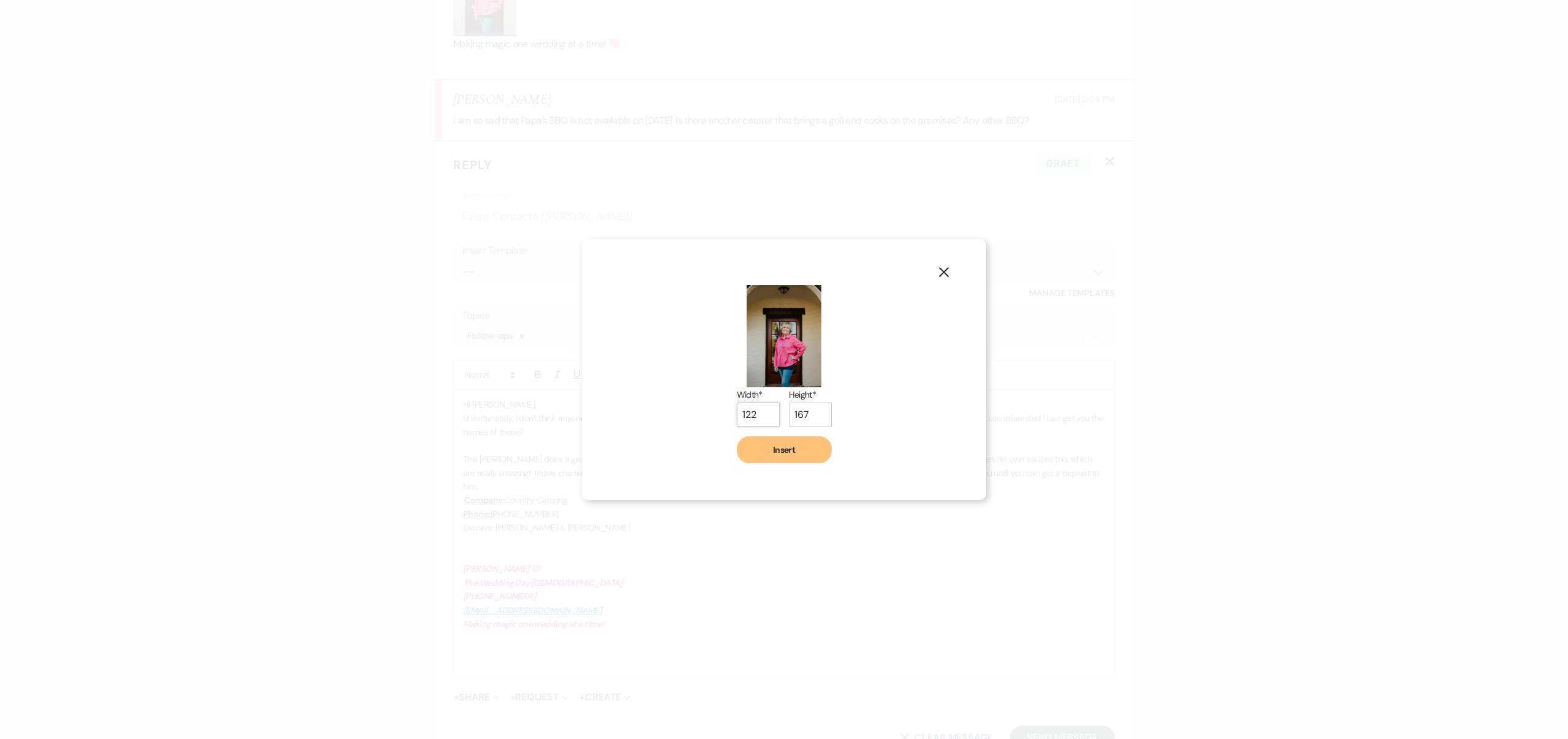
type input "122"
click at [770, 418] on input "122" at bounding box center [758, 414] width 43 height 24
click at [817, 418] on input "157" at bounding box center [810, 412] width 43 height 24
click at [817, 418] on input "157" at bounding box center [810, 411] width 43 height 24
type input "145"
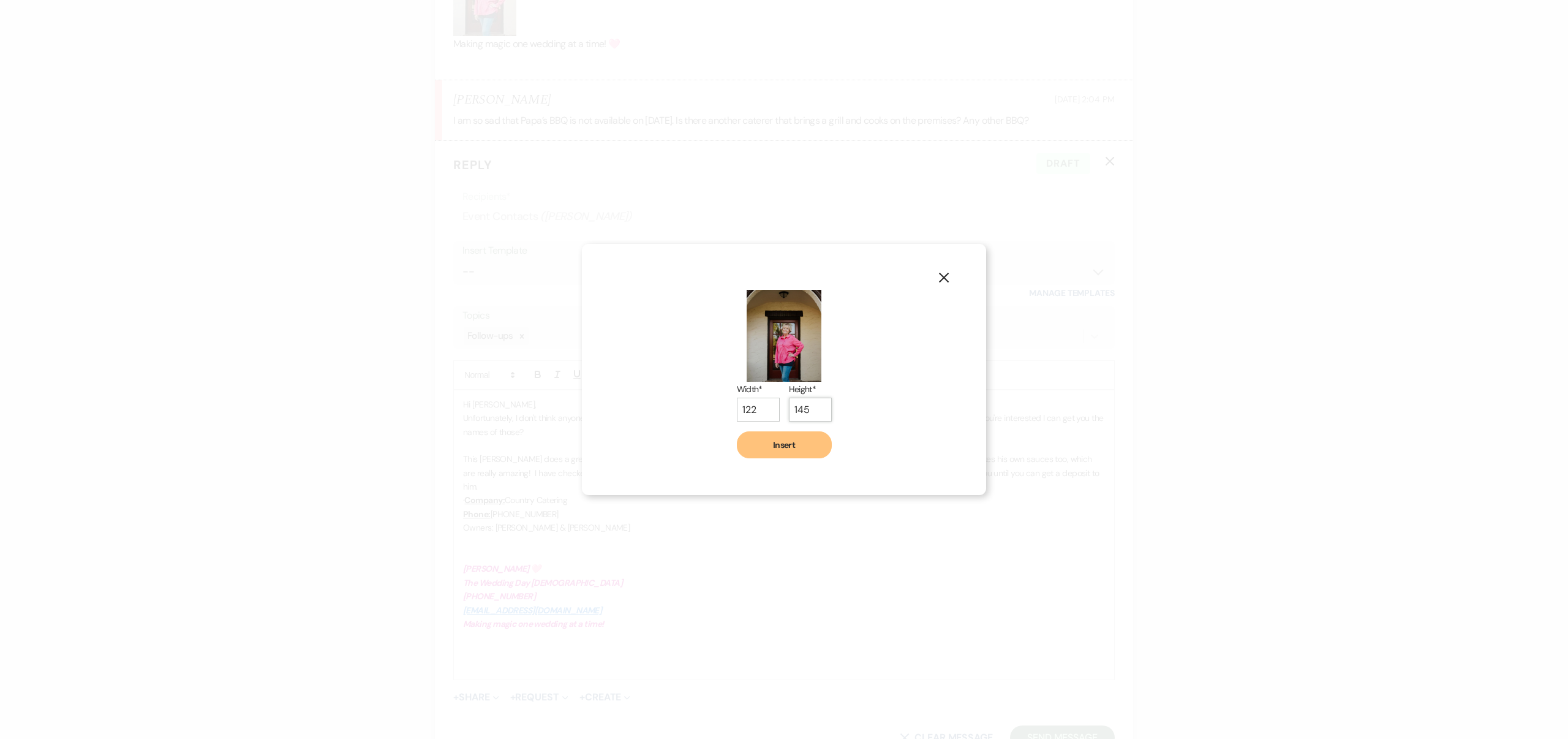
click at [818, 414] on input "145" at bounding box center [810, 409] width 43 height 24
type input "107"
click at [769, 412] on input "107" at bounding box center [758, 407] width 43 height 24
click at [787, 443] on button "Insert" at bounding box center [784, 443] width 95 height 27
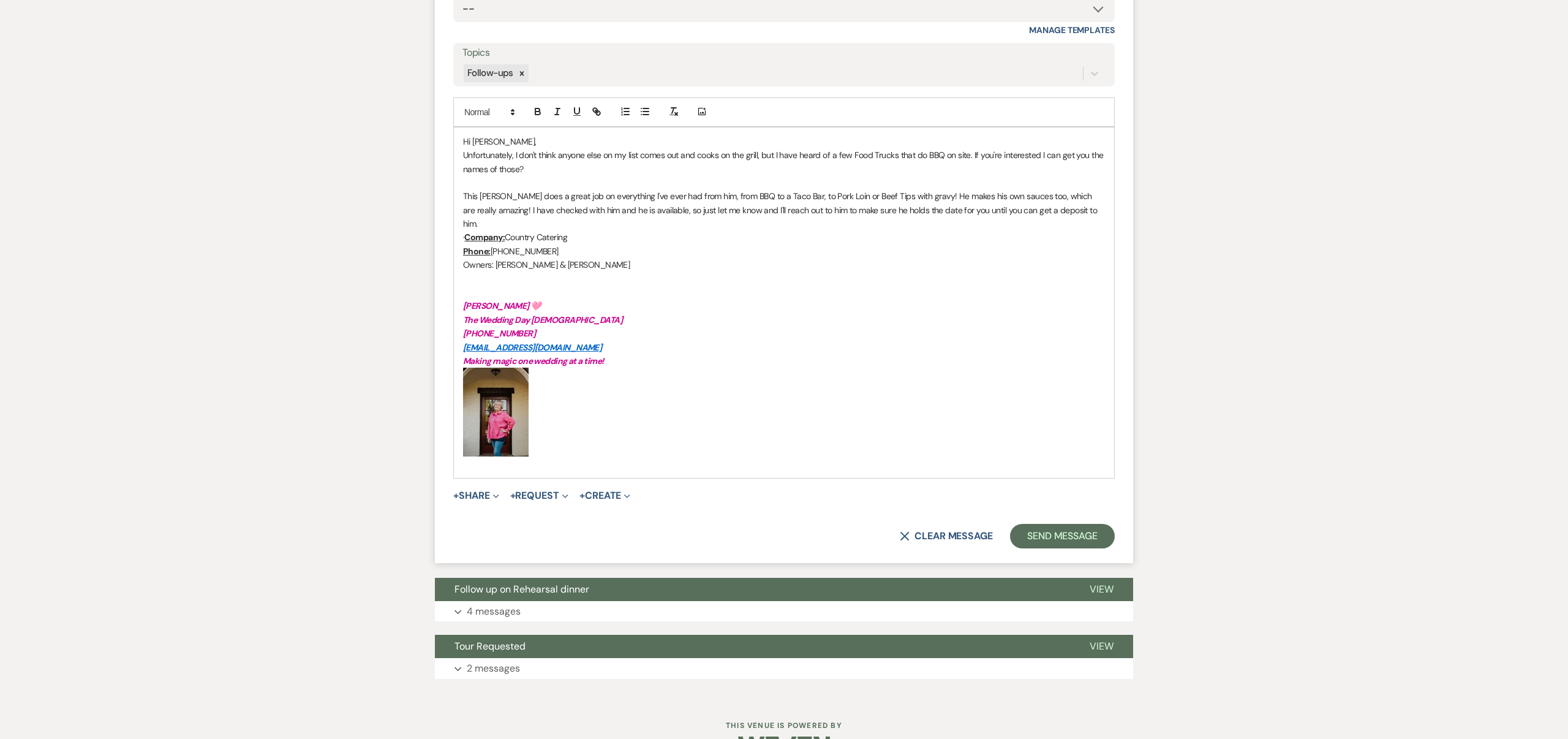
scroll to position [2254, 0]
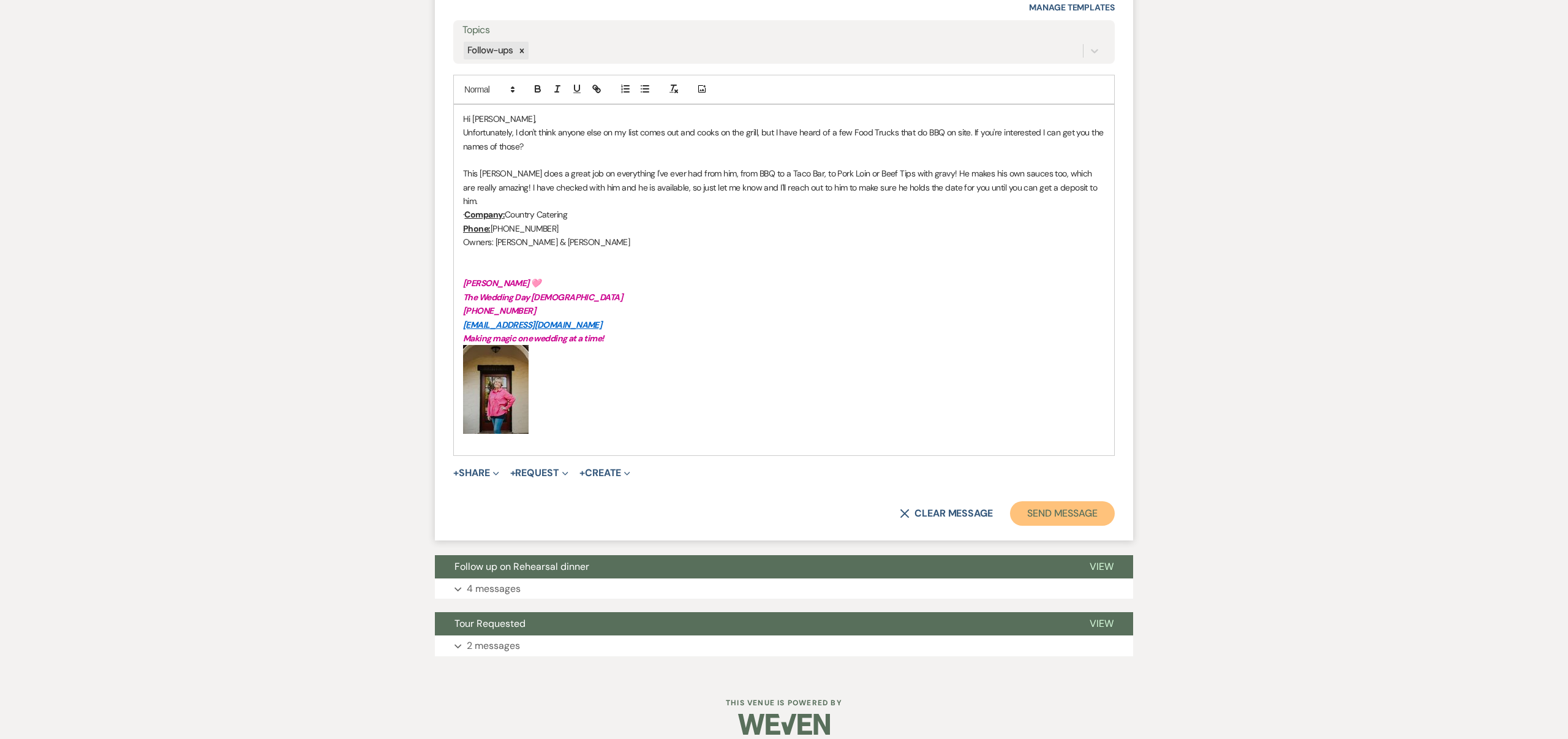
click at [1037, 501] on button "Send Message" at bounding box center [1062, 513] width 105 height 24
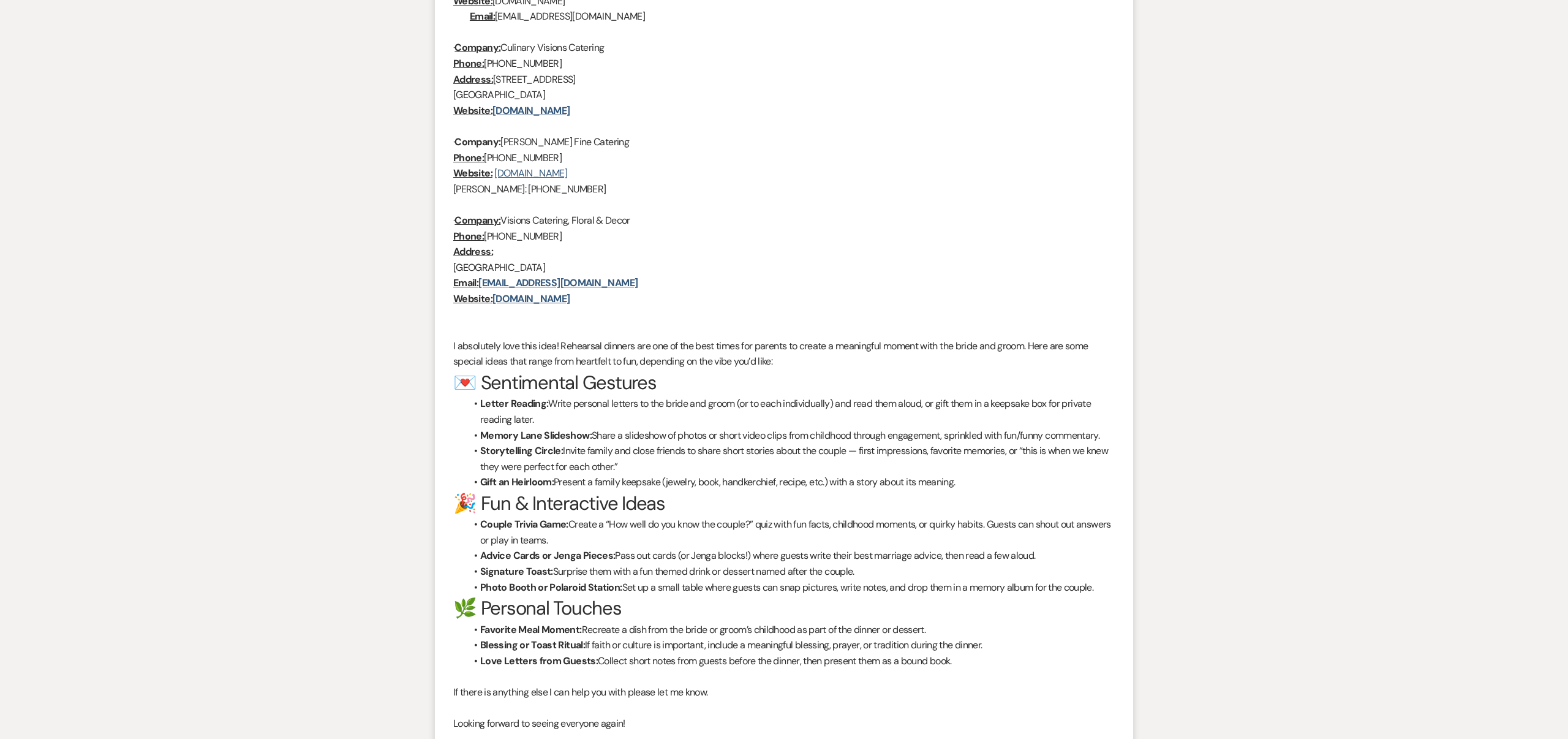
scroll to position [0, 0]
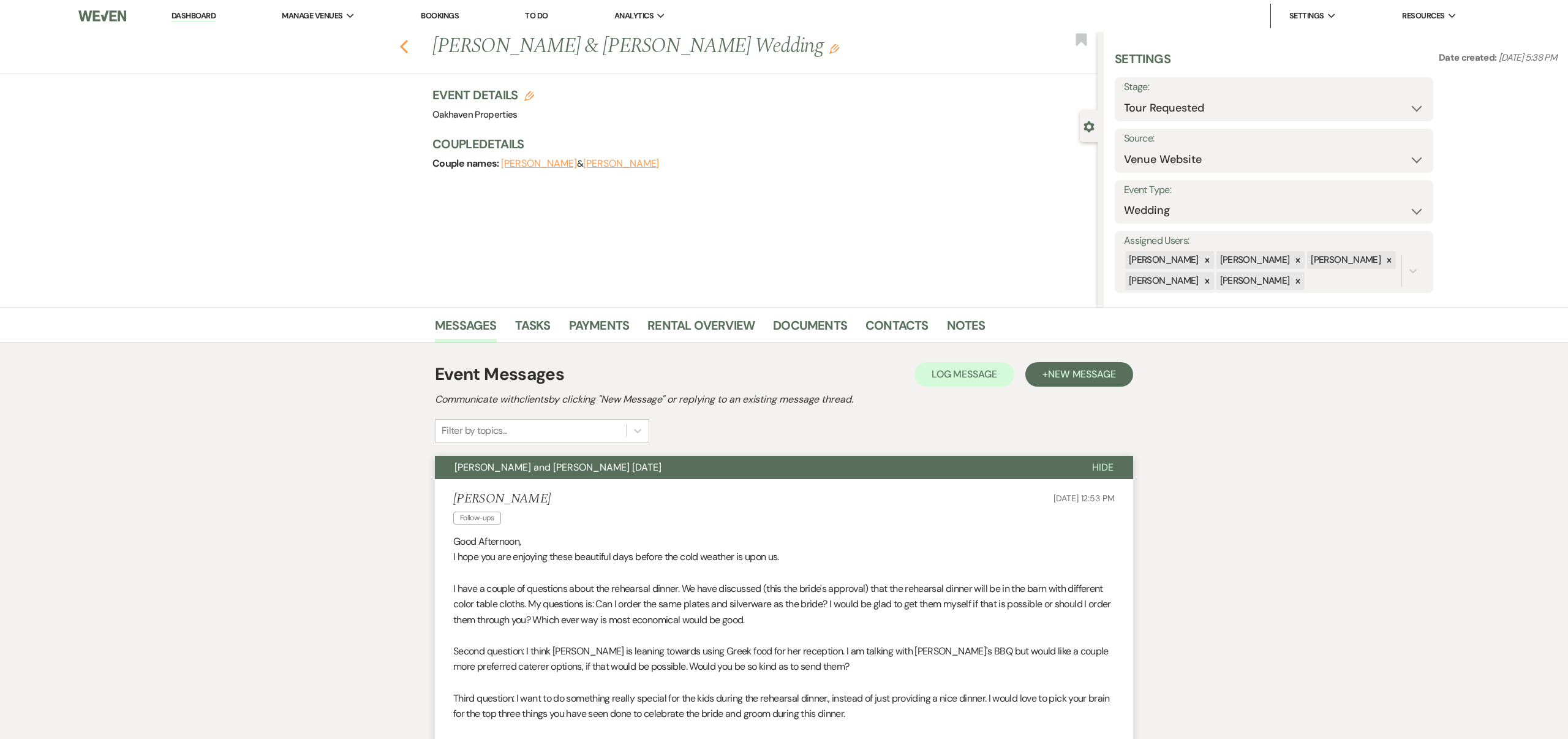
click at [402, 45] on use "button" at bounding box center [404, 46] width 8 height 13
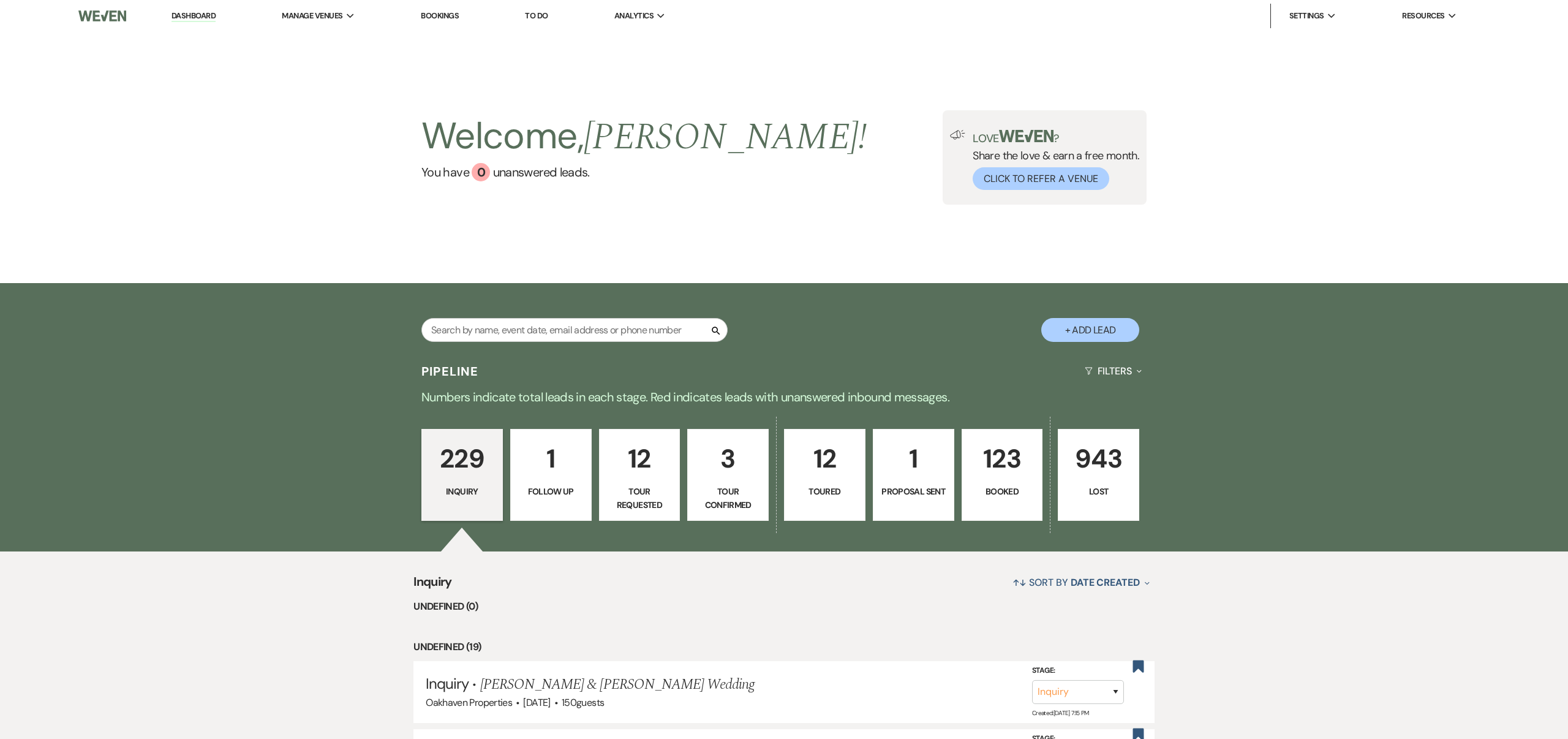
click at [1002, 469] on p "123" at bounding box center [1002, 459] width 65 height 41
